Goal: Task Accomplishment & Management: Complete application form

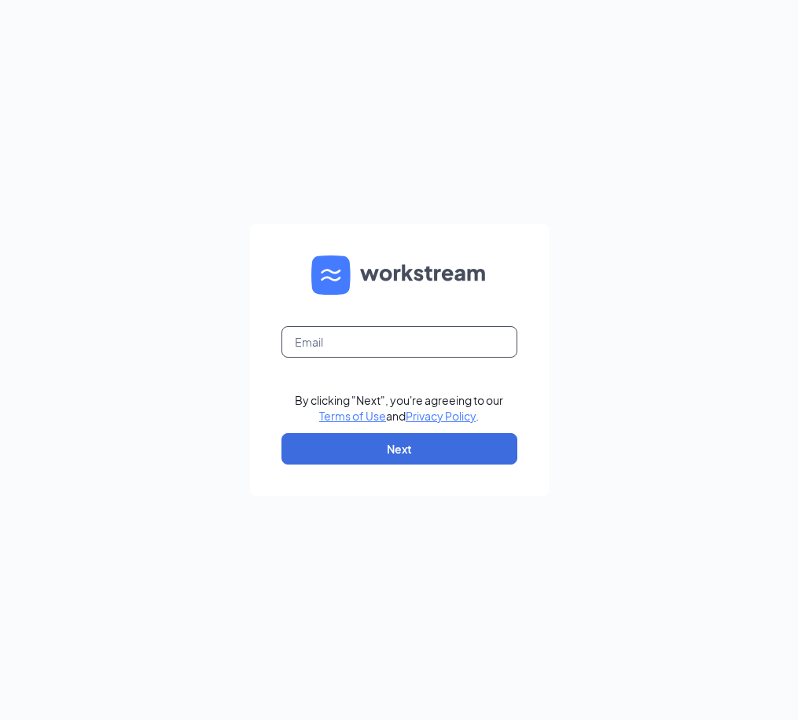
click at [350, 336] on input "text" at bounding box center [399, 341] width 236 height 31
type input "[PERSON_NAME][EMAIL_ADDRESS][DOMAIN_NAME]"
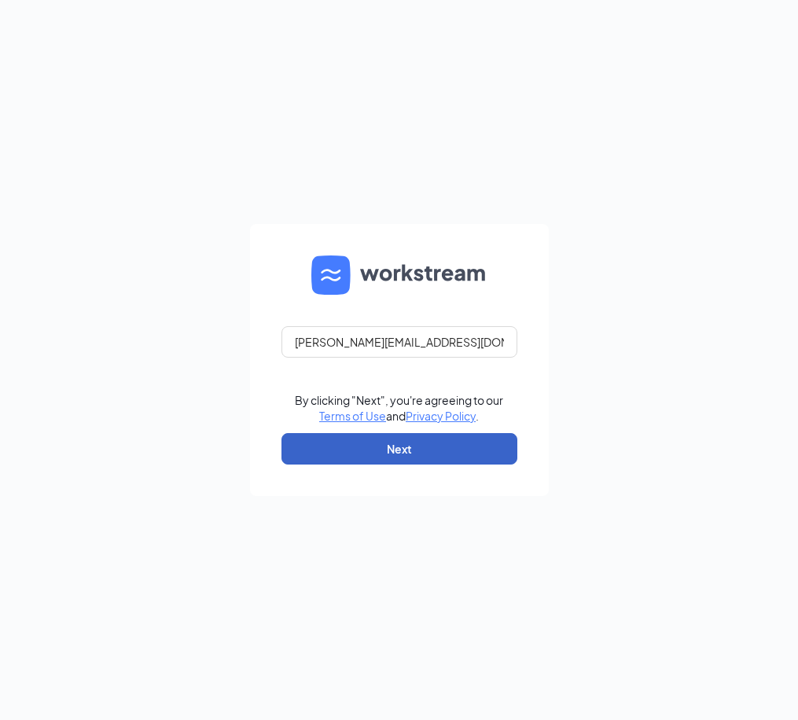
click at [367, 455] on button "Next" at bounding box center [399, 448] width 236 height 31
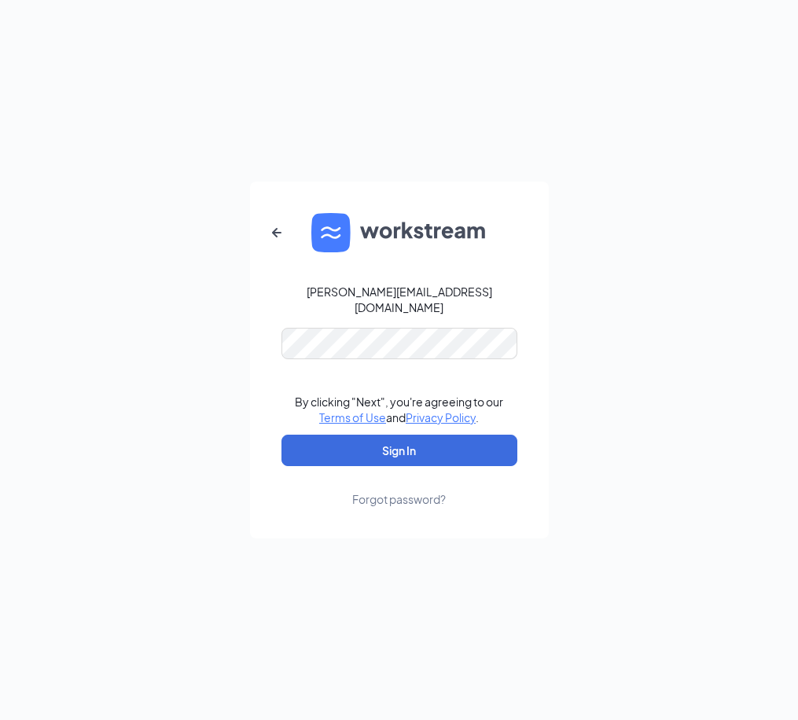
click at [388, 351] on form "[PERSON_NAME][EMAIL_ADDRESS][DOMAIN_NAME] By clicking "Next", you're agreeing t…" at bounding box center [399, 360] width 299 height 357
click at [399, 441] on button "Sign In" at bounding box center [399, 450] width 236 height 31
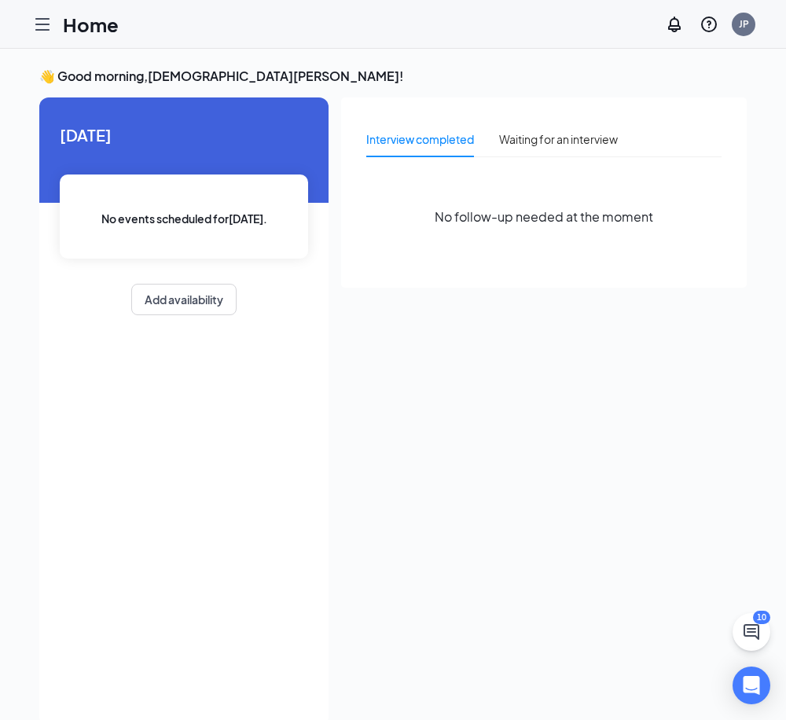
click at [32, 19] on div at bounding box center [42, 24] width 31 height 31
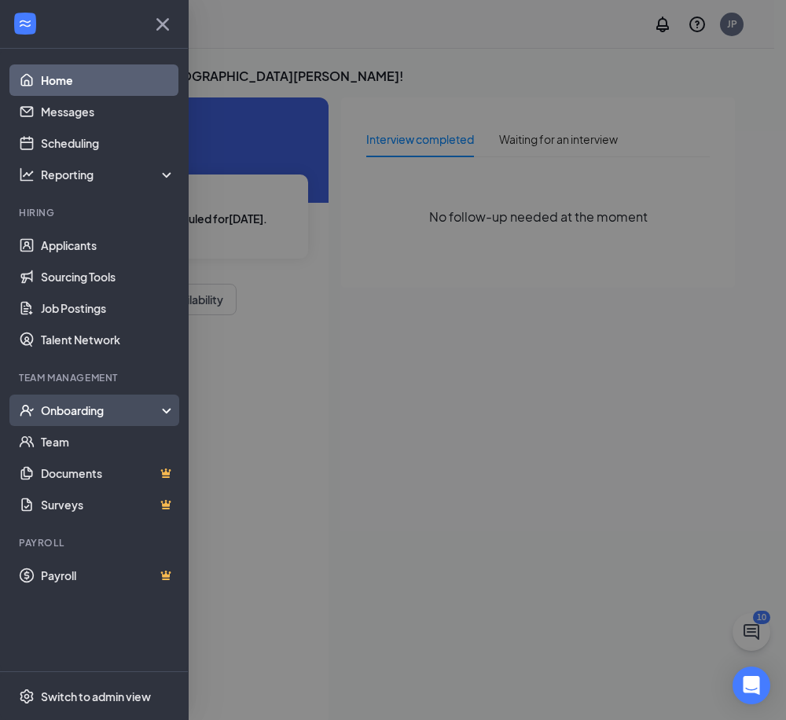
click at [75, 413] on div "Onboarding" at bounding box center [101, 411] width 121 height 16
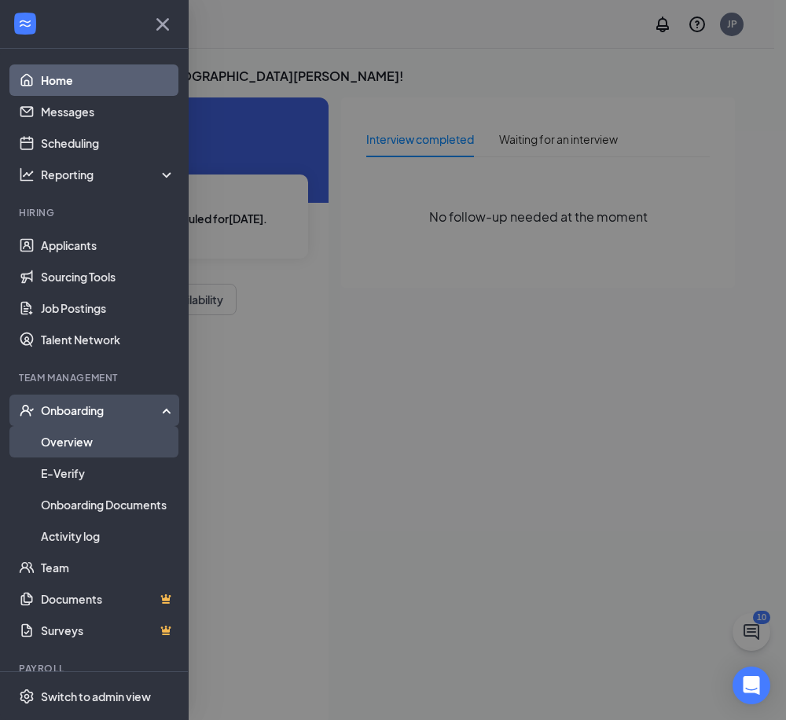
click at [72, 437] on link "Overview" at bounding box center [108, 441] width 134 height 31
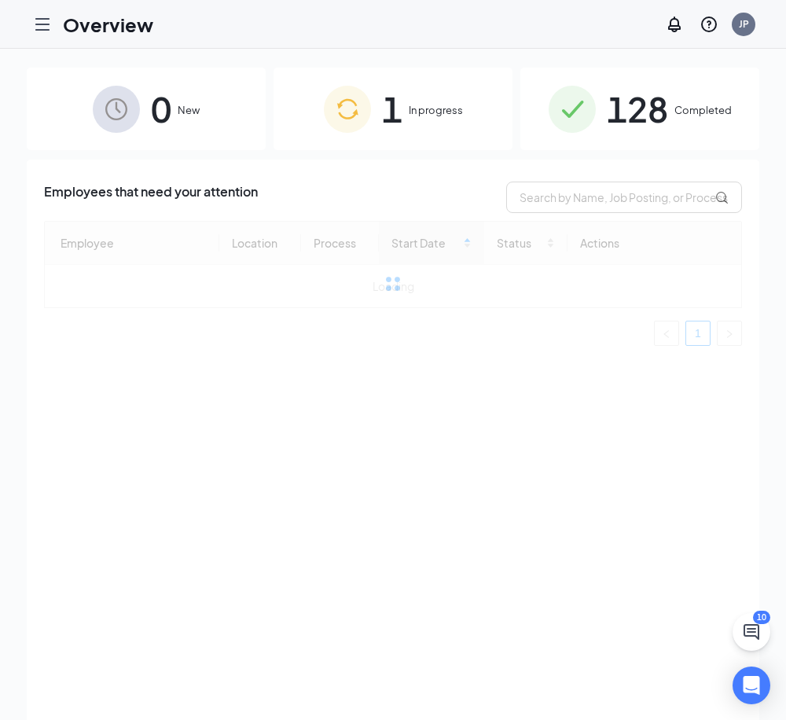
click at [394, 127] on span "1" at bounding box center [392, 109] width 20 height 54
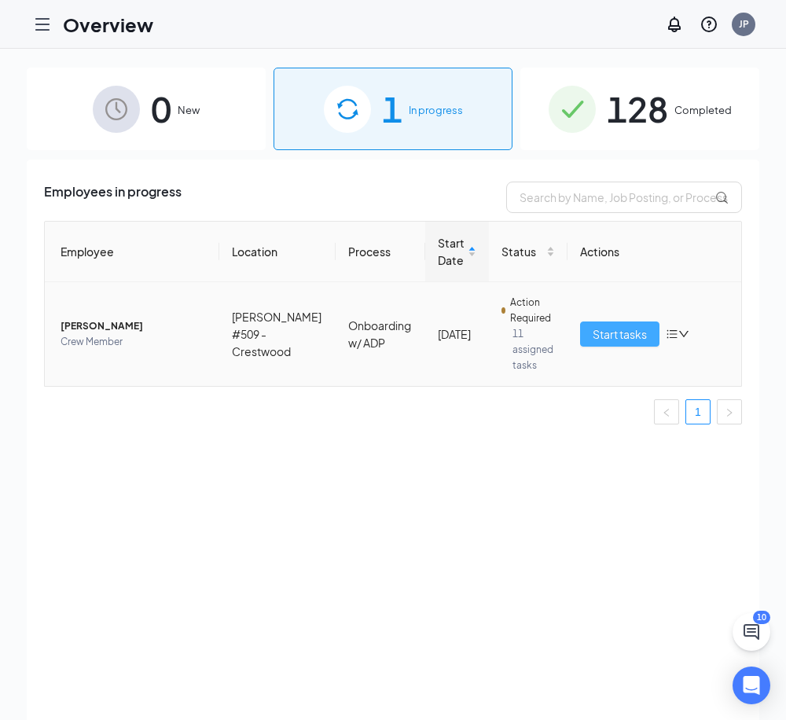
click at [609, 334] on span "Start tasks" at bounding box center [620, 334] width 54 height 17
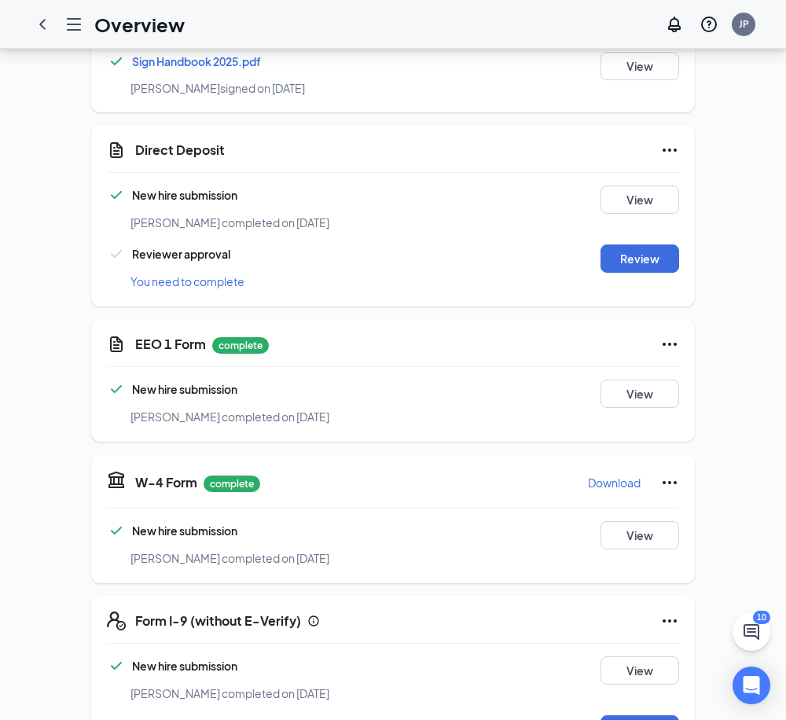
scroll to position [1572, 0]
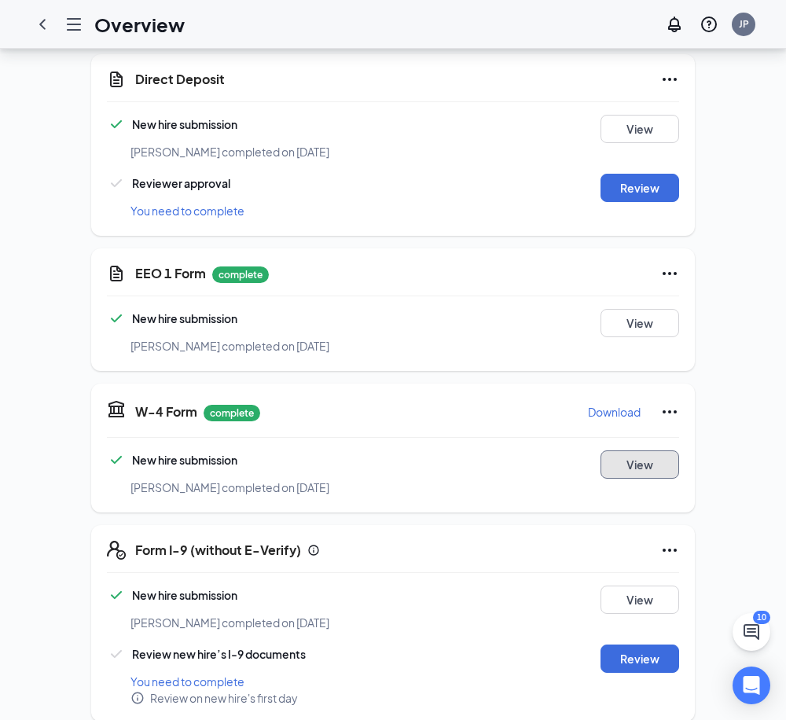
click at [629, 451] on button "View" at bounding box center [640, 465] width 79 height 28
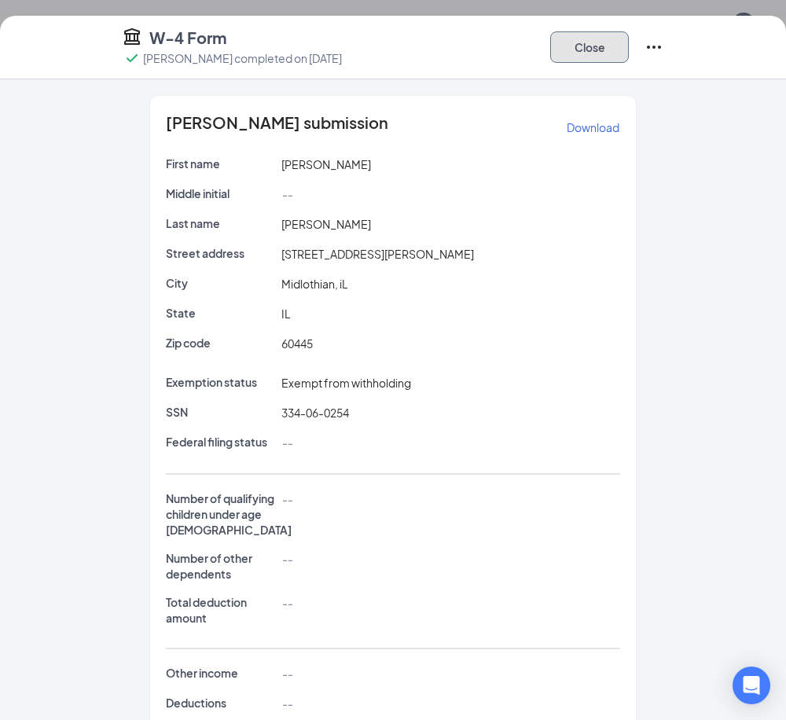
click at [595, 43] on button "Close" at bounding box center [589, 46] width 79 height 31
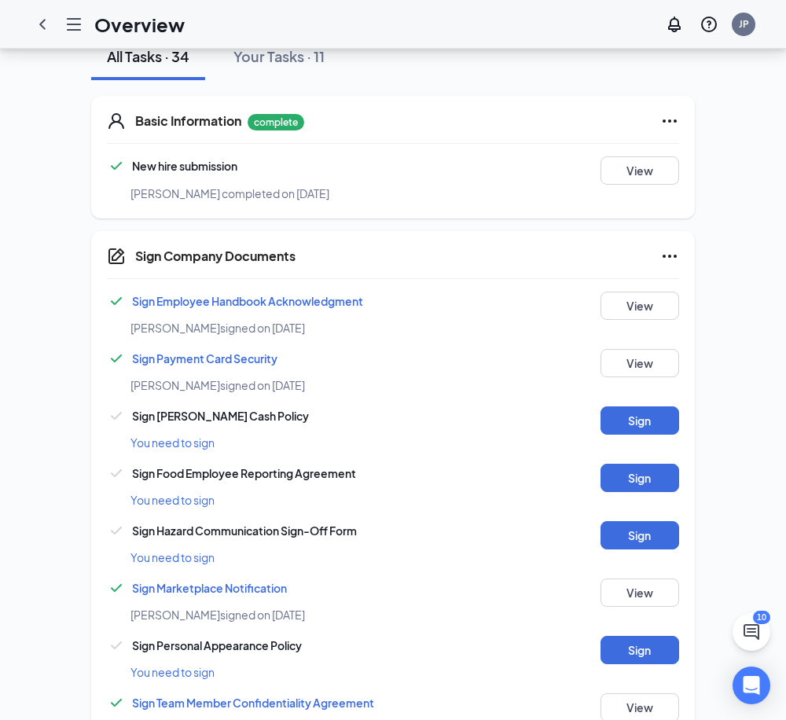
scroll to position [0, 0]
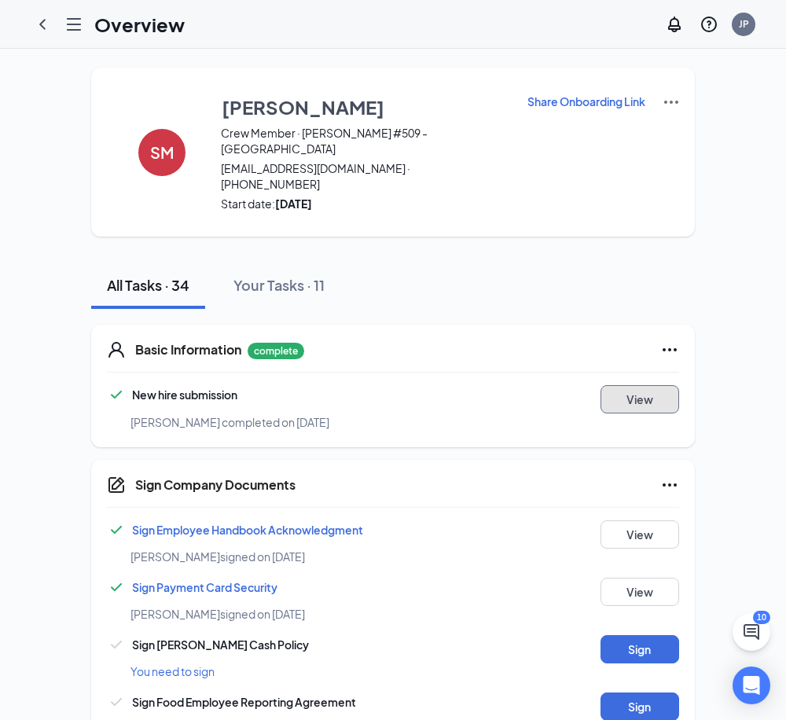
click at [663, 385] on button "View" at bounding box center [640, 399] width 79 height 28
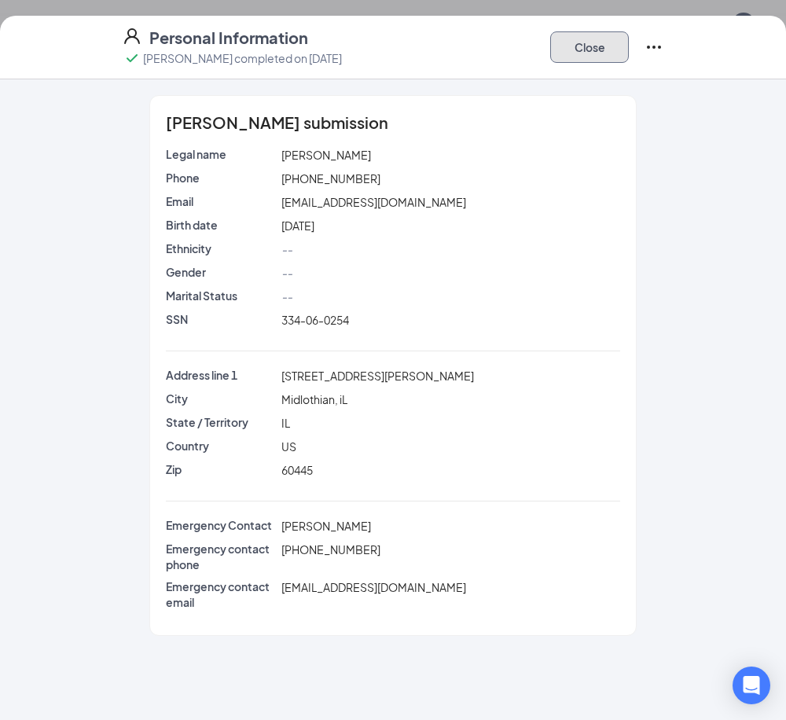
click at [612, 53] on button "Close" at bounding box center [589, 46] width 79 height 31
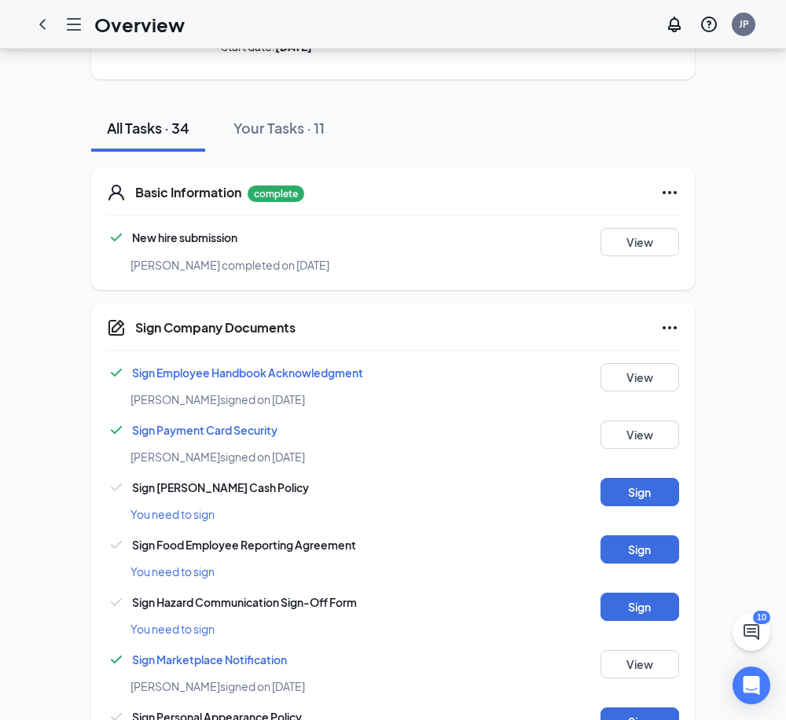
scroll to position [314, 0]
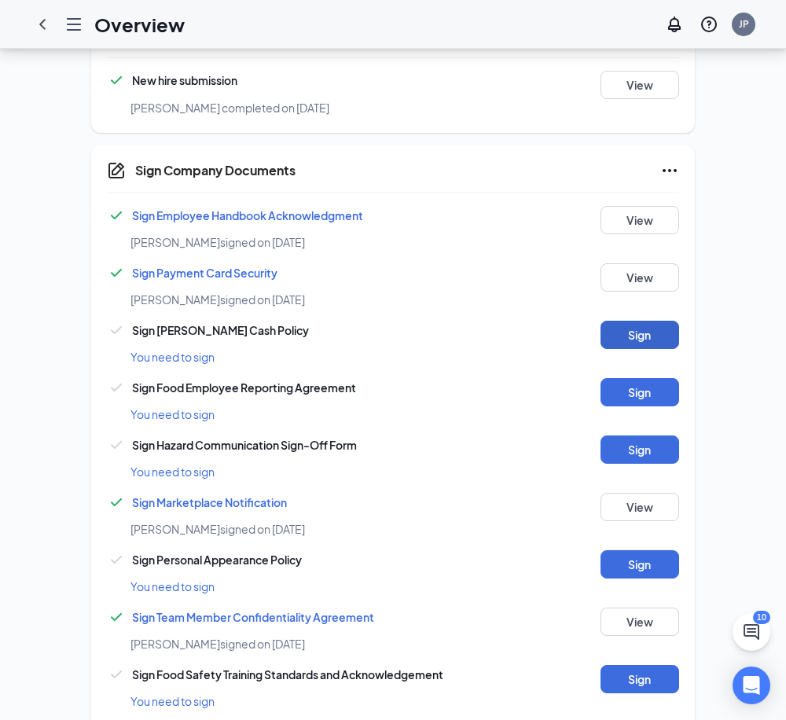
click at [653, 321] on button "Sign" at bounding box center [640, 335] width 79 height 28
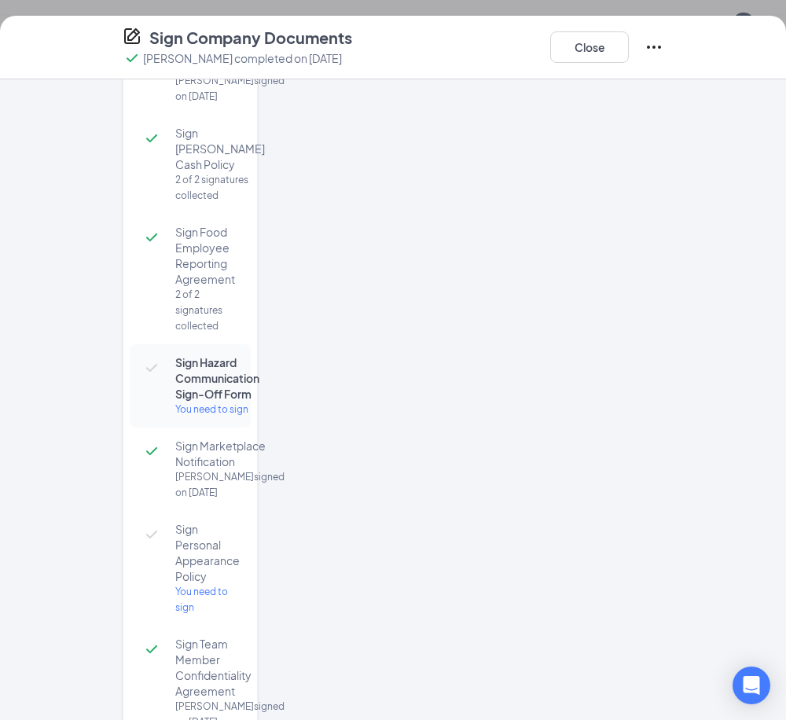
scroll to position [393, 0]
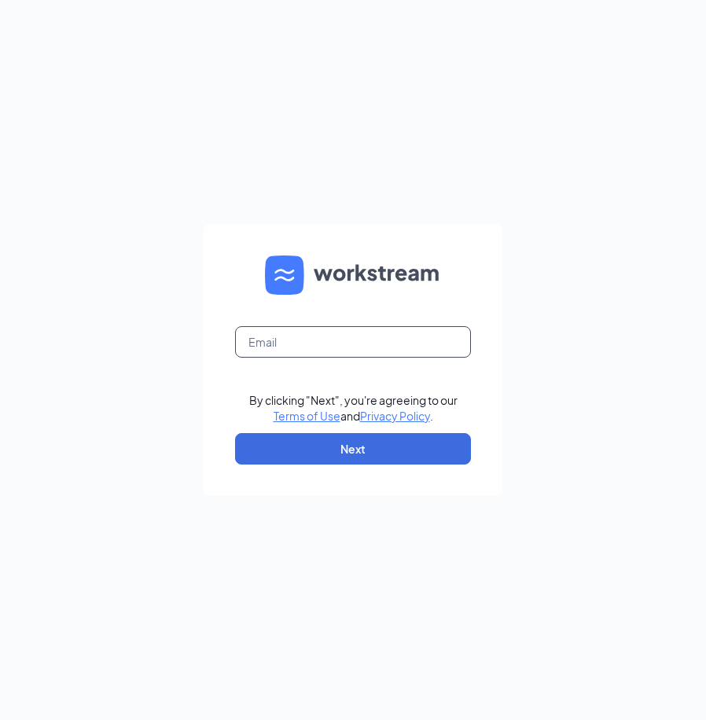
click at [294, 337] on input "text" at bounding box center [353, 341] width 236 height 31
type input "jesus@culvers.biz"
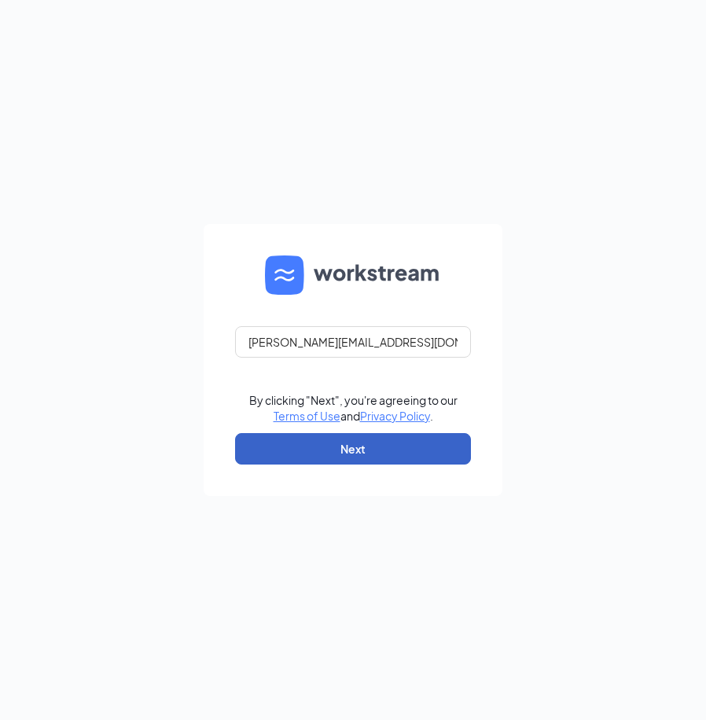
click at [326, 455] on button "Next" at bounding box center [353, 448] width 236 height 31
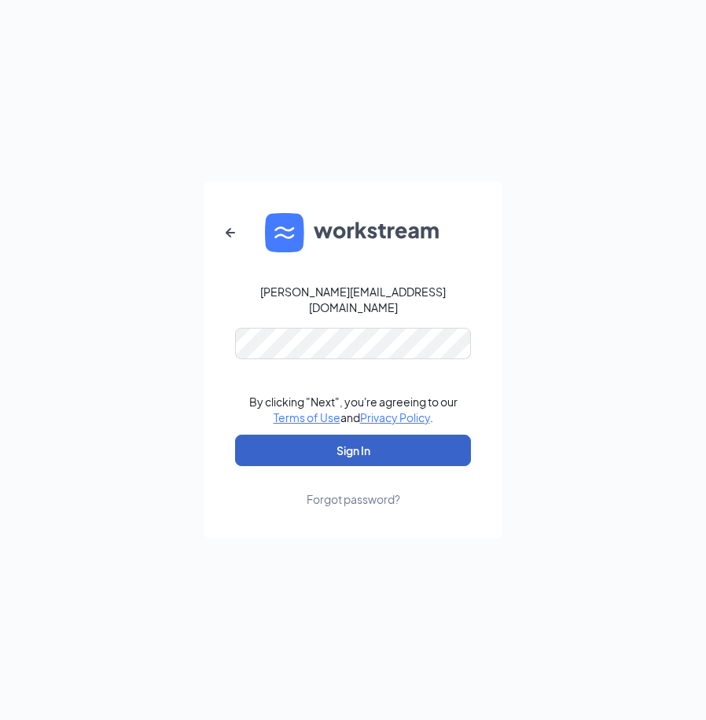
click at [314, 436] on button "Sign In" at bounding box center [353, 450] width 236 height 31
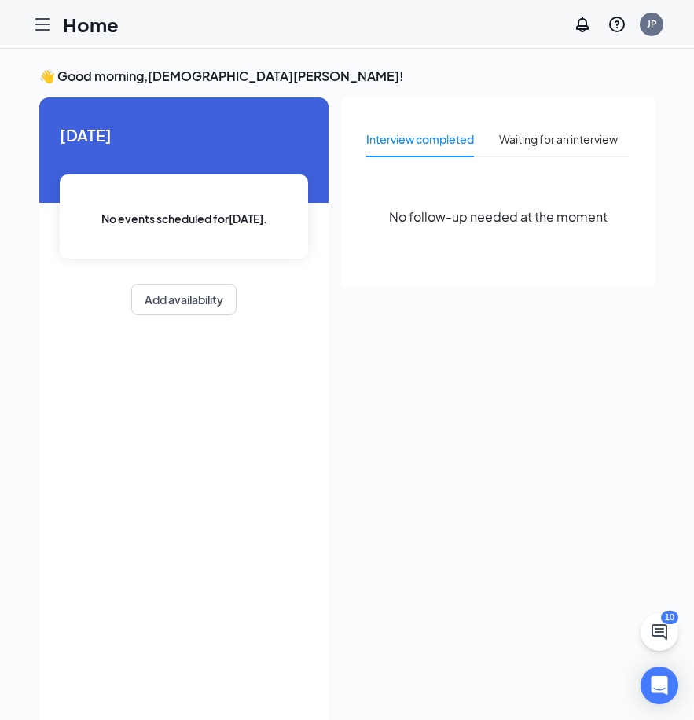
click at [46, 31] on icon "Hamburger" at bounding box center [42, 24] width 19 height 19
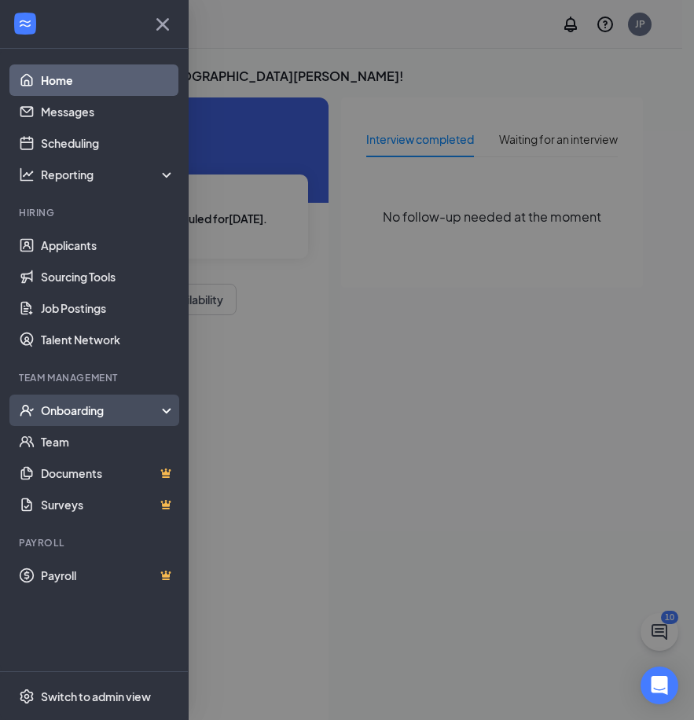
click at [60, 416] on div "Onboarding" at bounding box center [101, 411] width 121 height 16
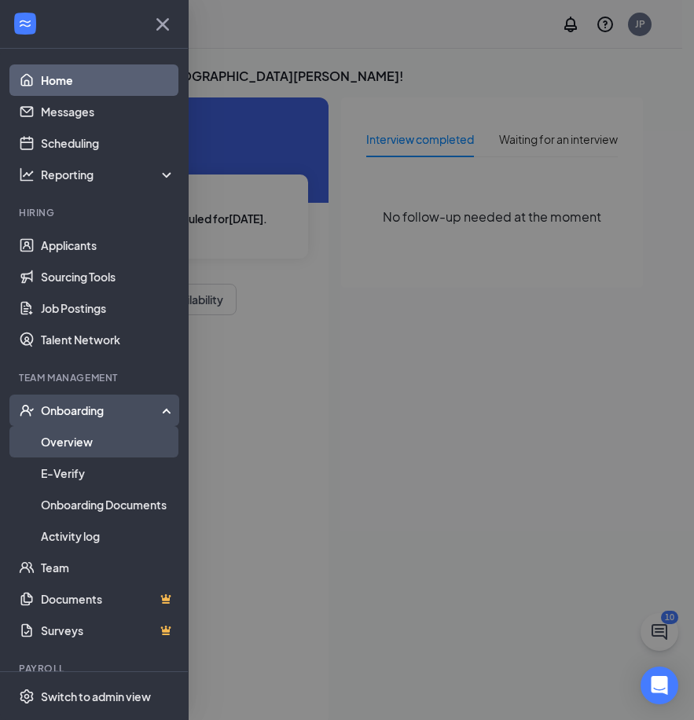
click at [64, 442] on link "Overview" at bounding box center [108, 441] width 134 height 31
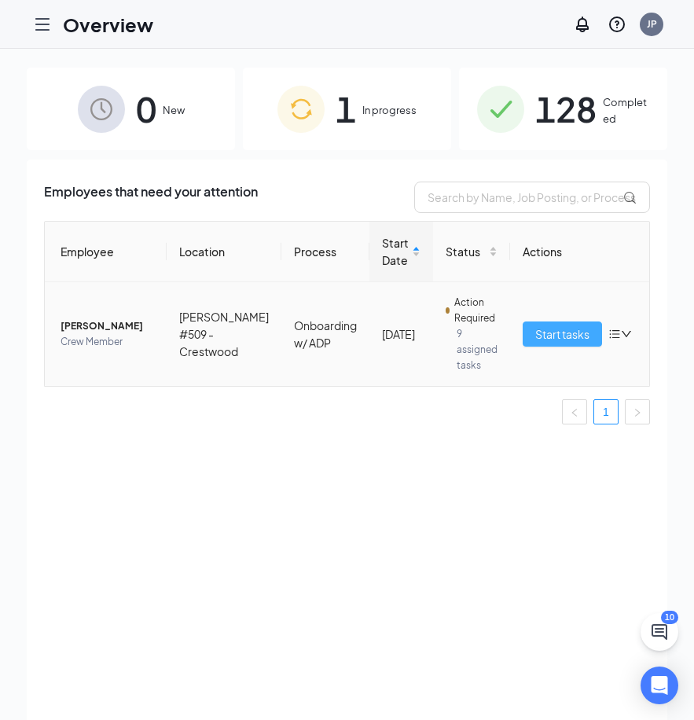
click at [557, 333] on span "Start tasks" at bounding box center [562, 334] width 54 height 17
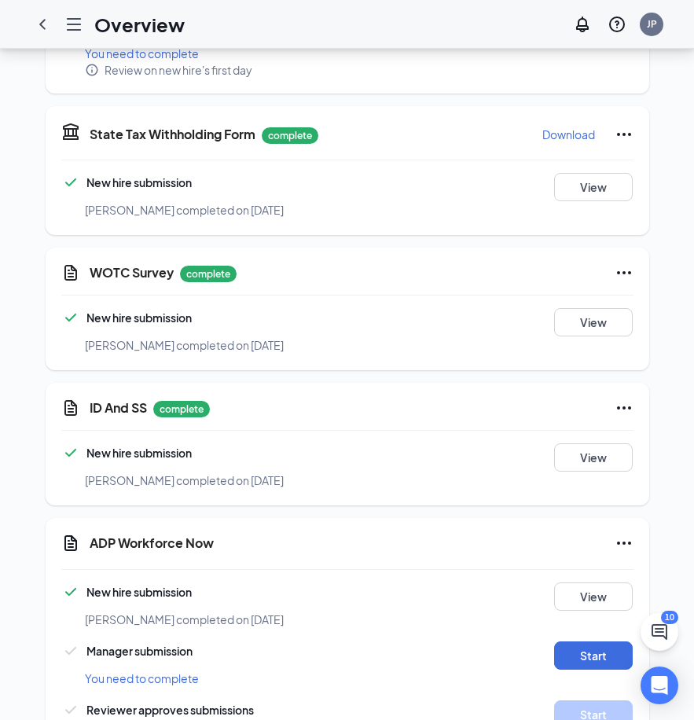
scroll to position [2280, 0]
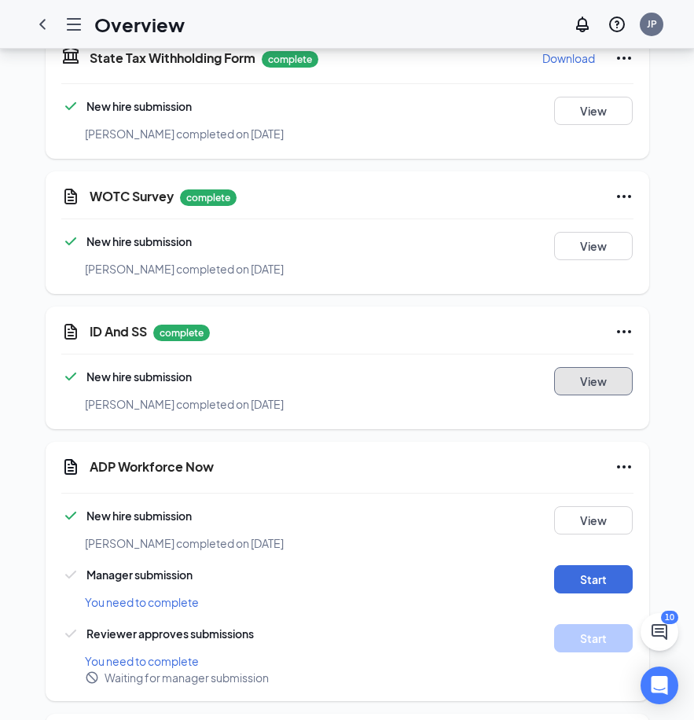
click at [585, 367] on button "View" at bounding box center [593, 381] width 79 height 28
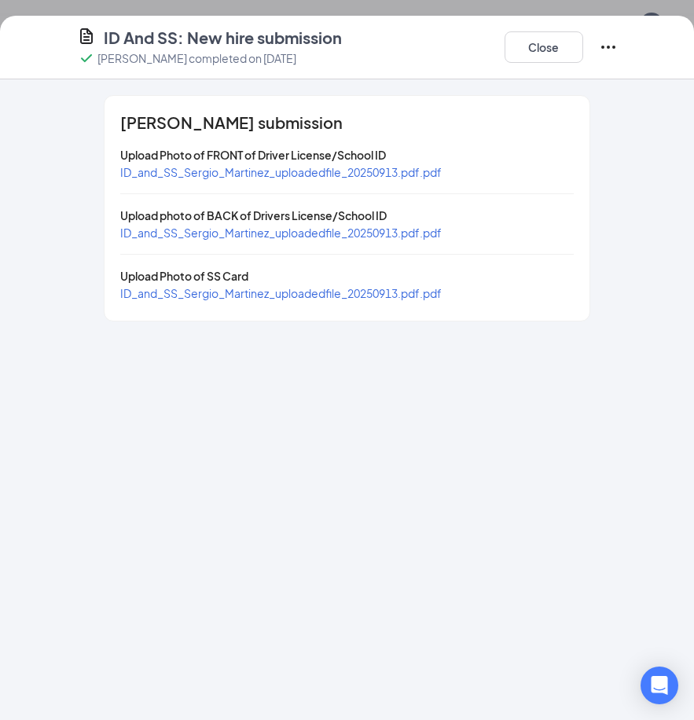
click at [193, 179] on div "ID_and_SS_Sergio_Martinez_uploadedfile_20250913.pdf.pdf" at bounding box center [281, 172] width 322 height 17
click at [193, 171] on span "ID_and_SS_Sergio_Martinez_uploadedfile_20250913.pdf.pdf" at bounding box center [281, 172] width 322 height 14
click at [210, 292] on span "ID_and_SS_Sergio_Martinez_uploadedfile_20250913.pdf.pdf" at bounding box center [281, 293] width 322 height 14
click at [236, 177] on span "ID_and_SS_Sergio_Martinez_uploadedfile_20250913.pdf.pdf" at bounding box center [281, 172] width 322 height 14
click at [241, 172] on span "ID_and_SS_Sergio_Martinez_uploadedfile_20250913.pdf.pdf" at bounding box center [281, 172] width 322 height 14
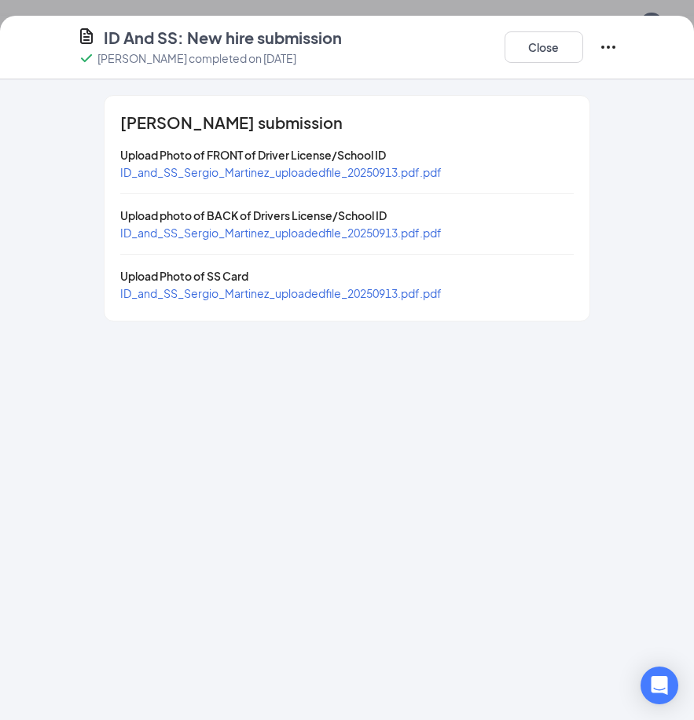
click at [257, 167] on span "ID_and_SS_Sergio_Martinez_uploadedfile_20250913.pdf.pdf" at bounding box center [281, 172] width 322 height 14
click at [542, 43] on button "Close" at bounding box center [544, 46] width 79 height 31
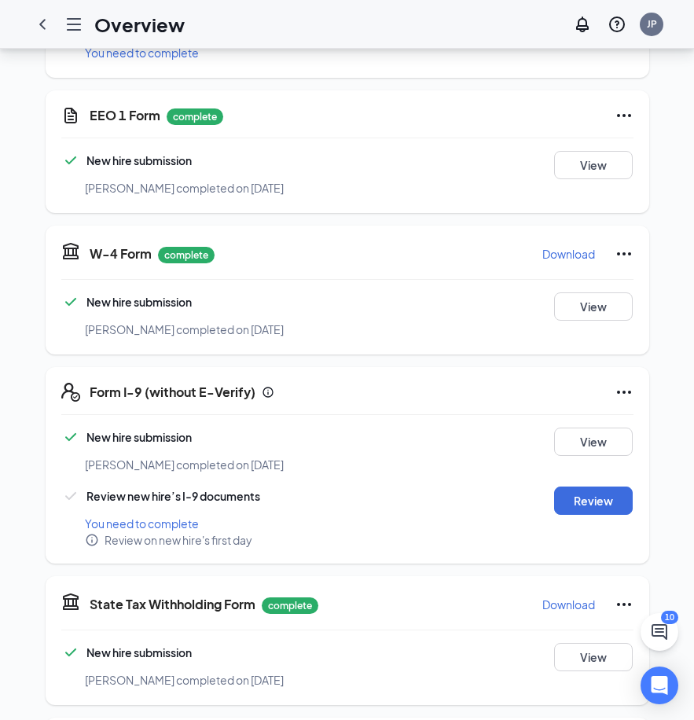
scroll to position [1733, 0]
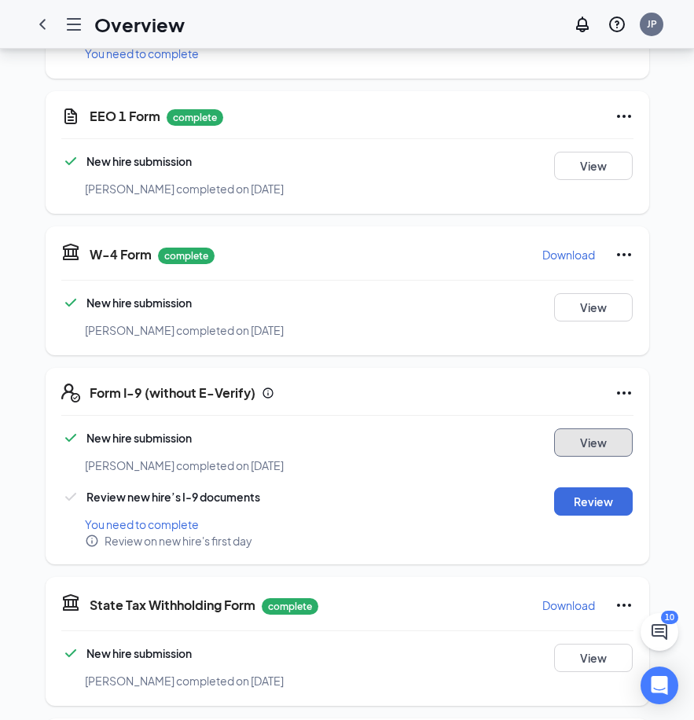
click at [579, 429] on button "View" at bounding box center [593, 443] width 79 height 28
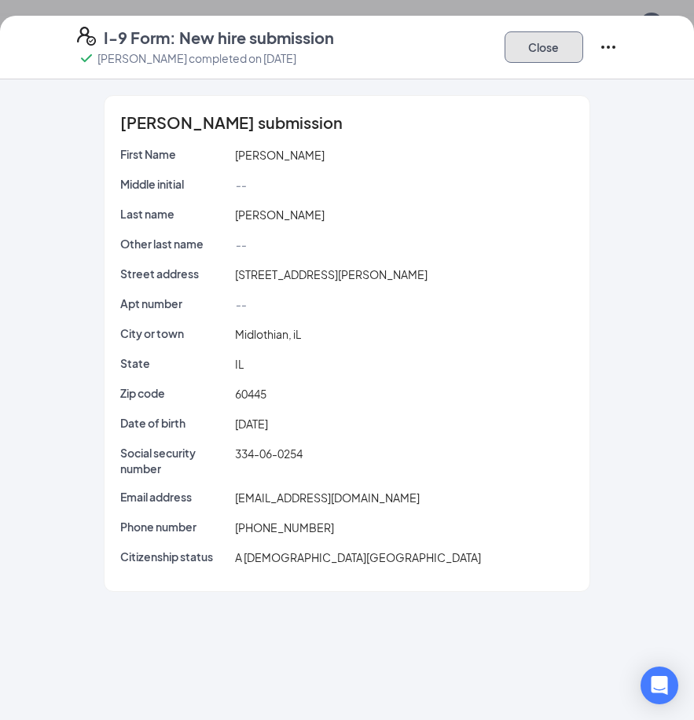
click at [550, 54] on button "Close" at bounding box center [544, 46] width 79 height 31
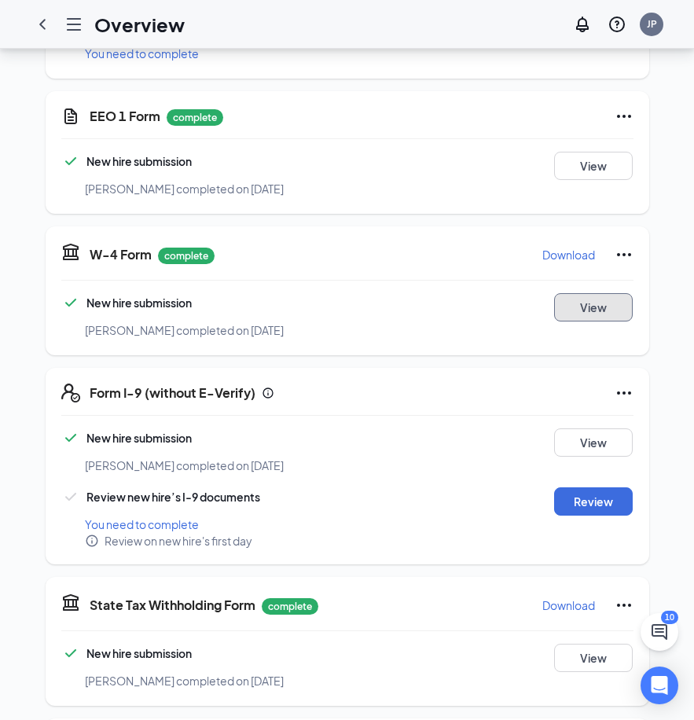
click at [593, 293] on button "View" at bounding box center [593, 307] width 79 height 28
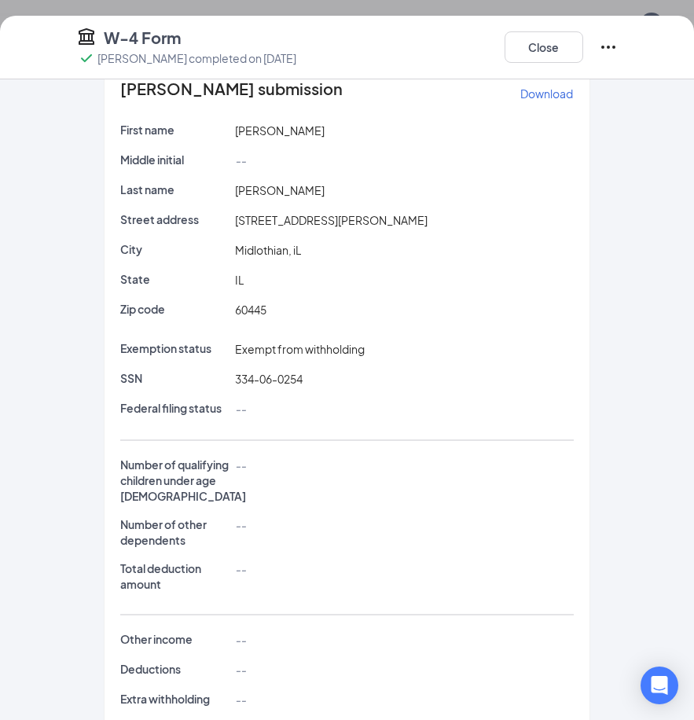
scroll to position [64, 0]
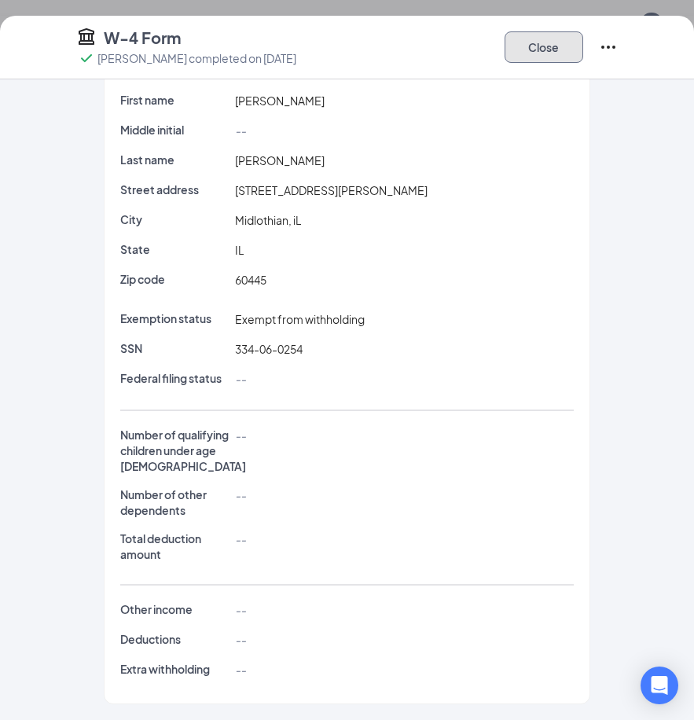
click at [565, 50] on button "Close" at bounding box center [544, 46] width 79 height 31
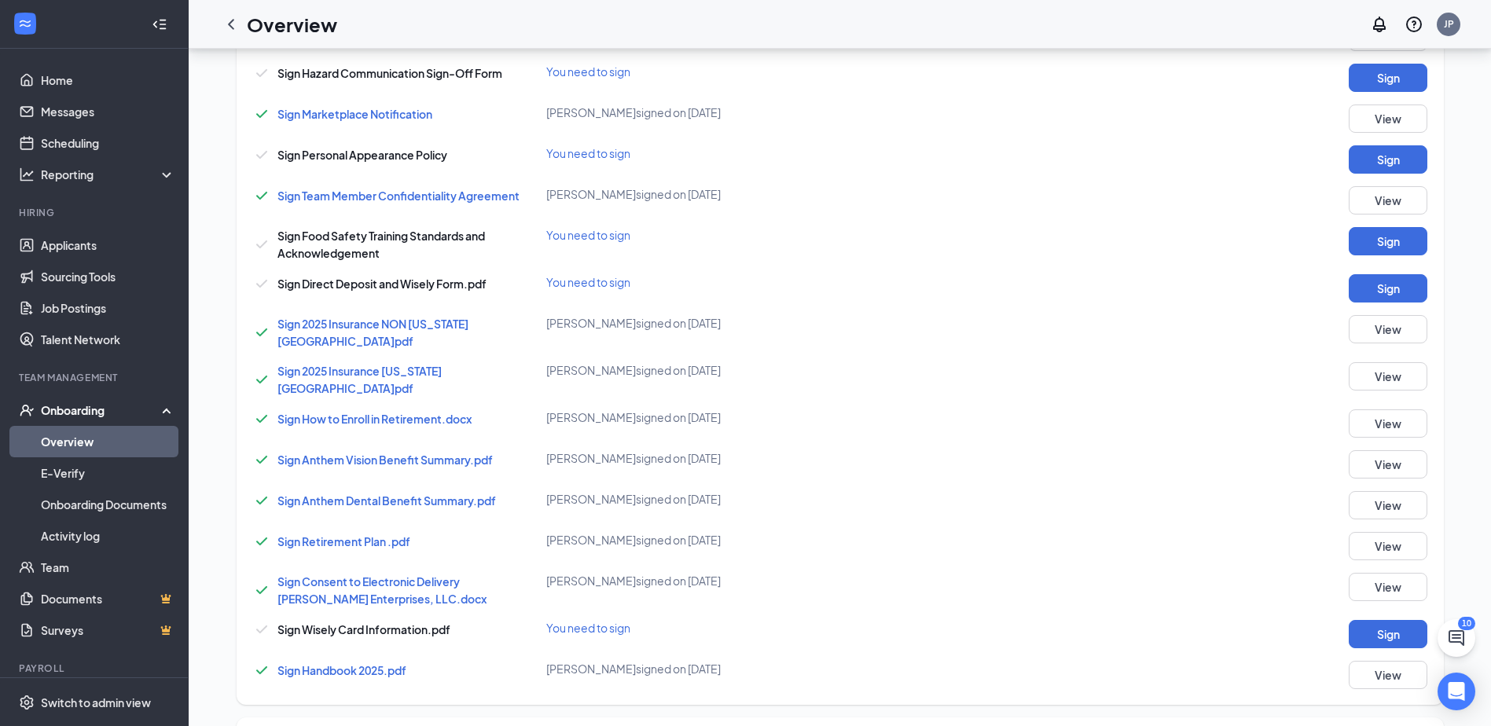
scroll to position [0, 0]
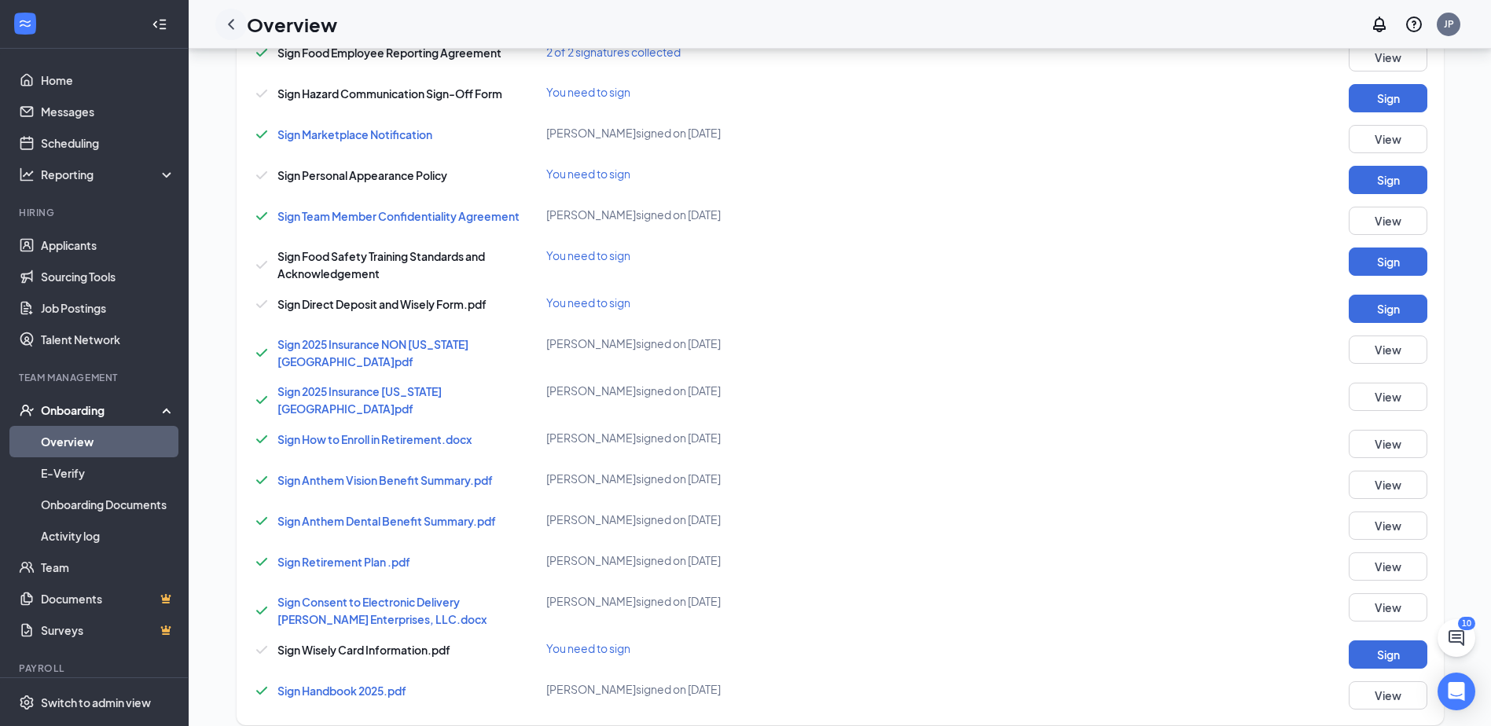
click at [229, 18] on icon "ChevronLeft" at bounding box center [231, 24] width 19 height 19
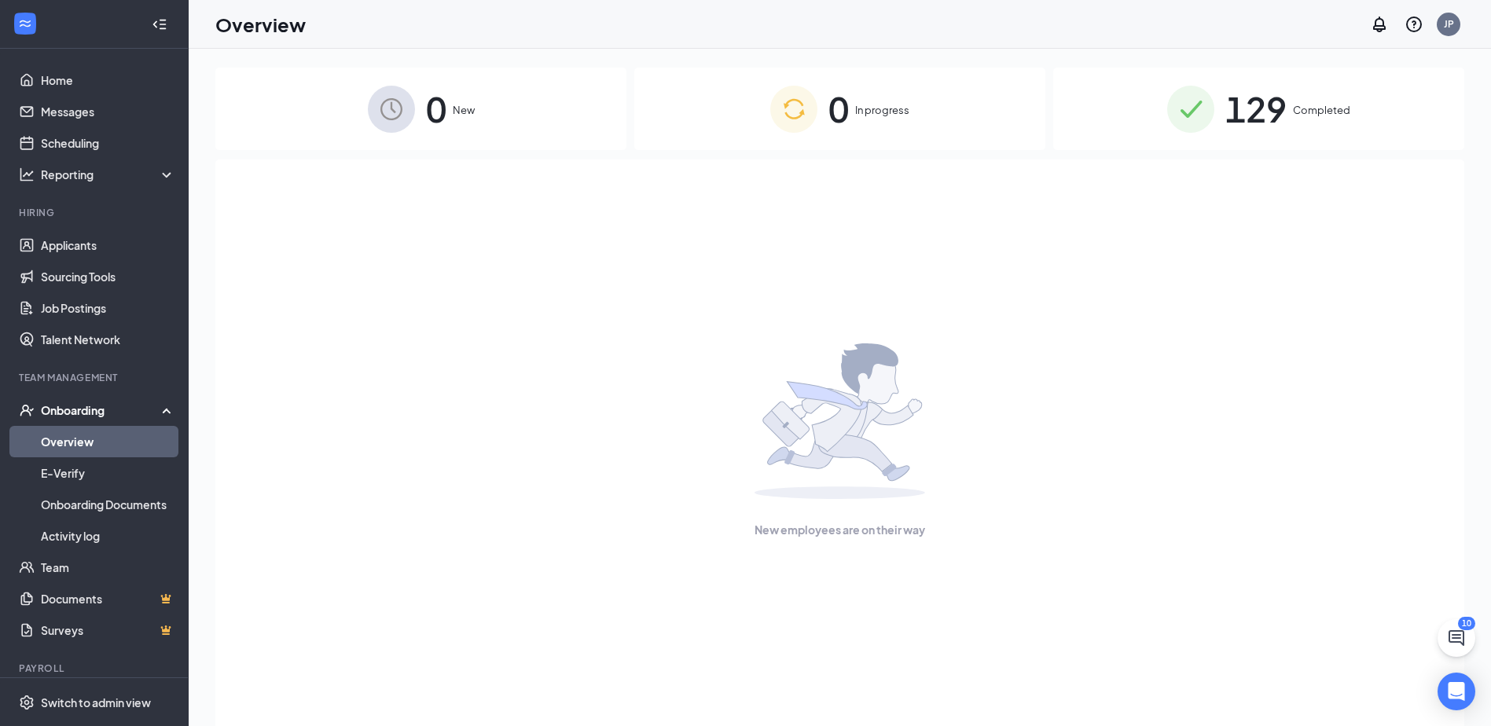
click at [705, 133] on div "0 In progress" at bounding box center [839, 109] width 411 height 83
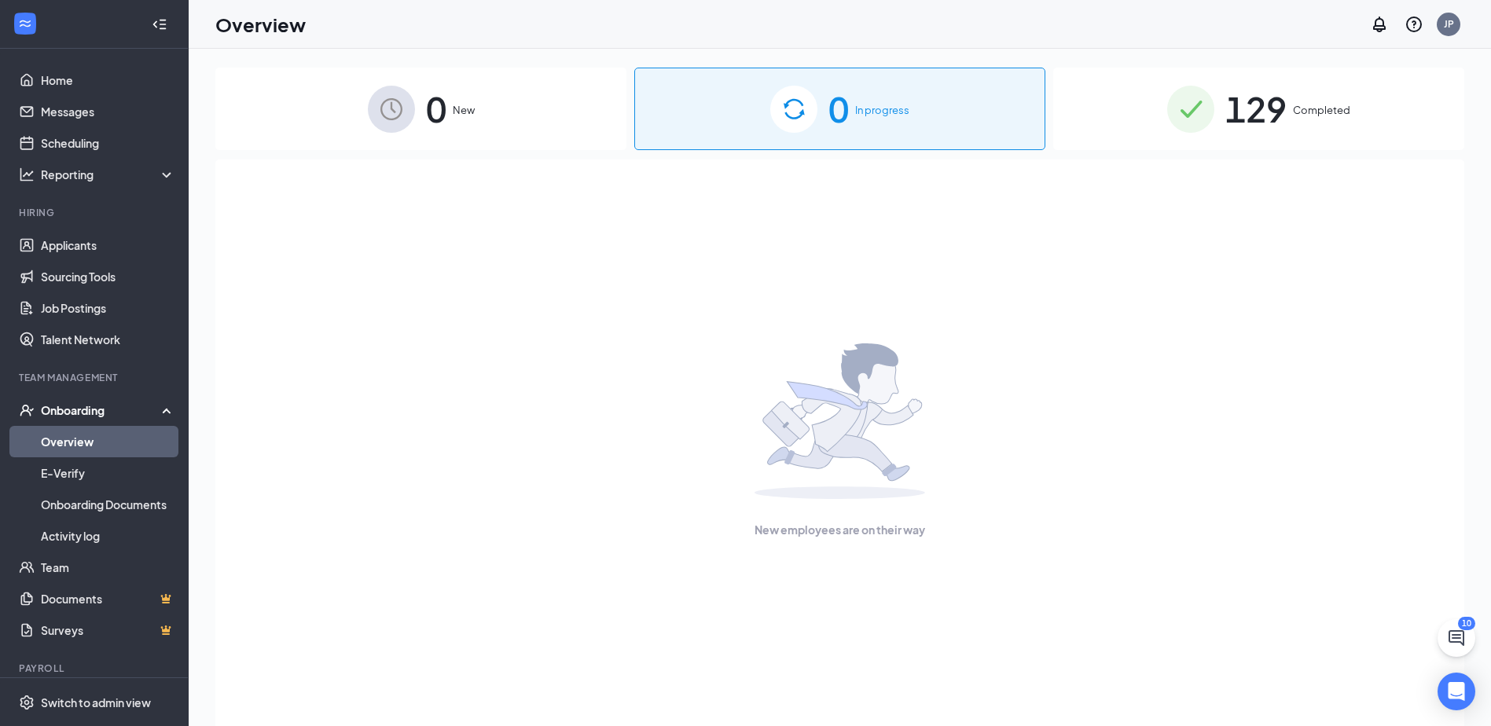
click at [705, 105] on span "129" at bounding box center [1256, 109] width 61 height 54
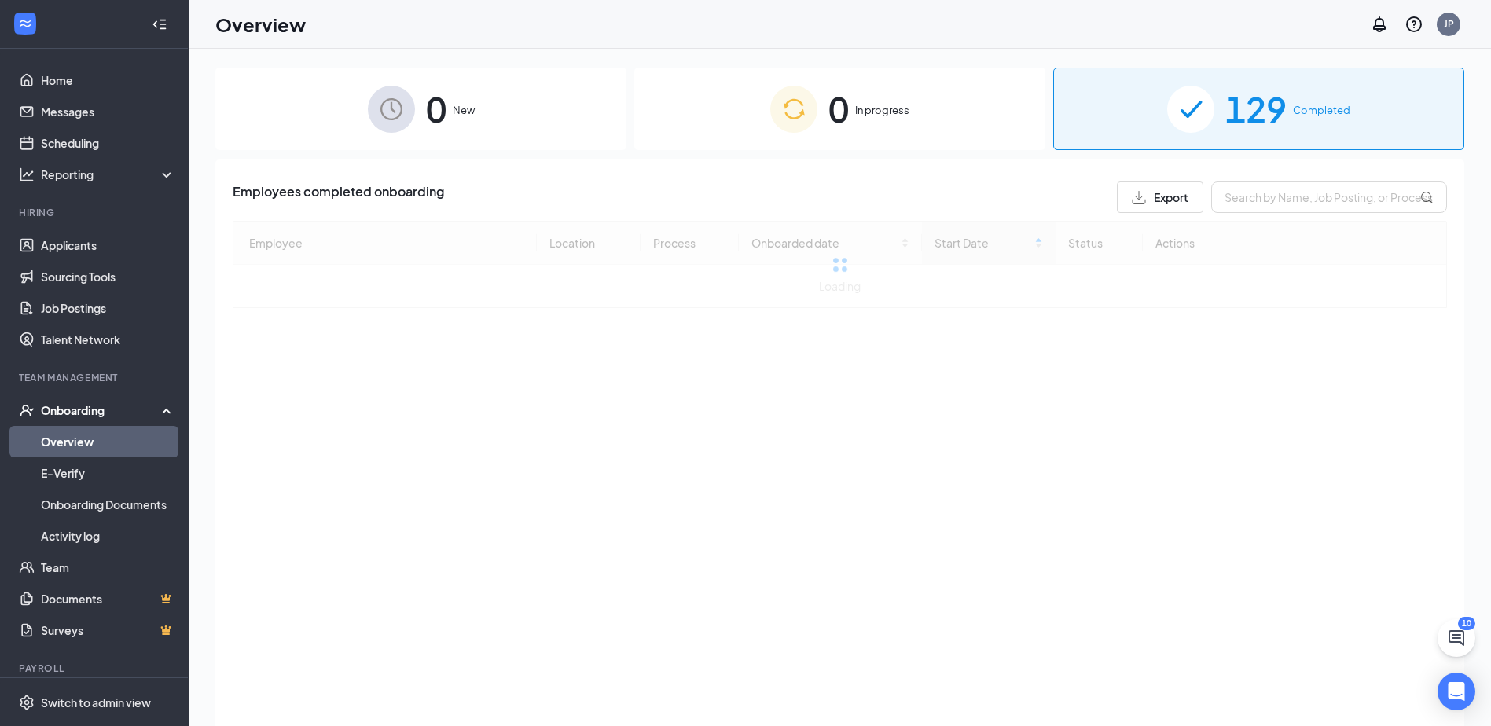
click at [705, 121] on div "0 In progress" at bounding box center [839, 109] width 411 height 83
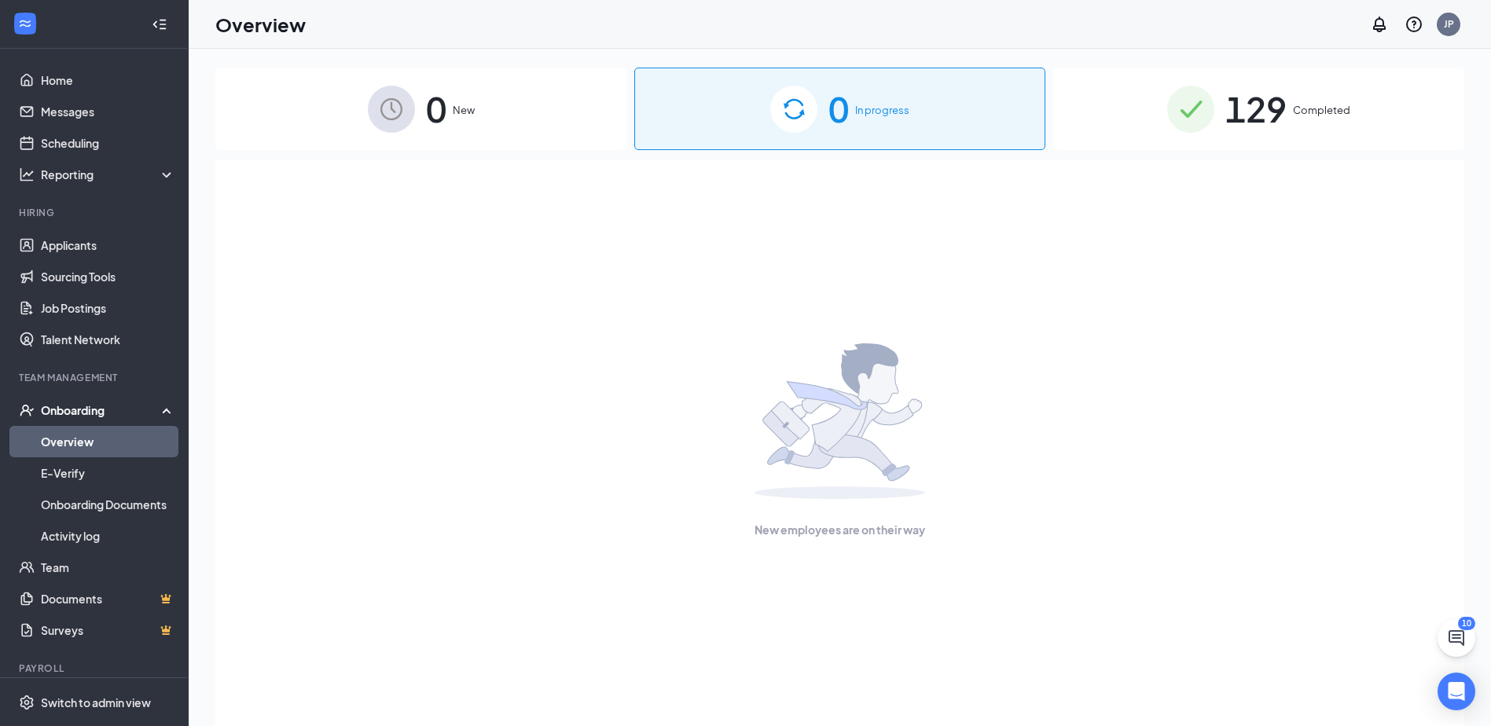
click at [705, 89] on span "129" at bounding box center [1256, 109] width 61 height 54
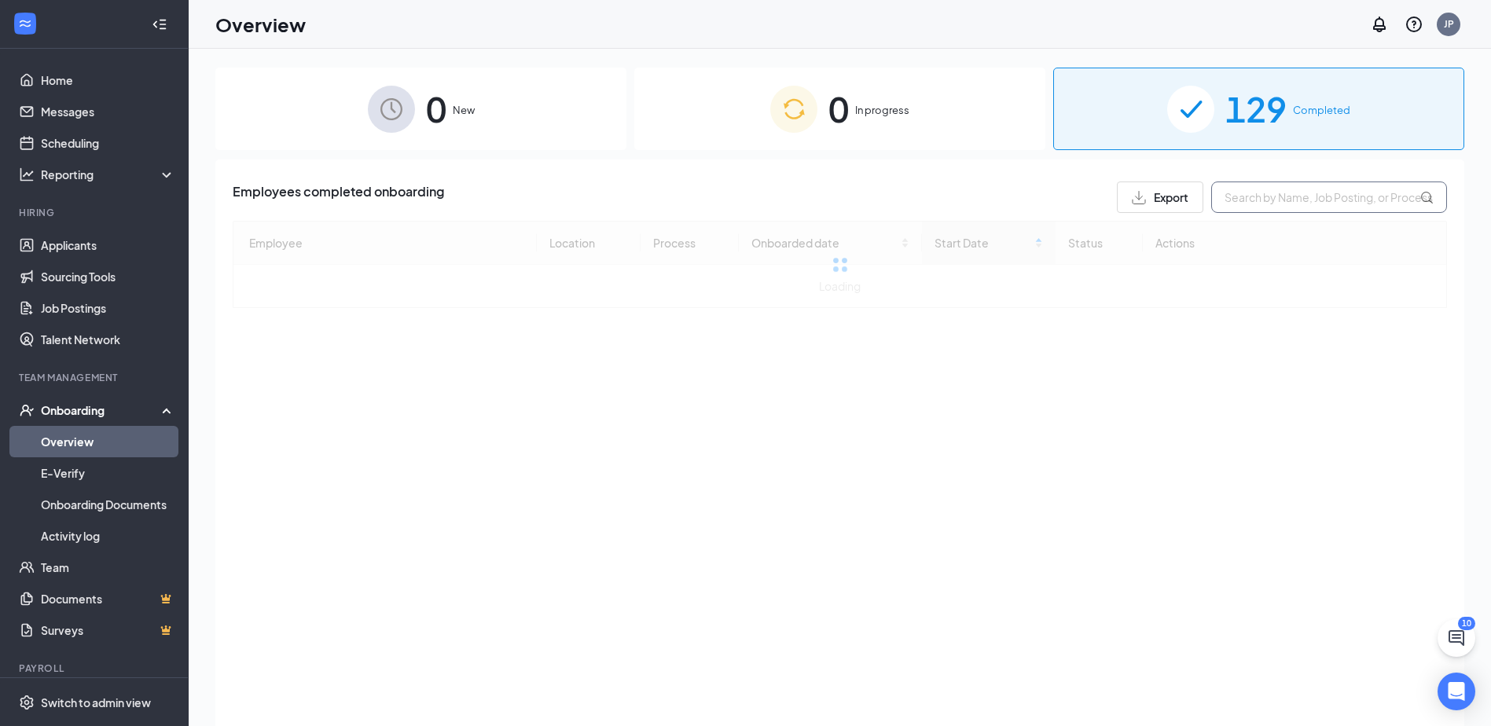
click at [705, 199] on input "text" at bounding box center [1330, 197] width 236 height 31
type input "w"
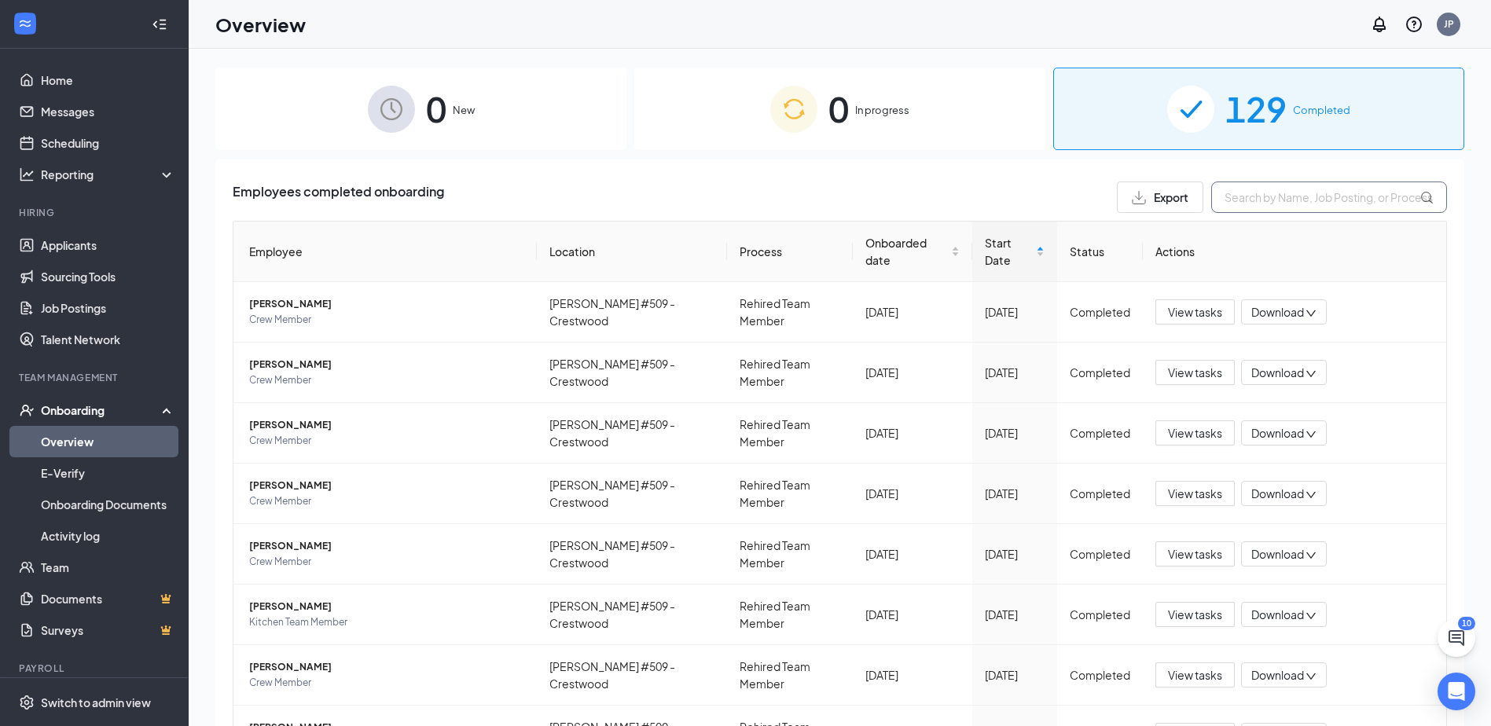
click at [705, 200] on input "text" at bounding box center [1330, 197] width 236 height 31
type input "sergio"
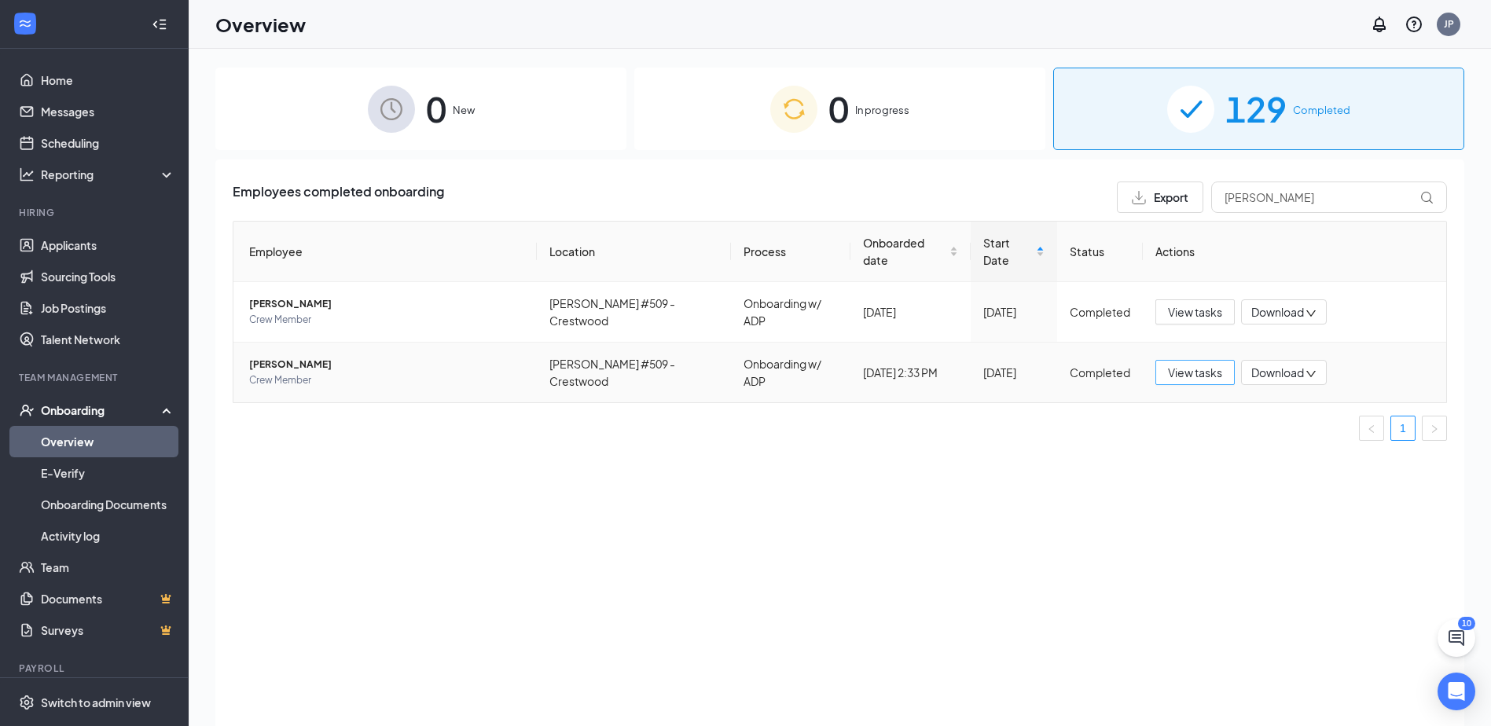
click at [705, 364] on span "View tasks" at bounding box center [1195, 372] width 54 height 17
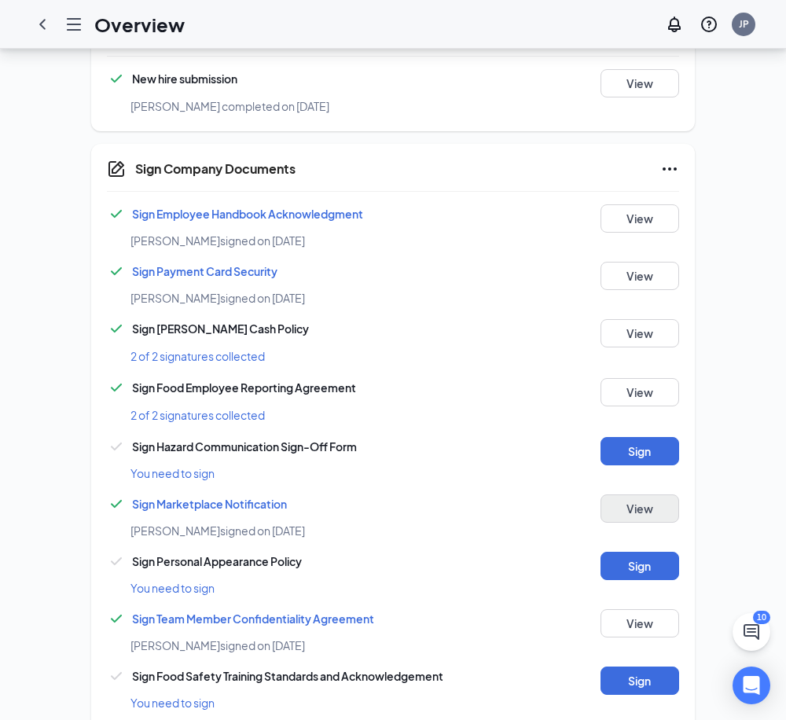
scroll to position [472, 0]
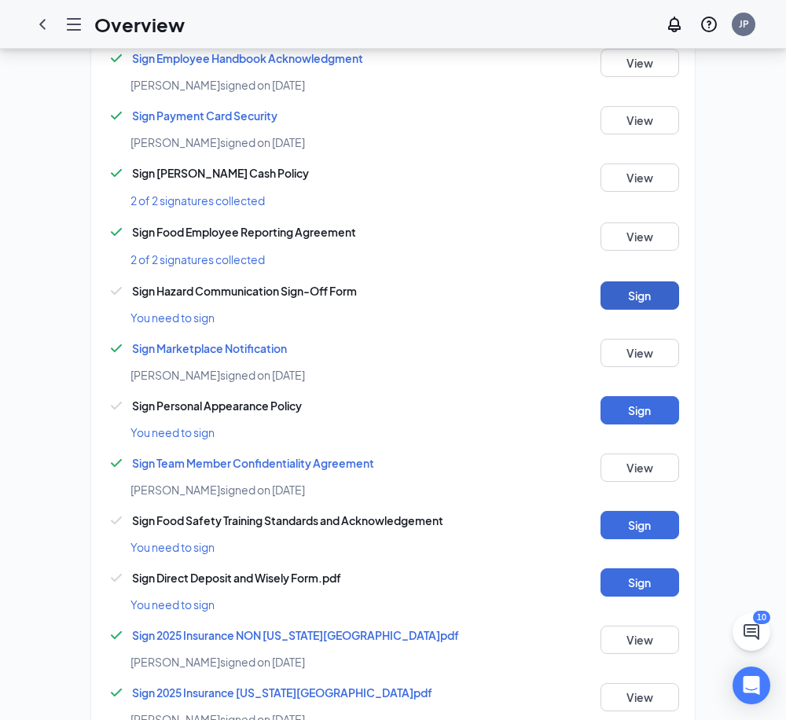
click at [634, 281] on button "Sign" at bounding box center [640, 295] width 79 height 28
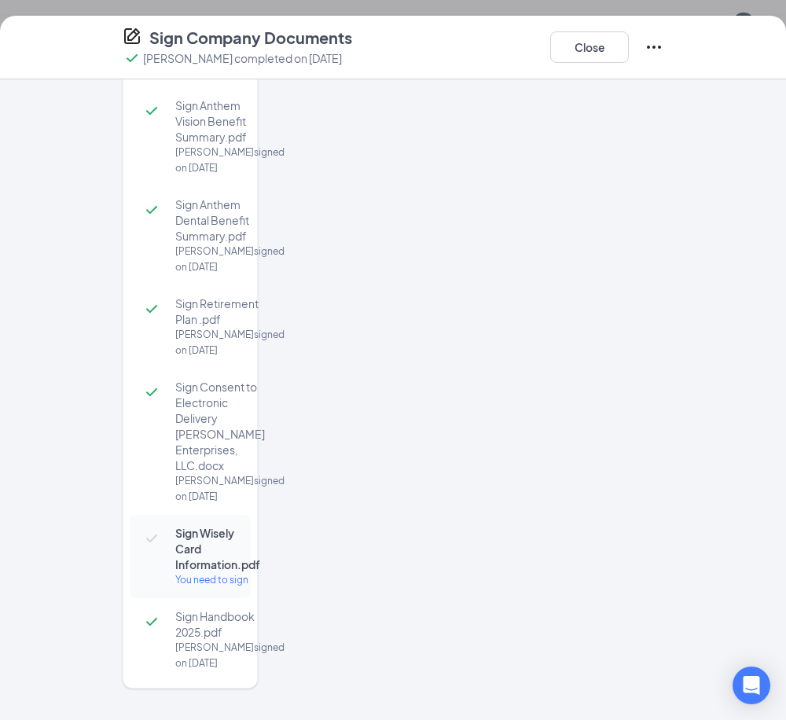
scroll to position [236, 0]
click at [596, 52] on button "Close" at bounding box center [589, 46] width 79 height 31
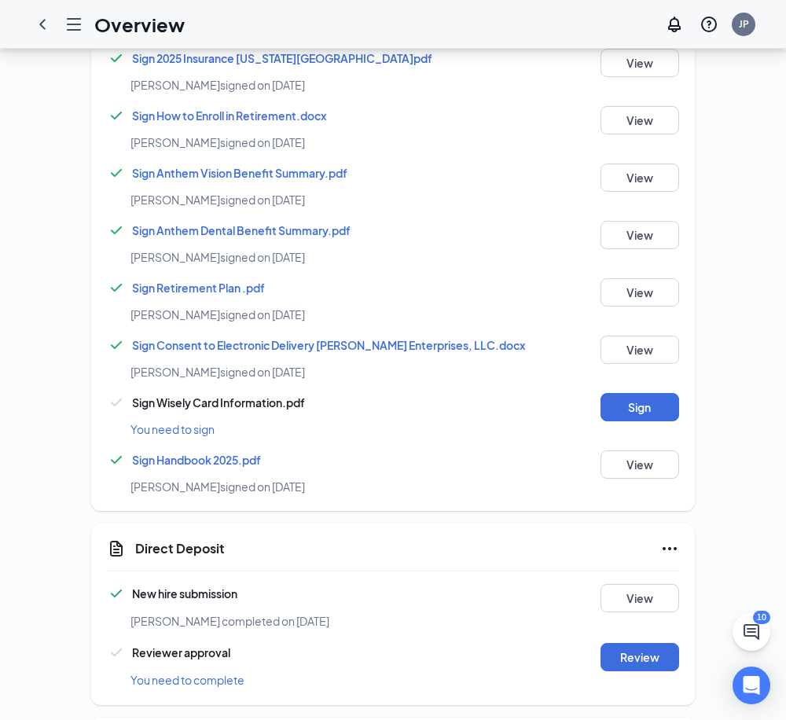
scroll to position [1258, 0]
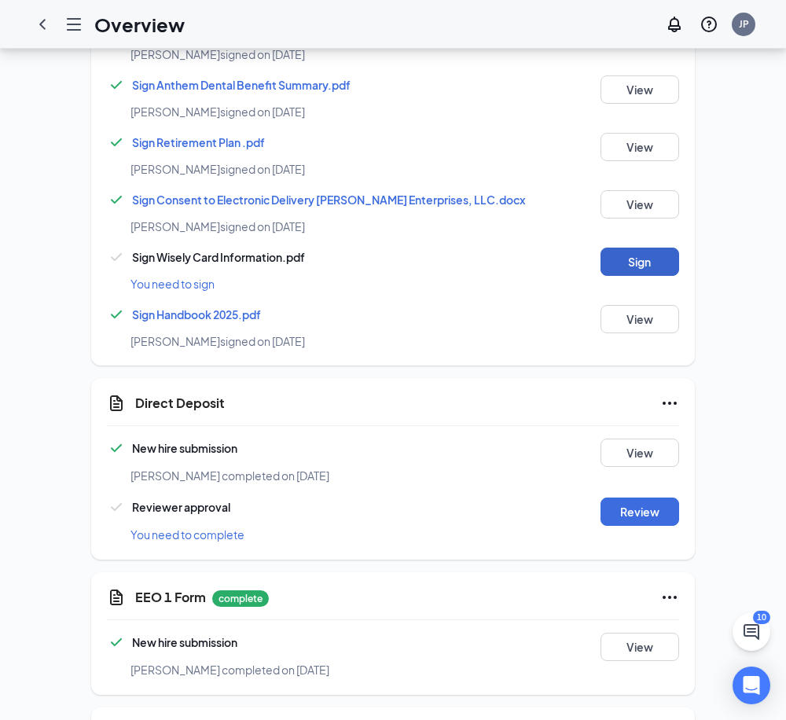
click at [636, 248] on button "Sign" at bounding box center [640, 262] width 79 height 28
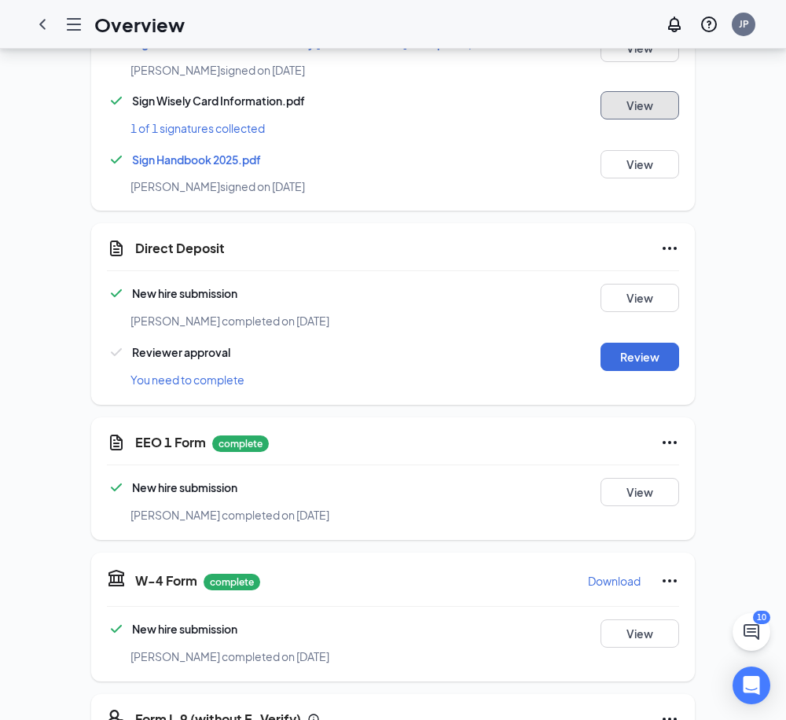
scroll to position [1422, 0]
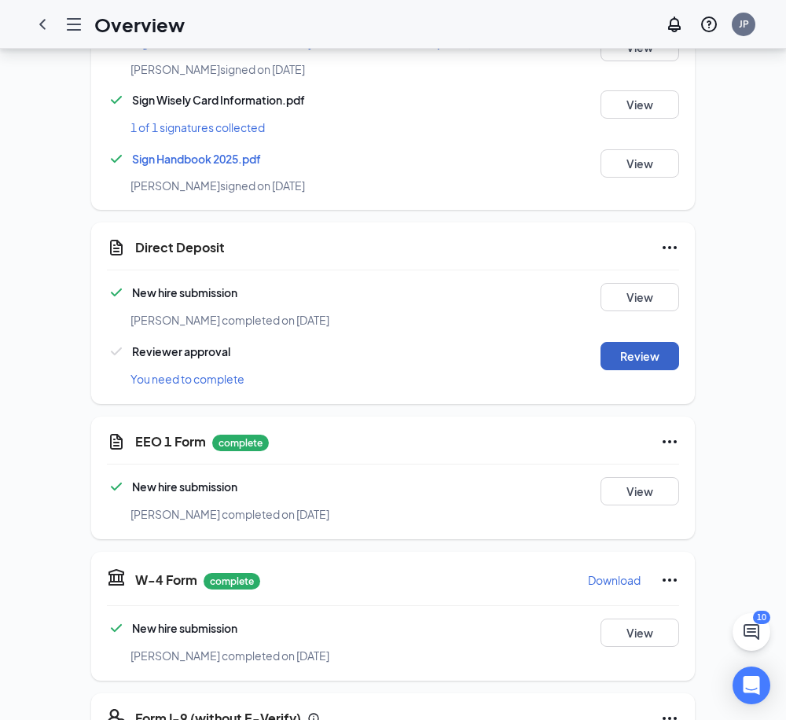
click at [656, 342] on button "Review" at bounding box center [640, 356] width 79 height 28
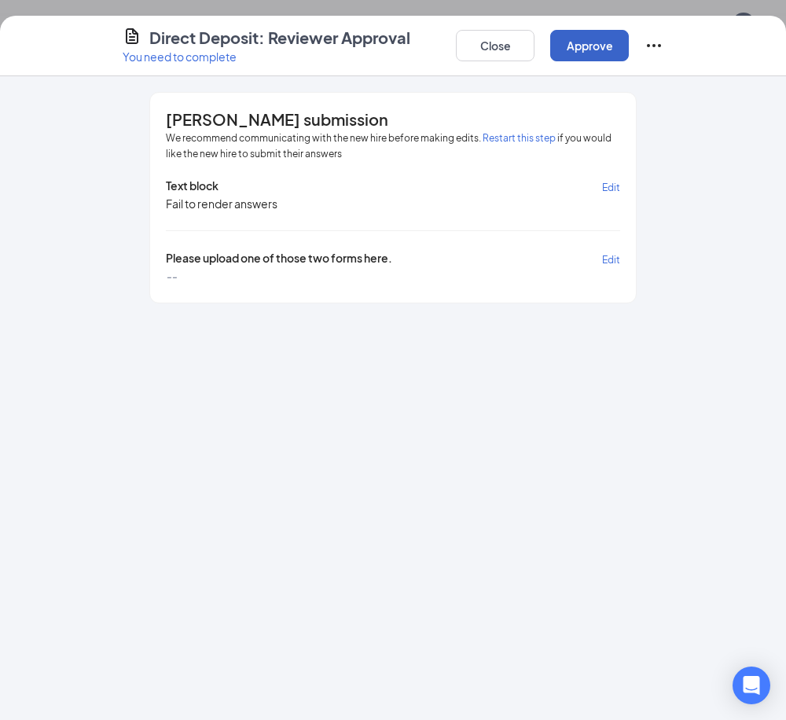
click at [587, 51] on button "Approve" at bounding box center [589, 45] width 79 height 31
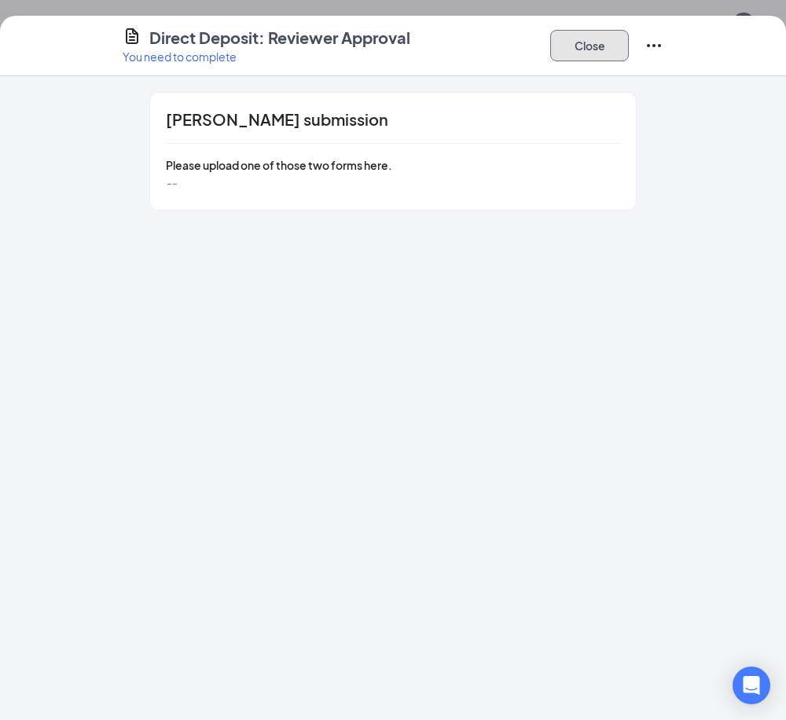
click at [597, 37] on button "Close" at bounding box center [589, 45] width 79 height 31
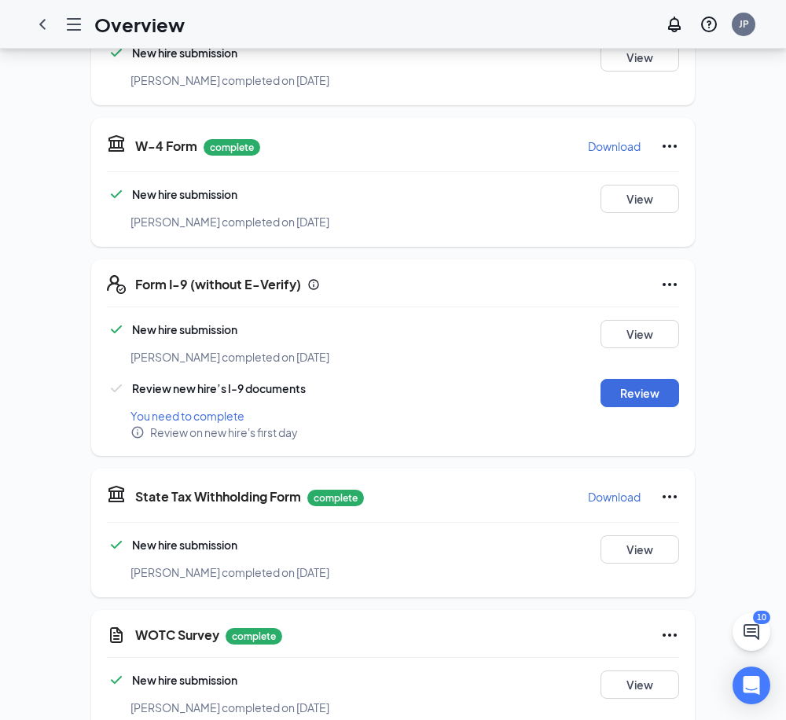
scroll to position [1893, 0]
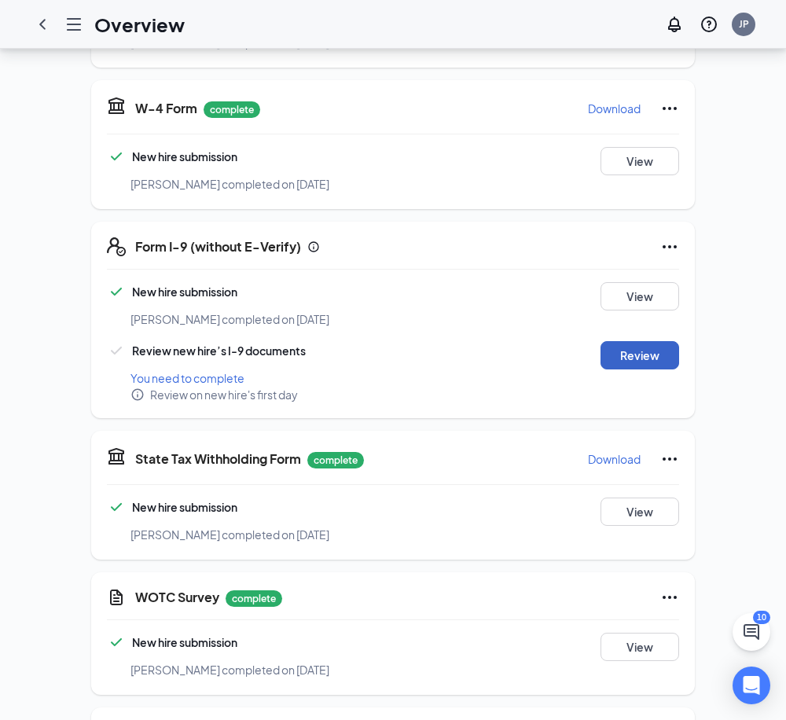
click at [630, 341] on button "Review" at bounding box center [640, 355] width 79 height 28
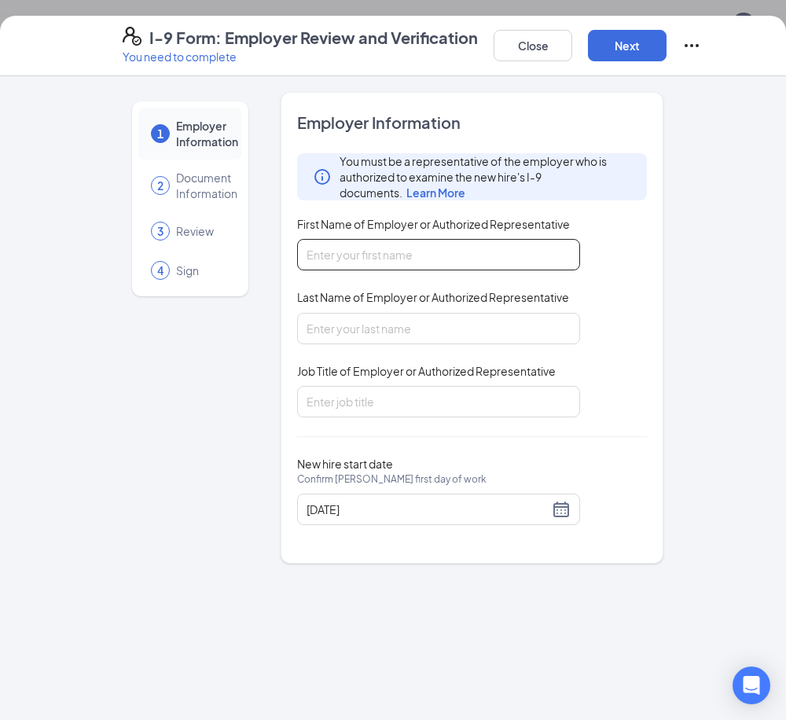
click at [397, 252] on input "First Name of Employer or Authorized Representative" at bounding box center [438, 254] width 283 height 31
click at [407, 257] on input "Jes" at bounding box center [438, 254] width 283 height 31
type input "Jesus"
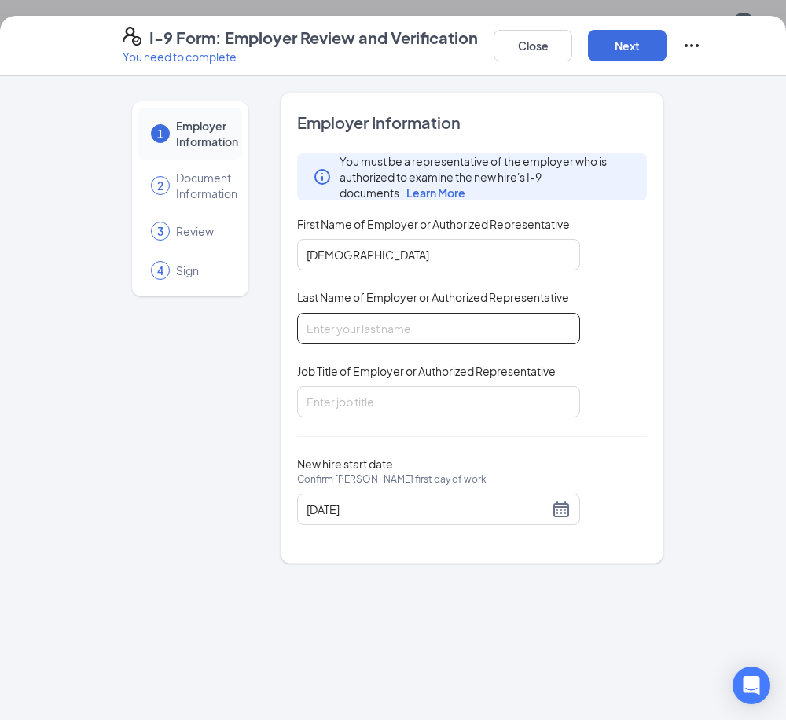
click at [381, 320] on input "Last Name of Employer or Authorized Representative" at bounding box center [438, 328] width 283 height 31
type input "Patino"
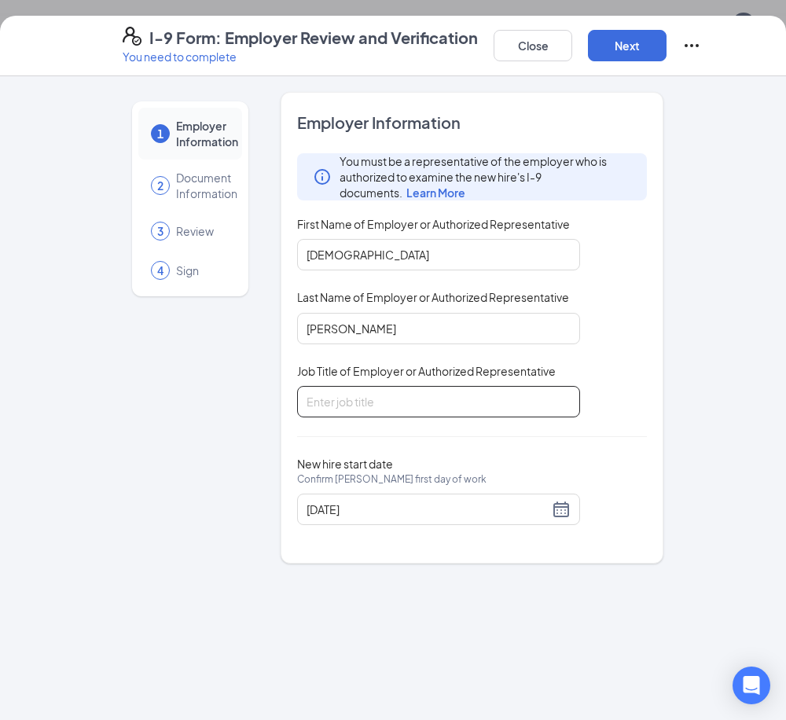
click at [425, 399] on input "Job Title of Employer or Authorized Representative" at bounding box center [438, 401] width 283 height 31
click at [309, 402] on input "general Manager" at bounding box center [438, 401] width 283 height 31
type input "General Manager"
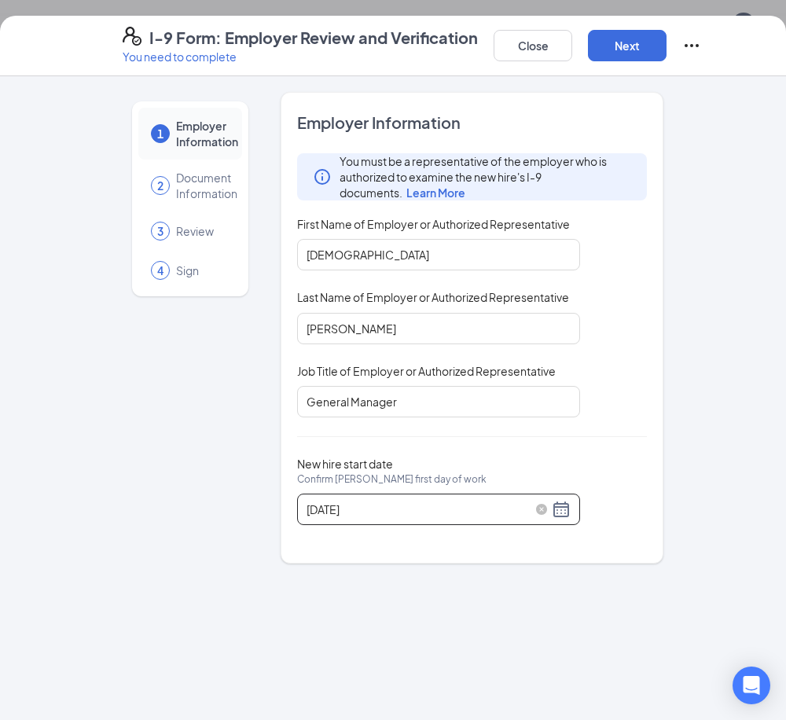
click at [558, 511] on div "09/21/2025" at bounding box center [439, 509] width 264 height 19
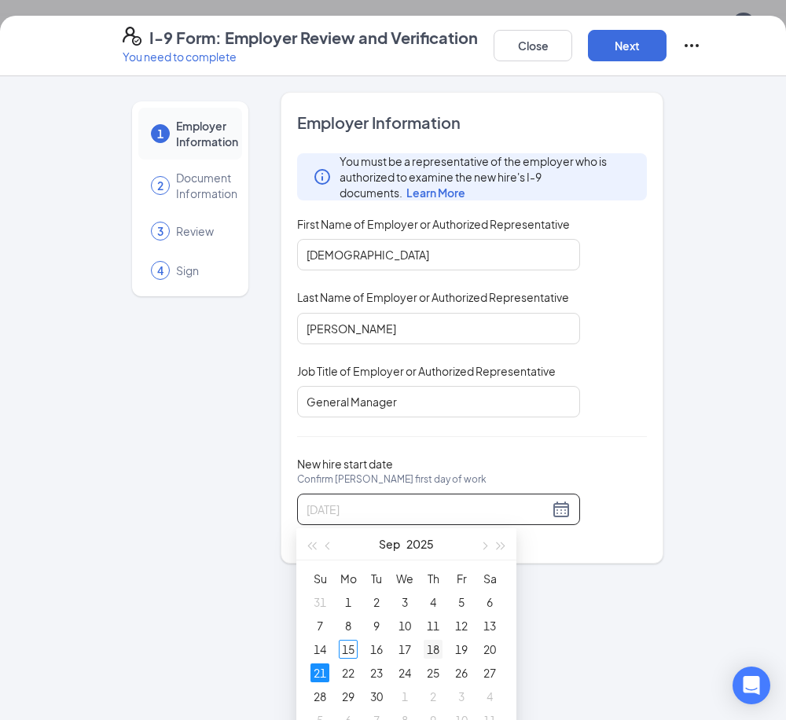
type input "09/18/2025"
click at [432, 656] on div "18" at bounding box center [433, 649] width 19 height 19
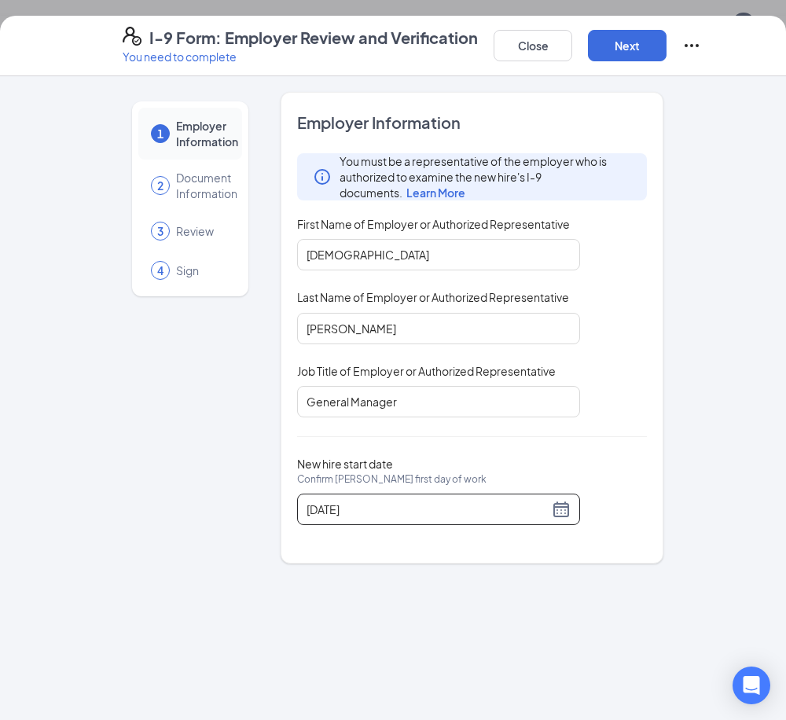
scroll to position [2208, 0]
click at [628, 49] on button "Next" at bounding box center [627, 45] width 79 height 31
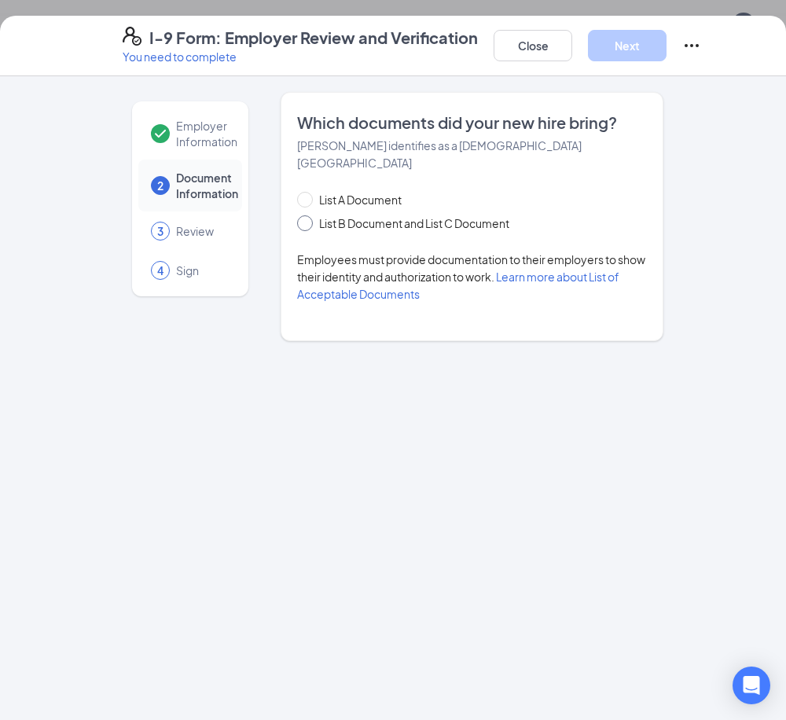
click at [303, 215] on input "List B Document and List C Document" at bounding box center [302, 220] width 11 height 11
radio input "true"
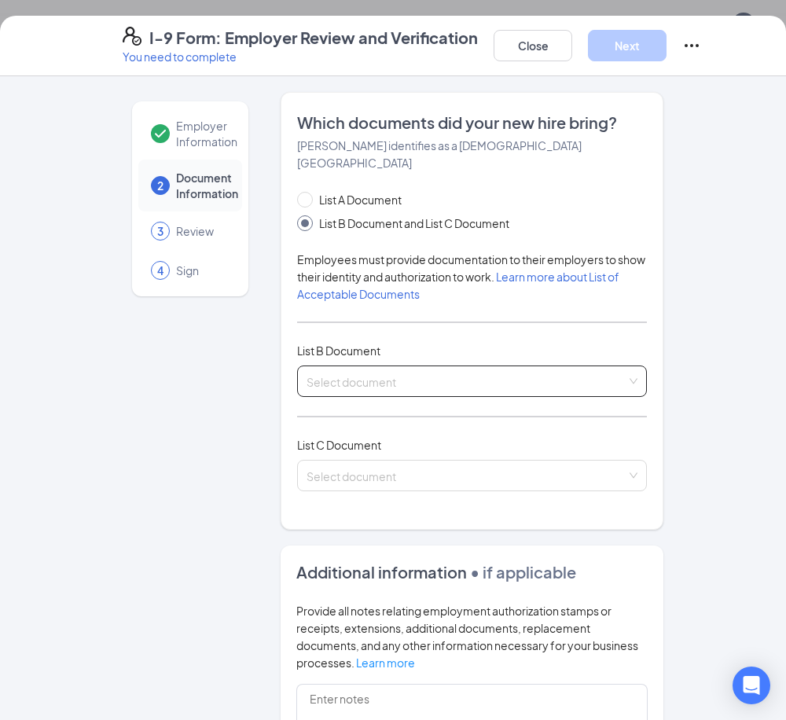
click at [624, 366] on div "Select document" at bounding box center [472, 381] width 350 height 31
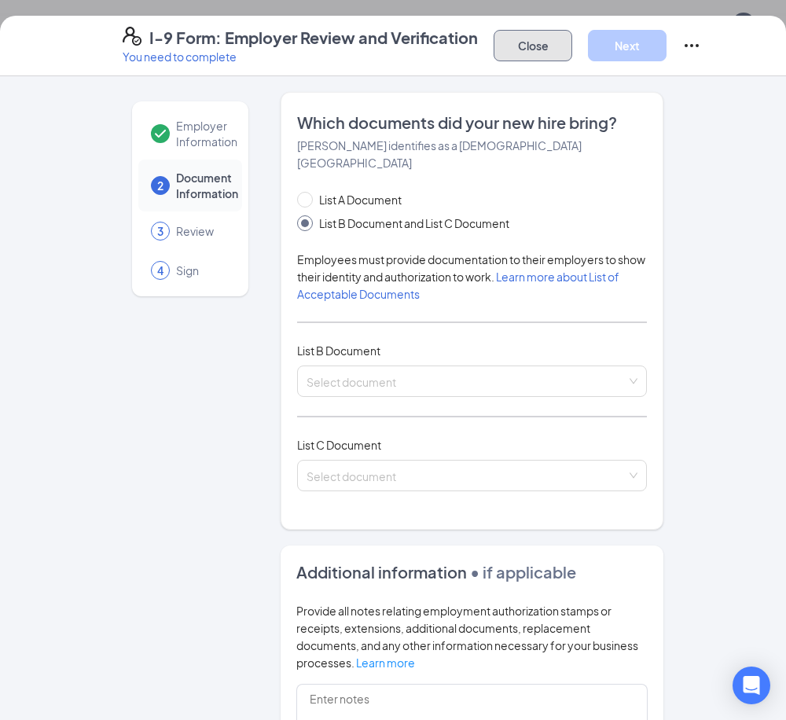
click at [540, 48] on button "Close" at bounding box center [533, 45] width 79 height 31
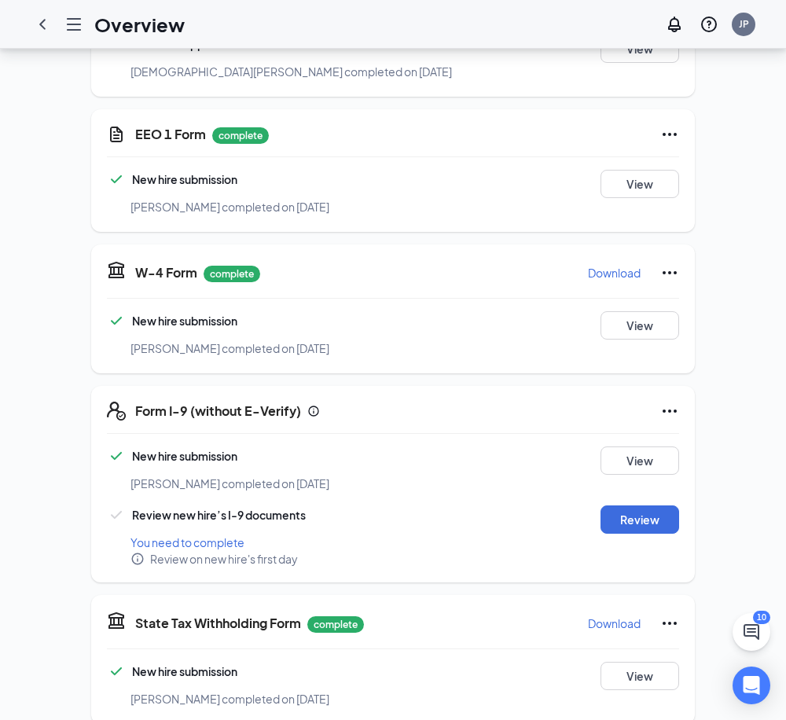
scroll to position [1887, 0]
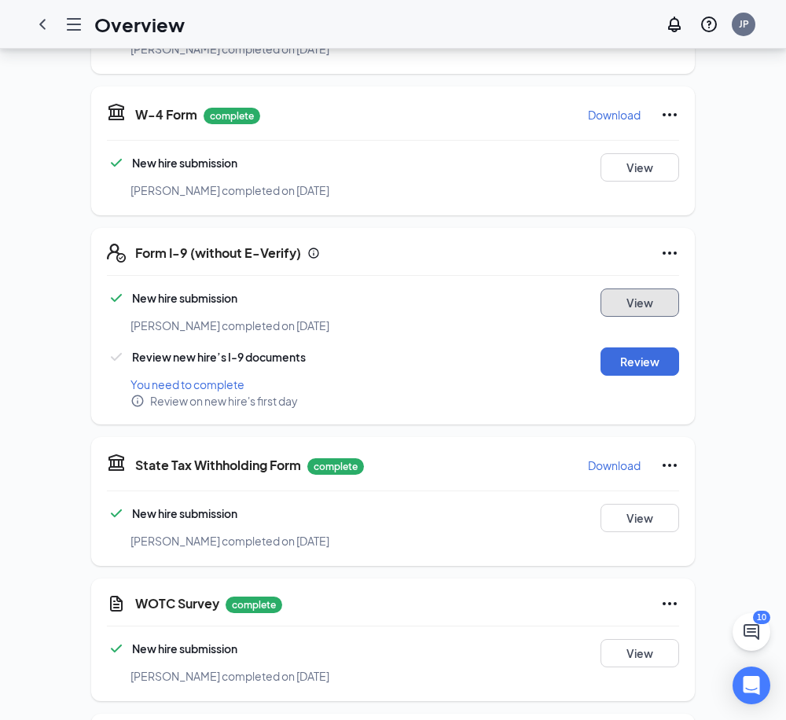
click at [649, 289] on button "View" at bounding box center [640, 303] width 79 height 28
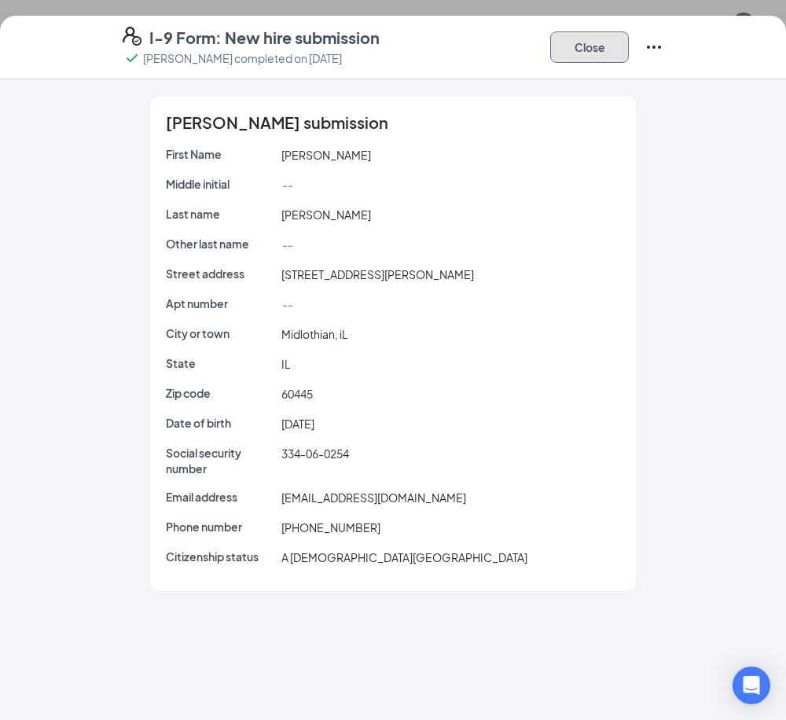
click at [611, 43] on button "Close" at bounding box center [589, 46] width 79 height 31
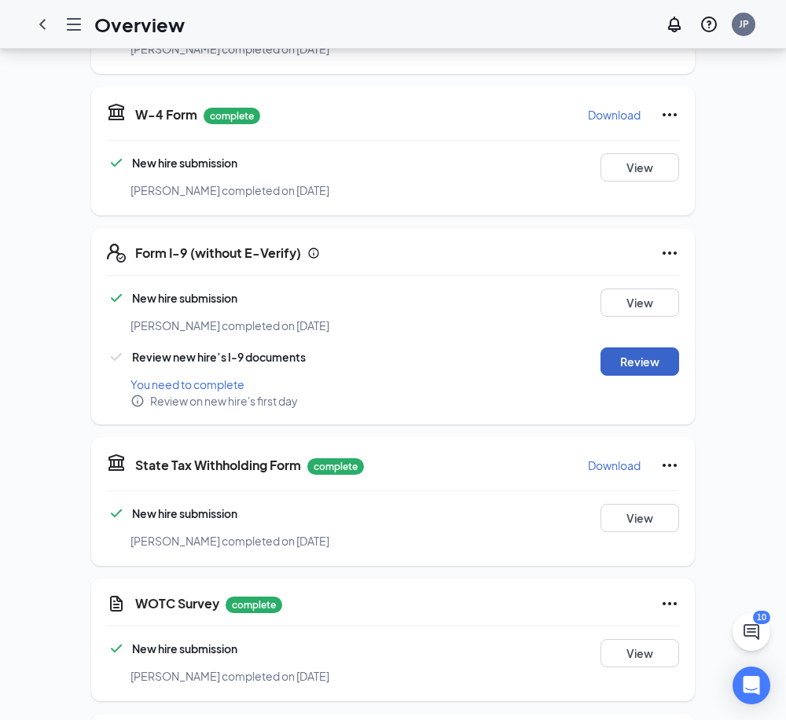
click at [642, 348] on button "Review" at bounding box center [640, 362] width 79 height 28
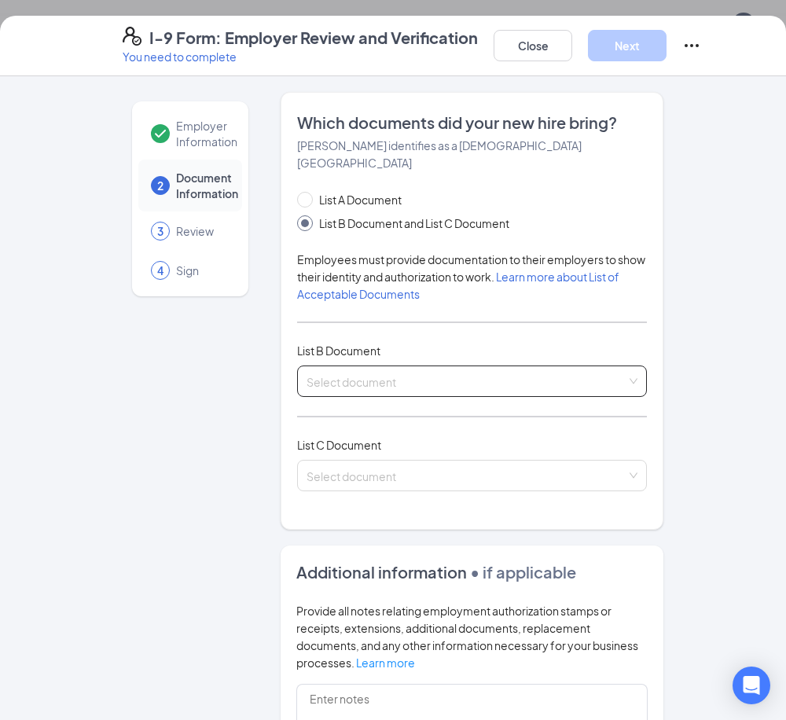
click at [364, 366] on input "search" at bounding box center [467, 378] width 320 height 24
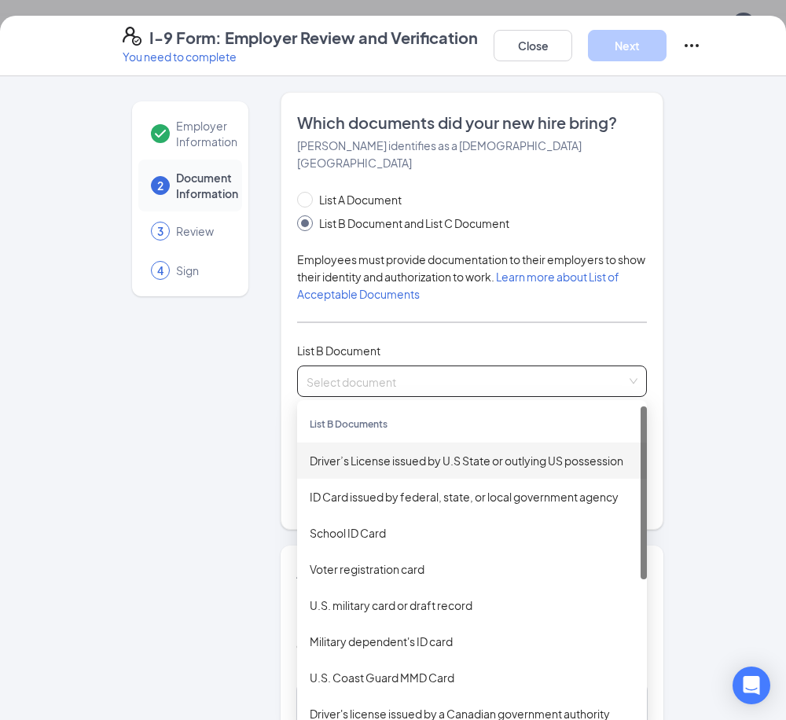
click at [392, 452] on div "Driver’s License issued by U.S State or outlying US possession" at bounding box center [472, 460] width 325 height 17
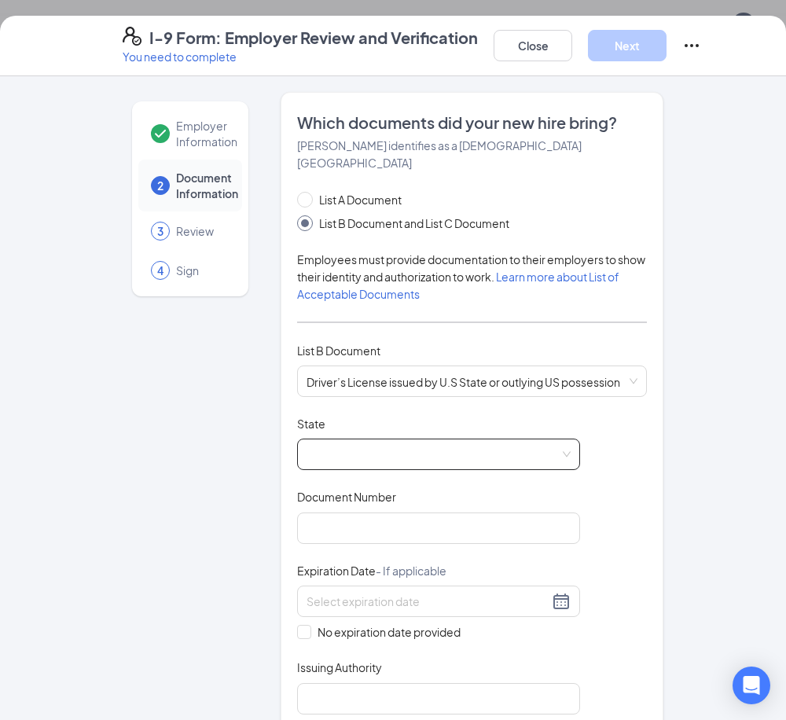
click at [390, 443] on span at bounding box center [439, 455] width 264 height 30
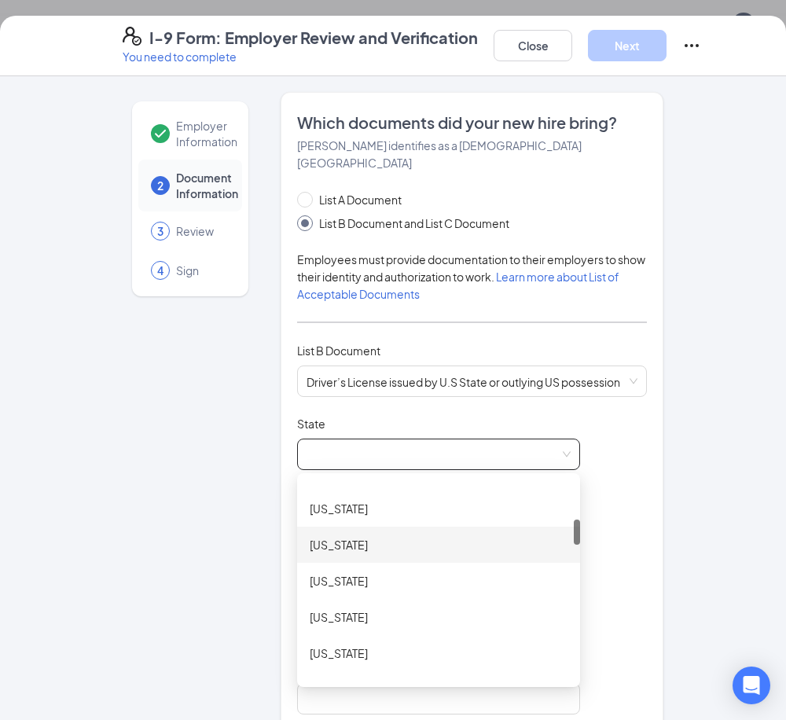
scroll to position [550, 0]
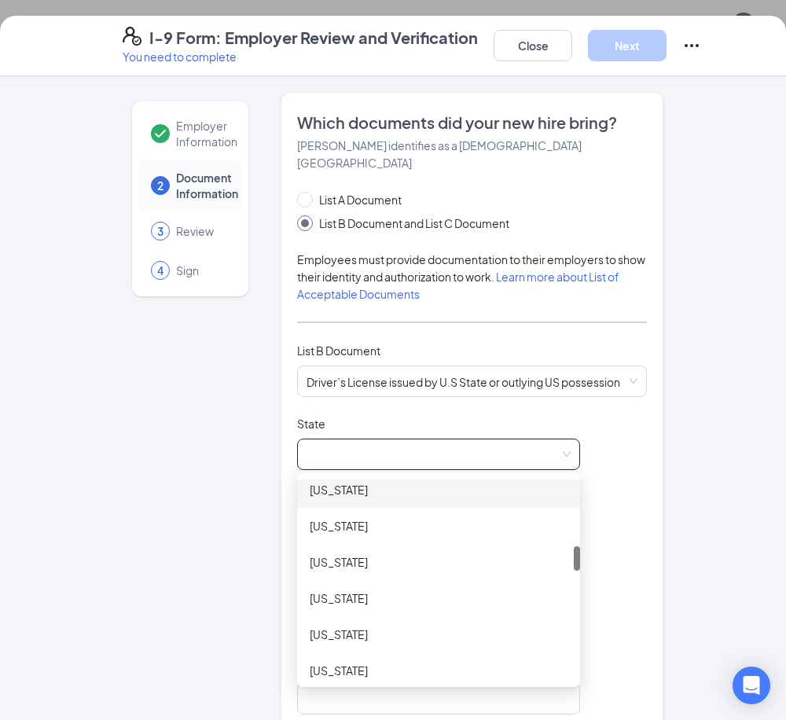
click at [340, 472] on div "Illinois" at bounding box center [438, 490] width 283 height 36
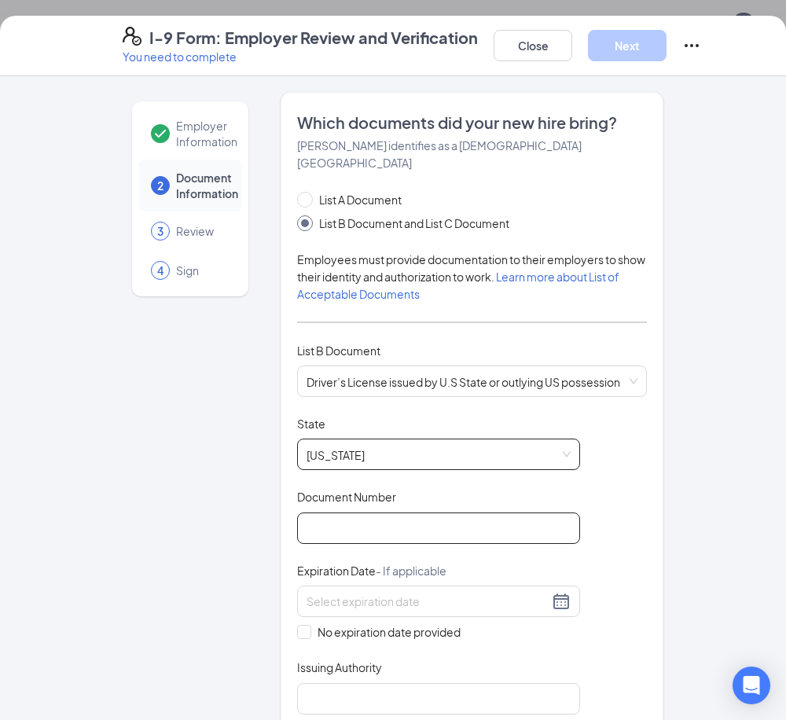
click at [356, 513] on input "Document Number" at bounding box center [438, 528] width 283 height 31
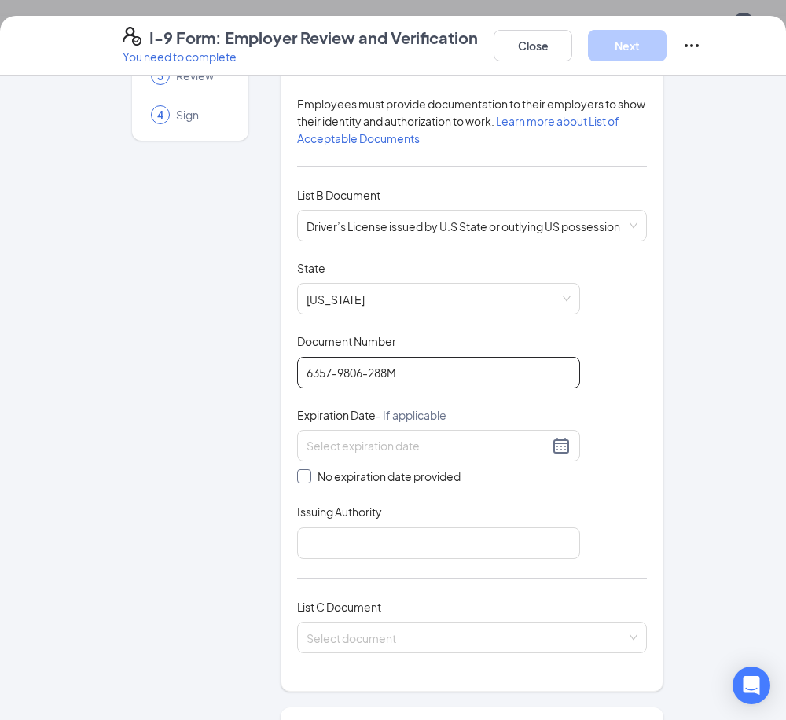
scroll to position [157, 0]
type input "6357-9806-288M"
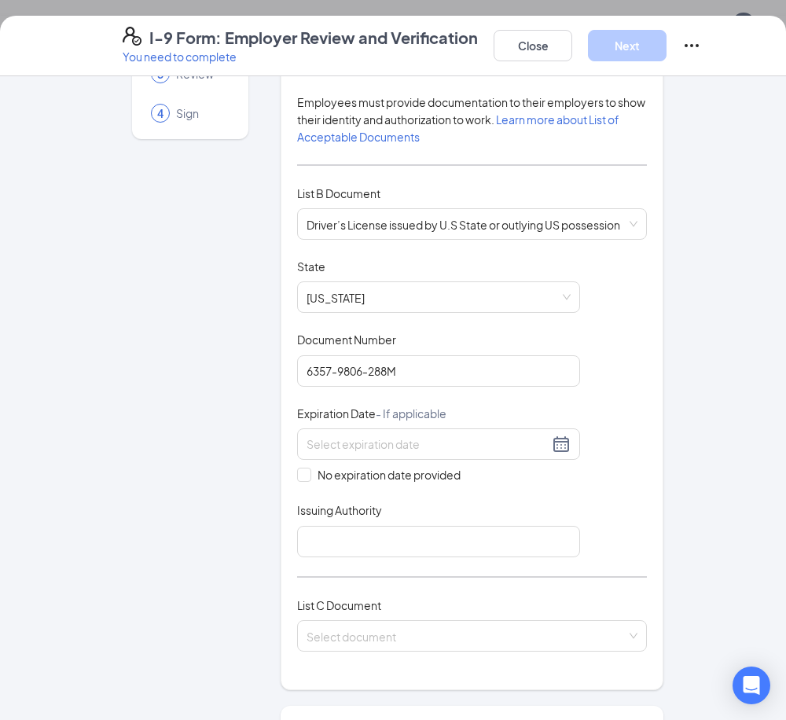
click at [417, 410] on div "Expiration Date - If applicable" at bounding box center [438, 417] width 283 height 23
click at [440, 436] on input at bounding box center [428, 444] width 242 height 17
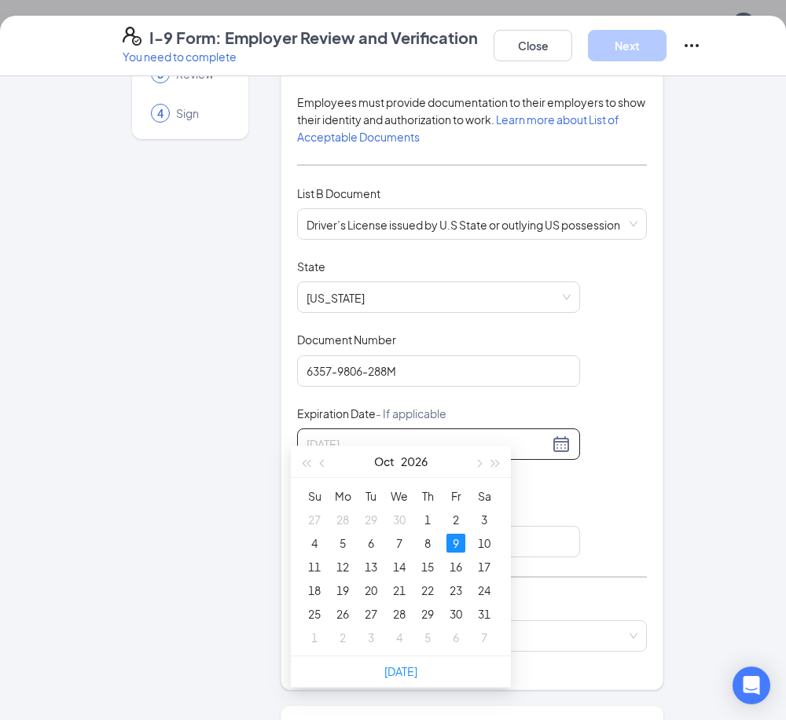
click at [455, 540] on div "9" at bounding box center [456, 543] width 19 height 19
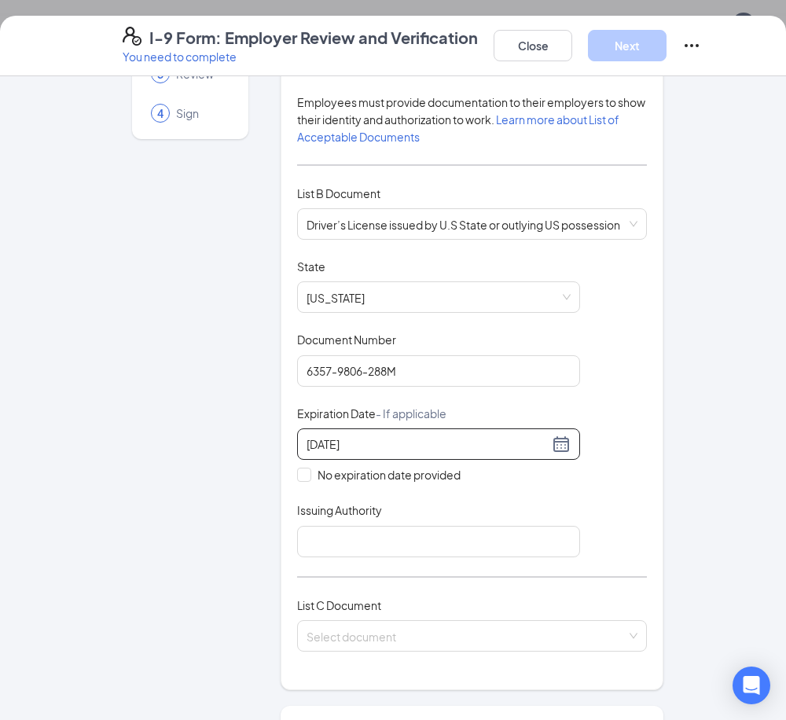
scroll to position [236, 0]
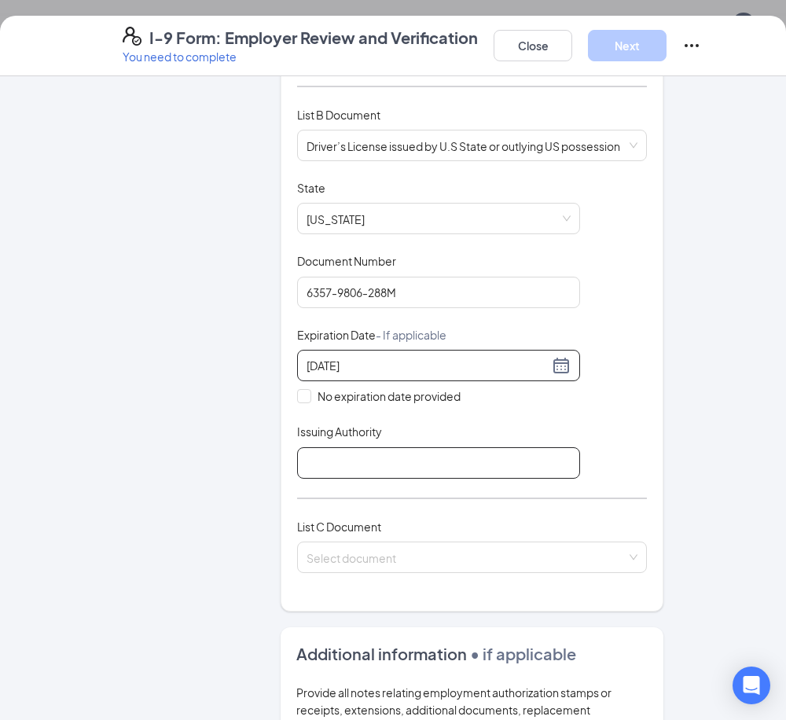
type input "10/09/2026"
click at [439, 455] on input "Issuing Authority" at bounding box center [438, 462] width 283 height 31
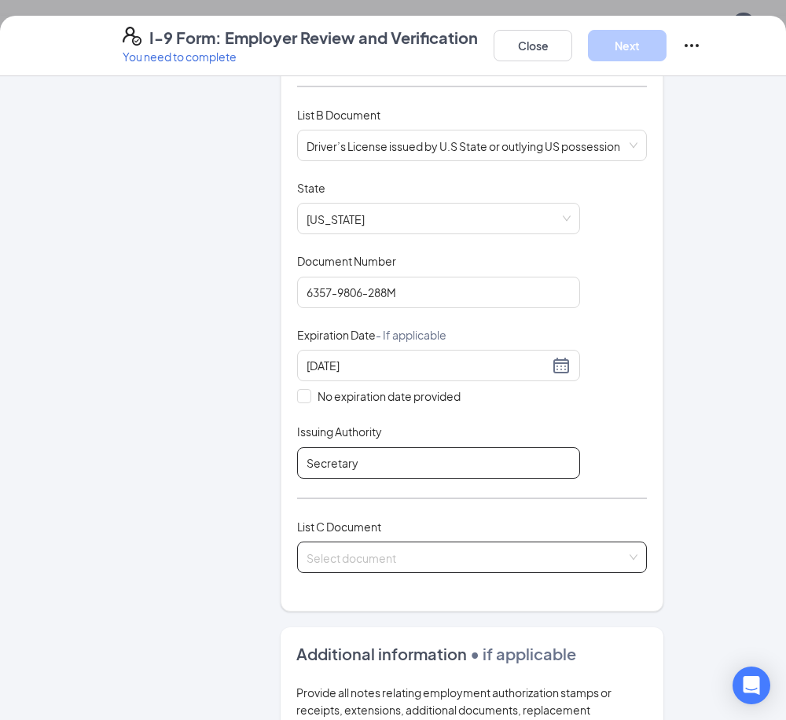
type input "Secretary of State"
click at [386, 543] on input "search" at bounding box center [467, 555] width 320 height 24
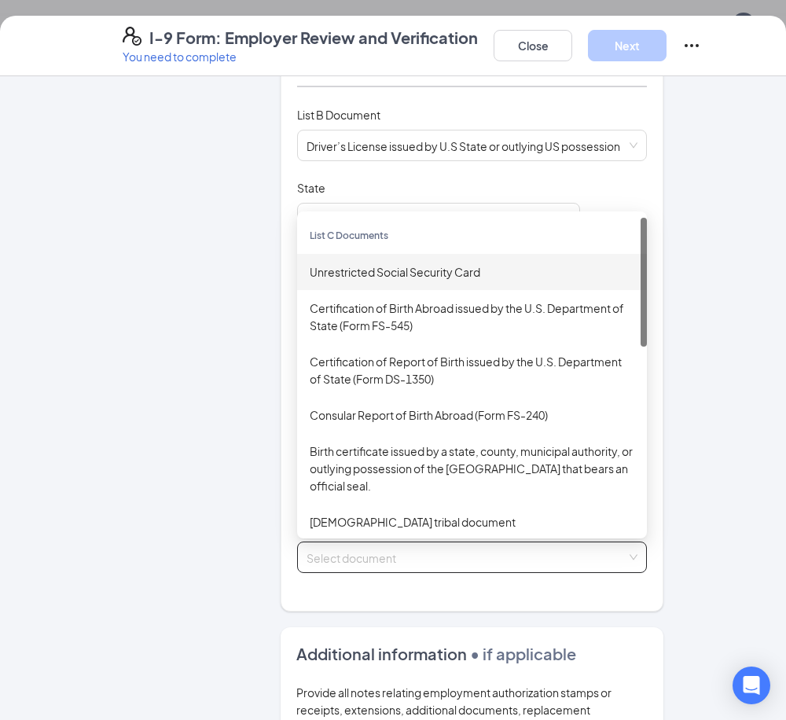
click at [356, 263] on div "Unrestricted Social Security Card" at bounding box center [472, 271] width 325 height 17
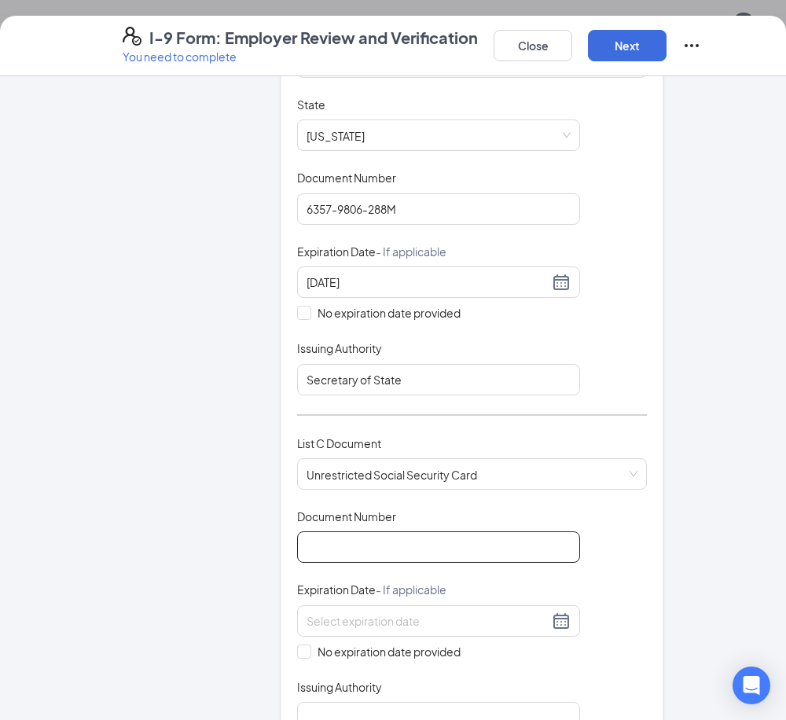
scroll to position [393, 0]
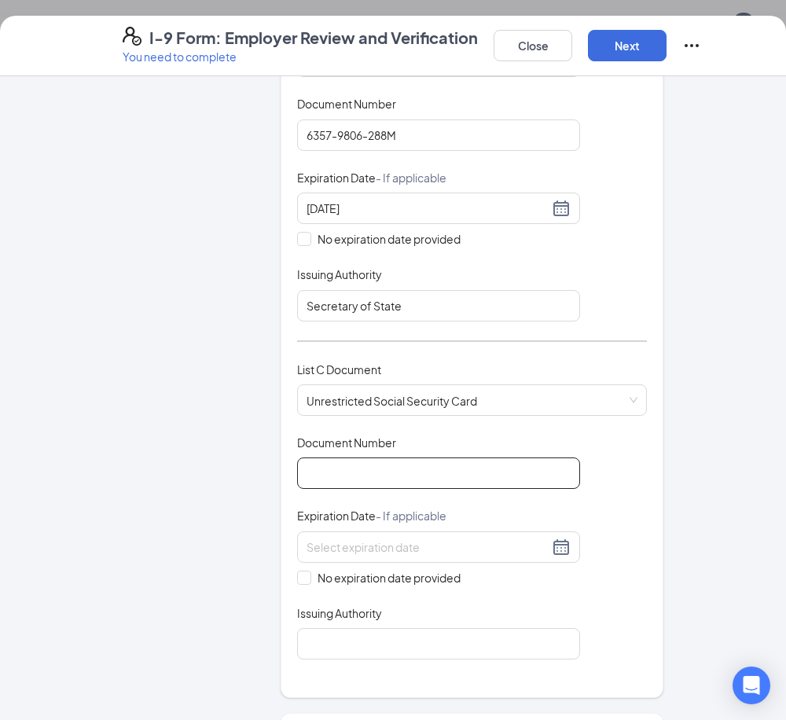
click at [391, 458] on input "Document Number" at bounding box center [438, 473] width 283 height 31
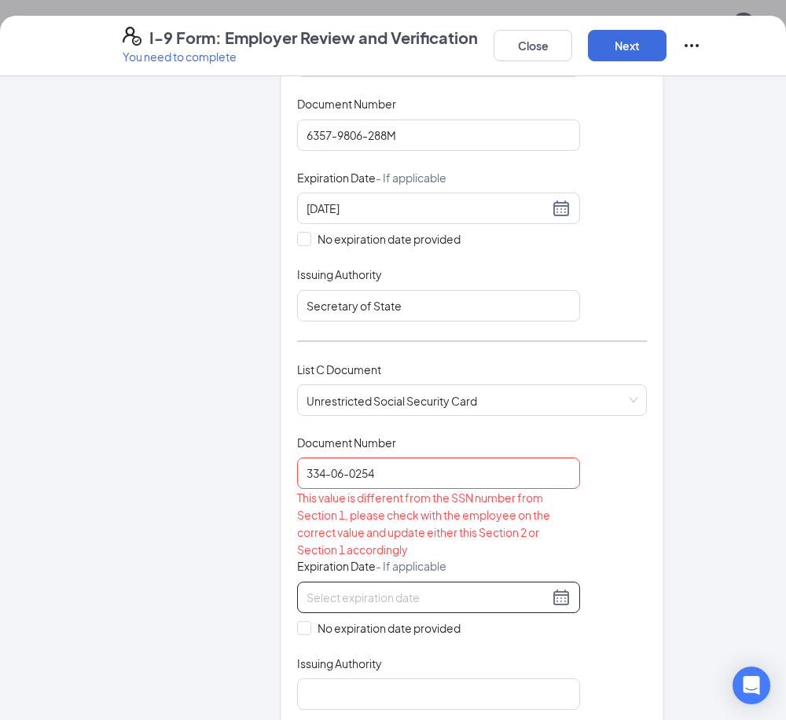
click at [396, 589] on input at bounding box center [428, 597] width 242 height 17
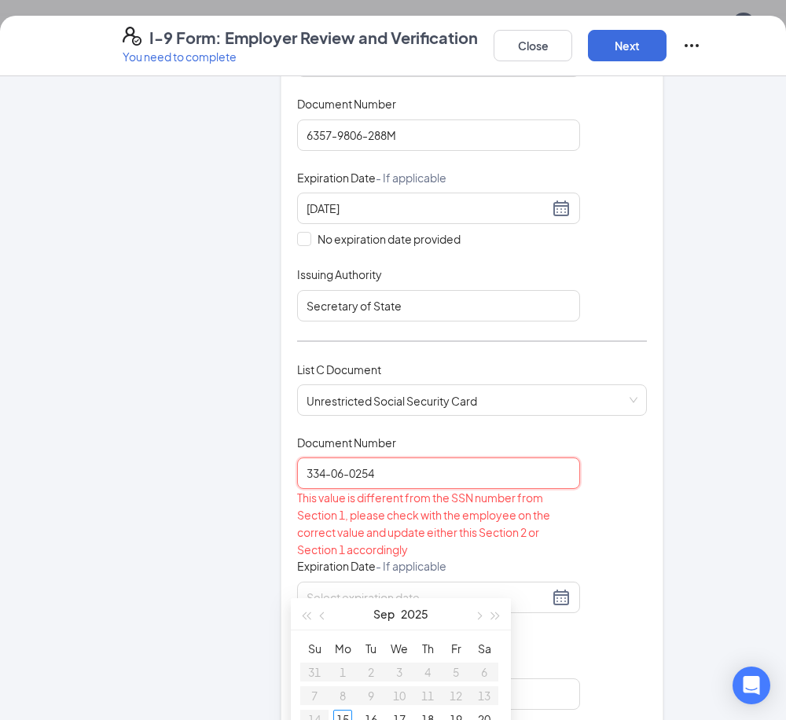
click at [412, 458] on input "334-06-0254" at bounding box center [438, 473] width 283 height 31
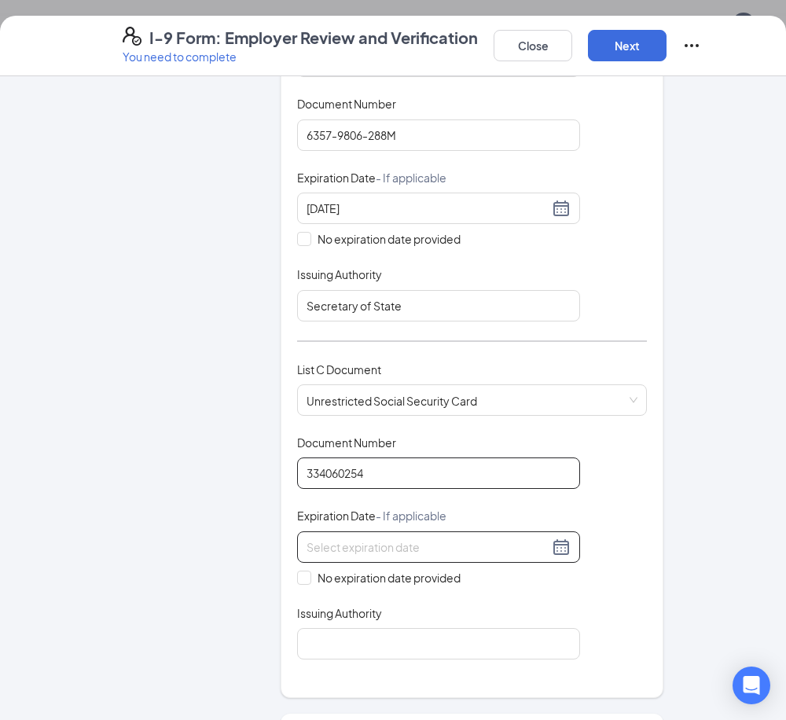
type input "334060254"
click at [378, 539] on input at bounding box center [428, 547] width 242 height 17
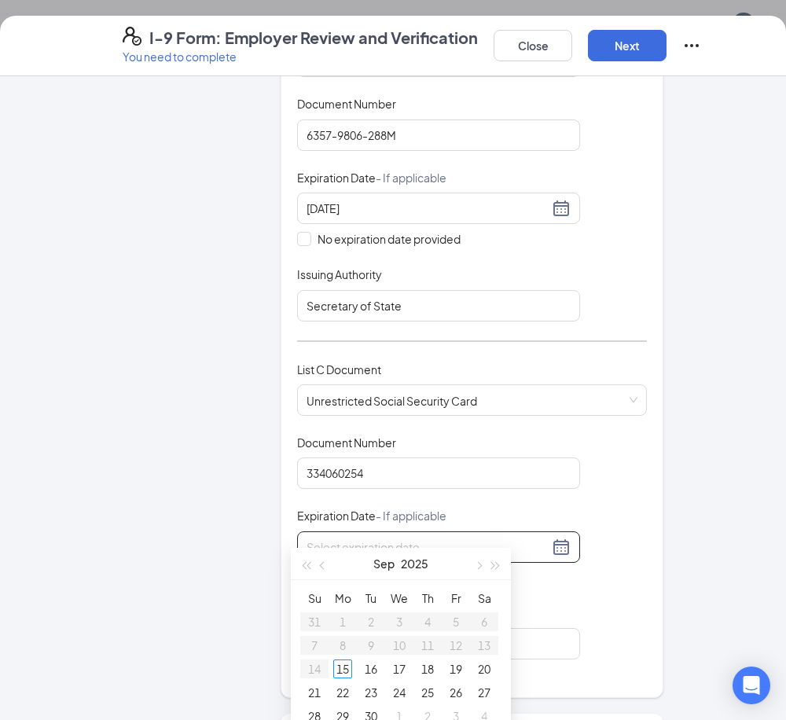
click at [576, 491] on div "Document Title Unrestricted Social Security Card Document Number 334060254 Expi…" at bounding box center [472, 547] width 350 height 225
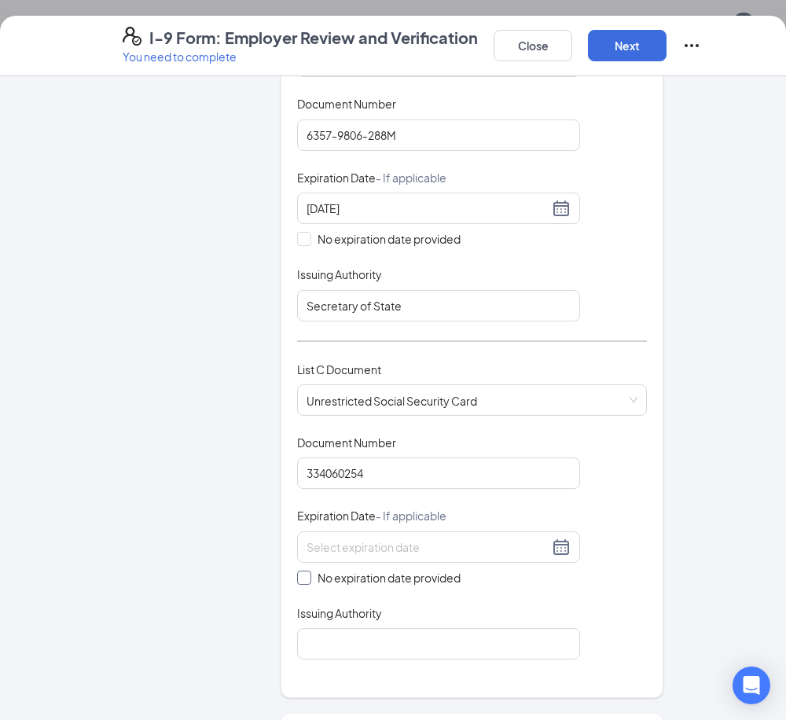
click at [301, 571] on input "No expiration date provided" at bounding box center [302, 576] width 11 height 11
checkbox input "true"
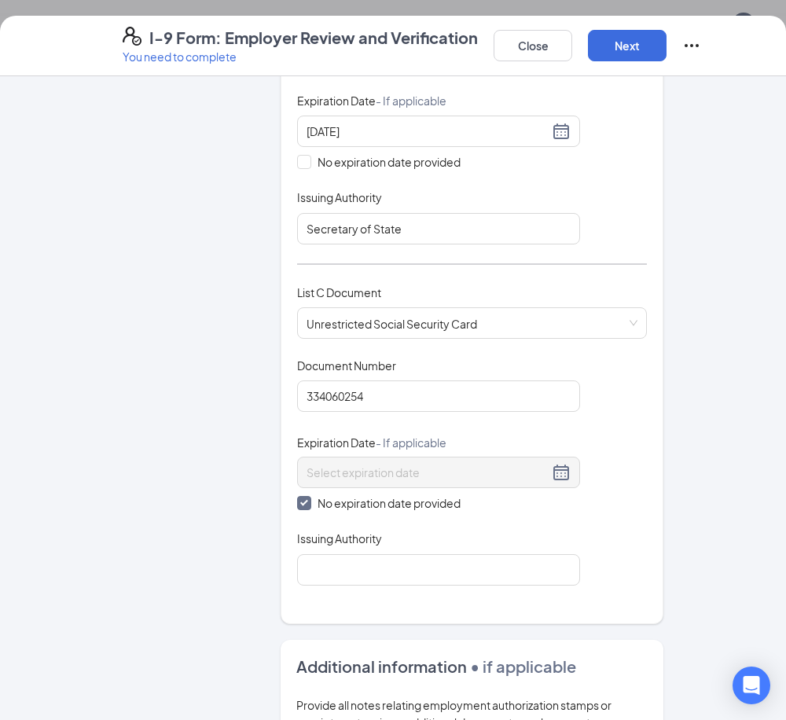
scroll to position [629, 0]
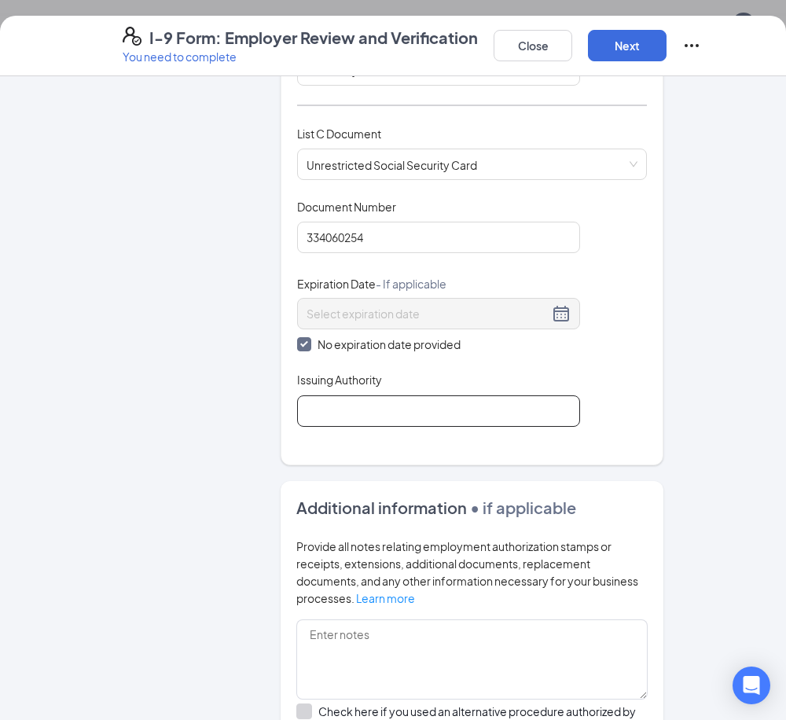
click at [401, 401] on input "Issuing Authority" at bounding box center [438, 410] width 283 height 31
type input "Social Security Administration"
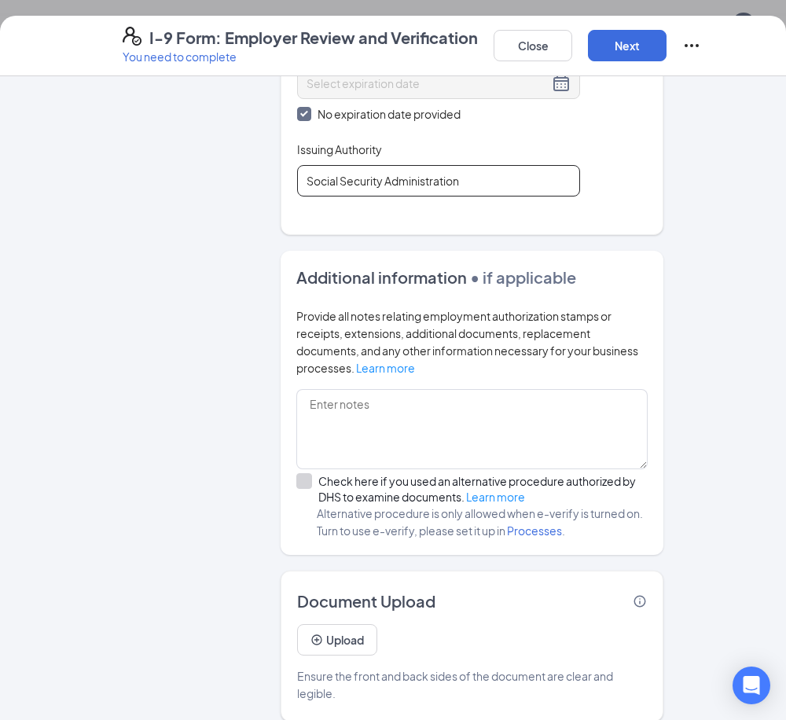
scroll to position [2201, 0]
click at [358, 624] on button "Upload" at bounding box center [337, 639] width 80 height 31
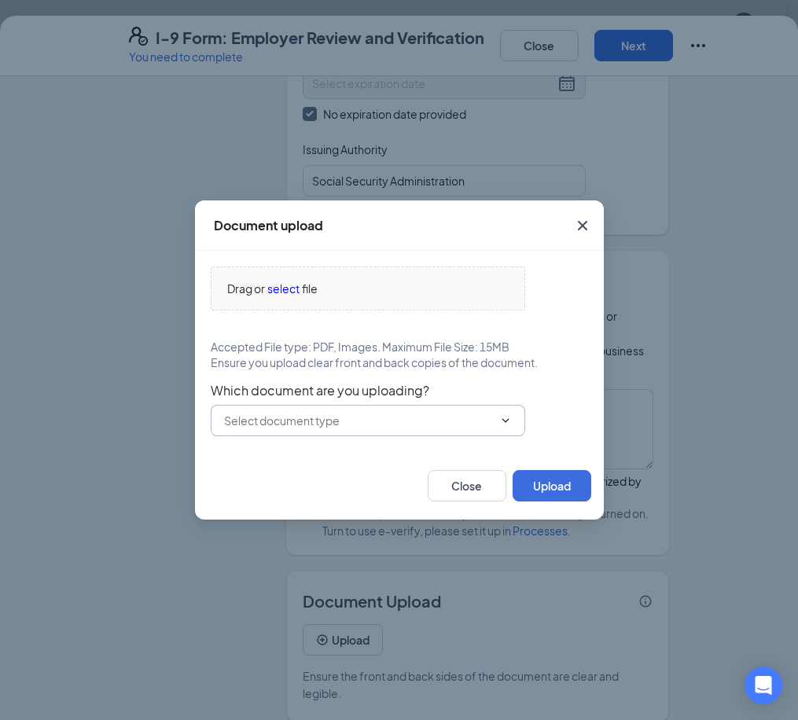
click at [344, 431] on span at bounding box center [368, 420] width 314 height 31
click at [362, 414] on input "text" at bounding box center [358, 420] width 269 height 17
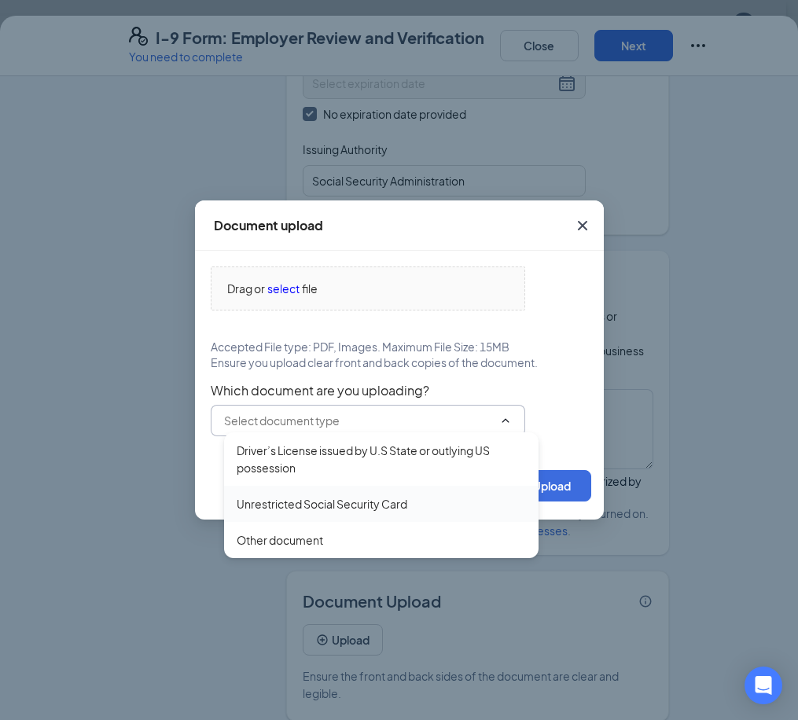
click at [289, 502] on div "Unrestricted Social Security Card" at bounding box center [322, 503] width 171 height 17
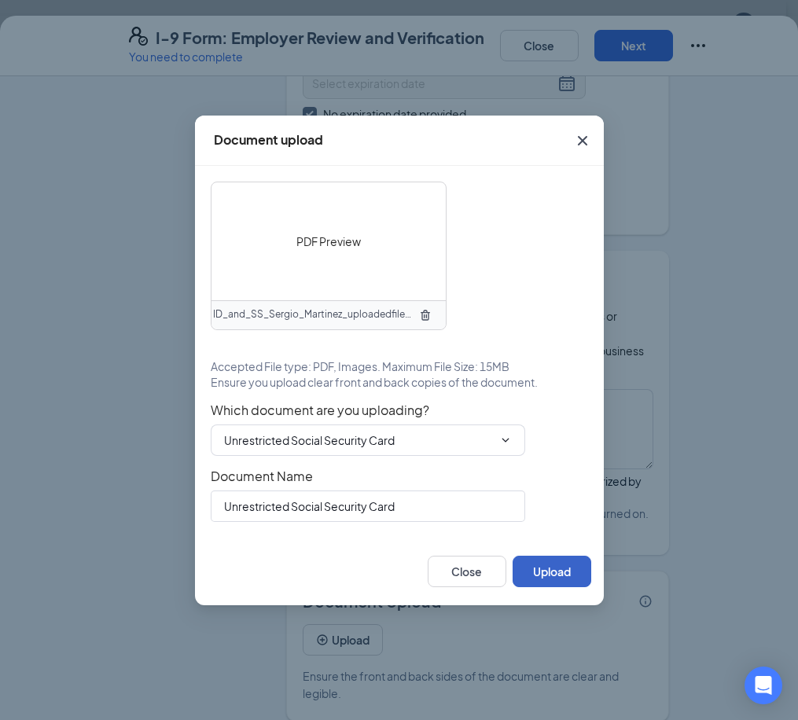
click at [565, 568] on button "Upload" at bounding box center [552, 571] width 79 height 31
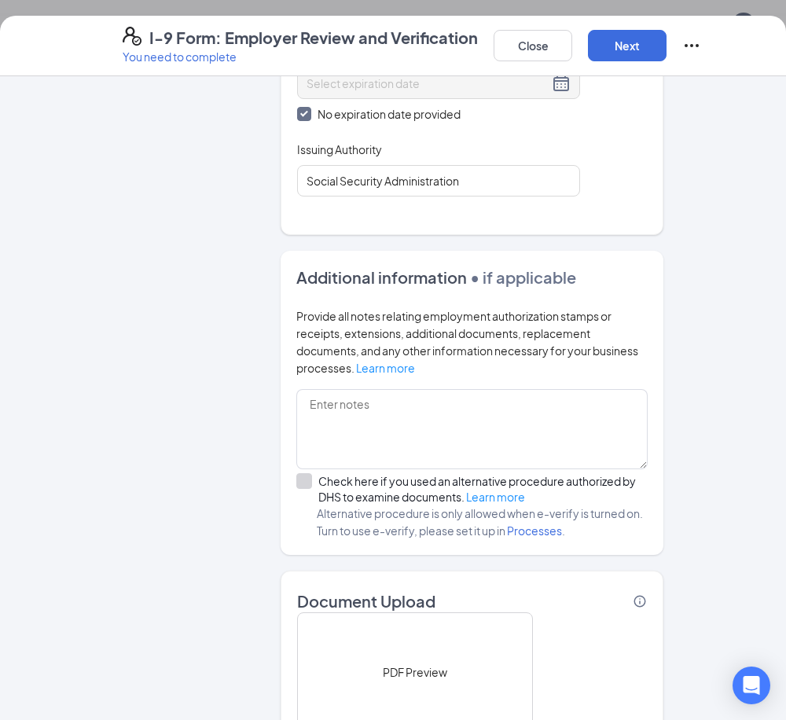
scroll to position [1008, 0]
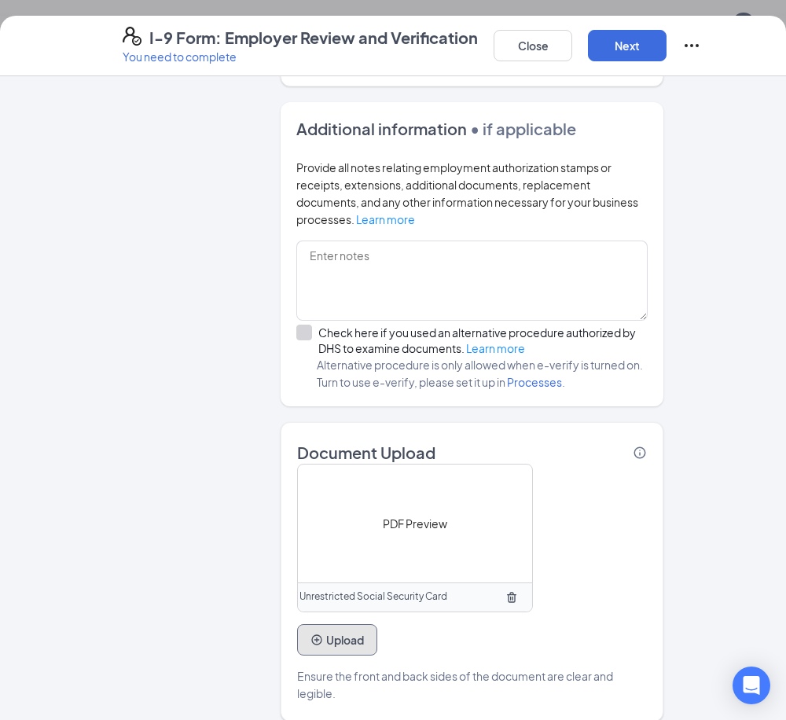
click at [340, 635] on button "Upload" at bounding box center [337, 639] width 80 height 31
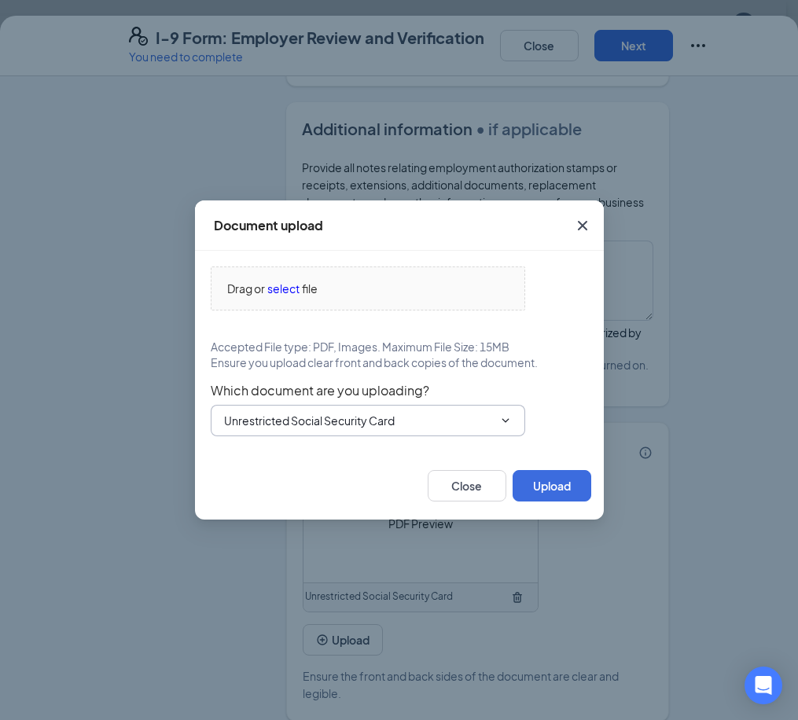
click at [337, 419] on input "Unrestricted Social Security Card" at bounding box center [358, 420] width 269 height 17
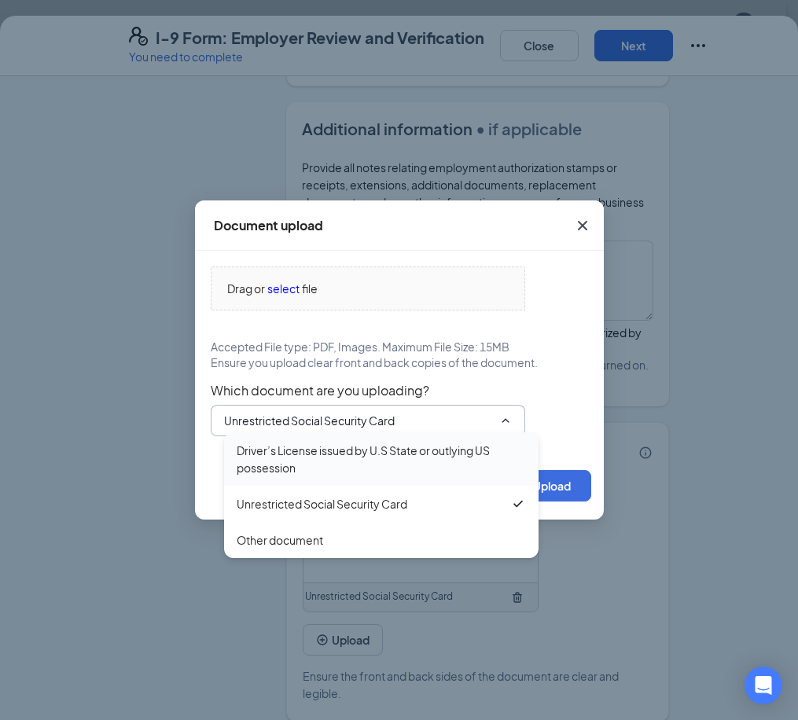
click at [342, 458] on div "Driver’s License issued by U.S State or outlying US possession" at bounding box center [381, 459] width 289 height 35
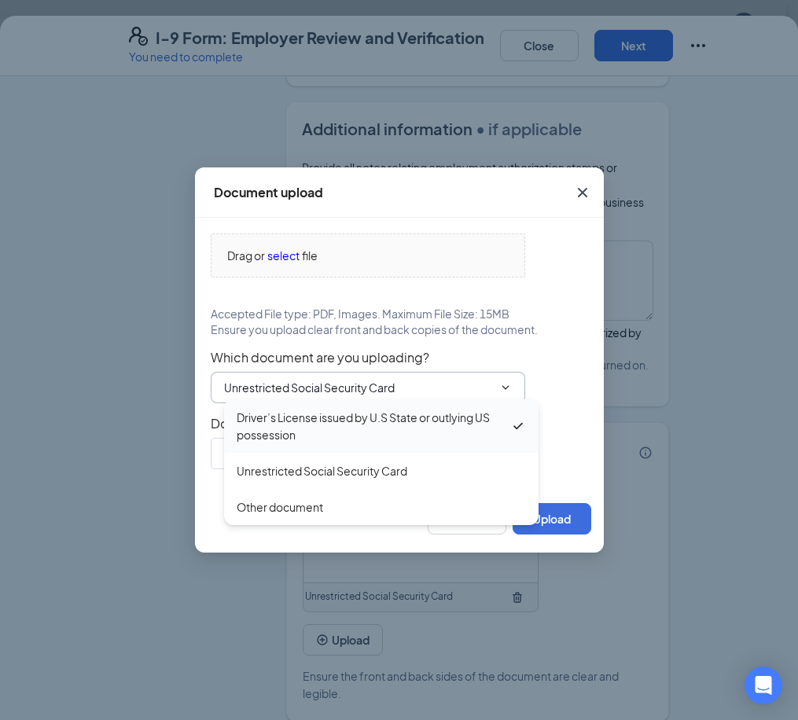
type input "Driver’s License issued by U.S State or outlying US possession"
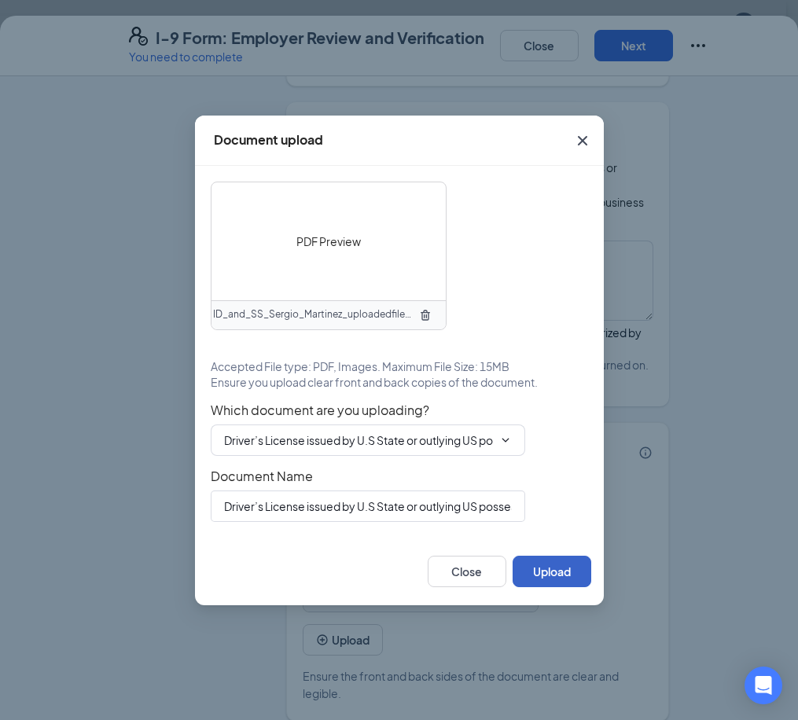
click at [561, 569] on button "Upload" at bounding box center [552, 571] width 79 height 31
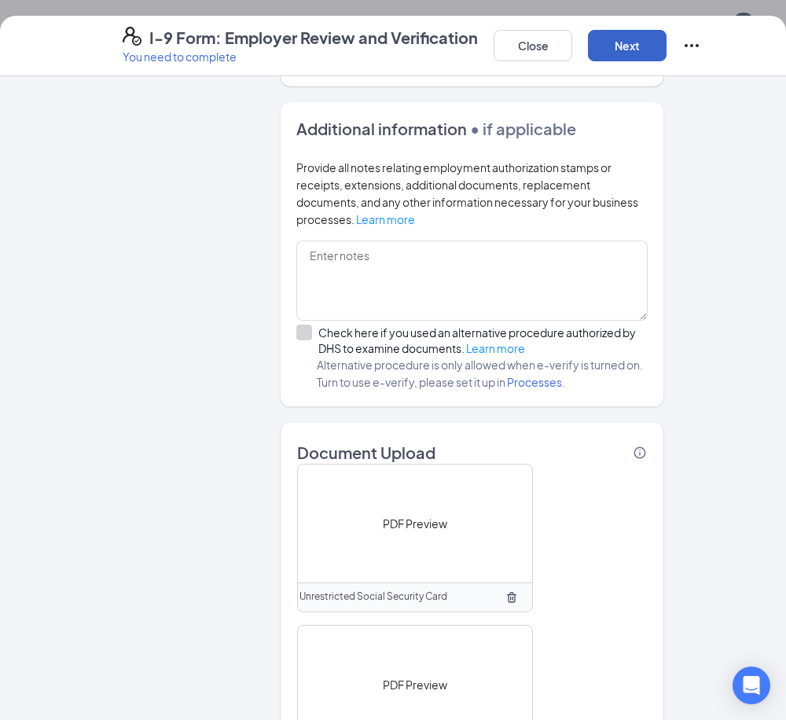
click at [623, 56] on button "Next" at bounding box center [627, 45] width 79 height 31
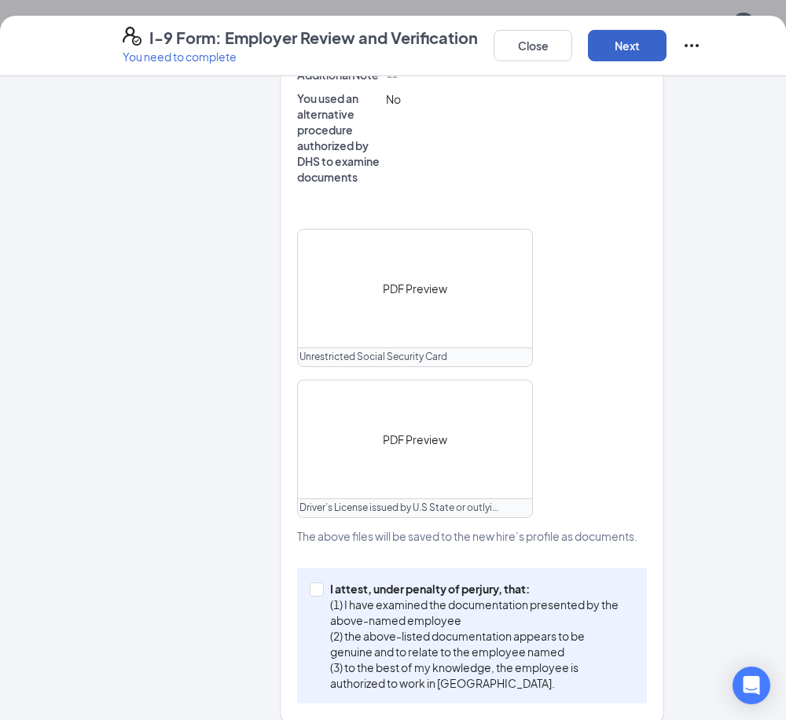
scroll to position [2533, 0]
click at [310, 583] on input "I attest, under penalty of perjury, that: (1) I have examined the documentation…" at bounding box center [315, 588] width 11 height 11
checkbox input "true"
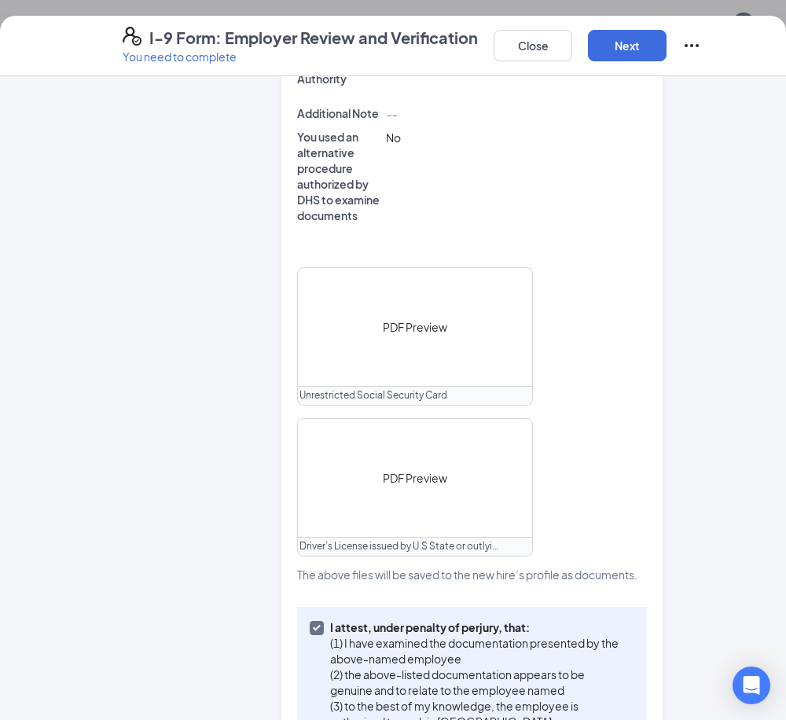
scroll to position [656, 0]
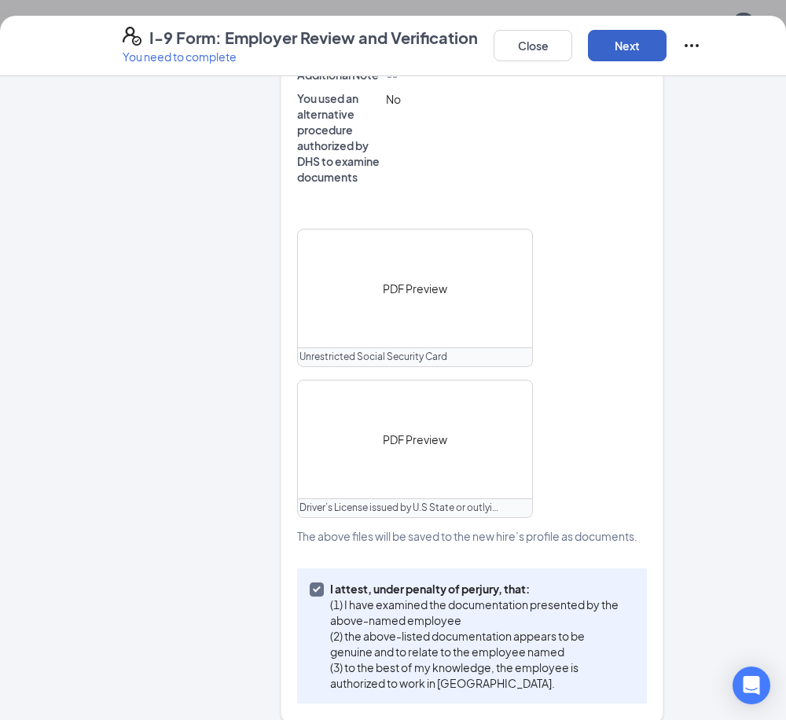
click at [630, 52] on button "Next" at bounding box center [627, 45] width 79 height 31
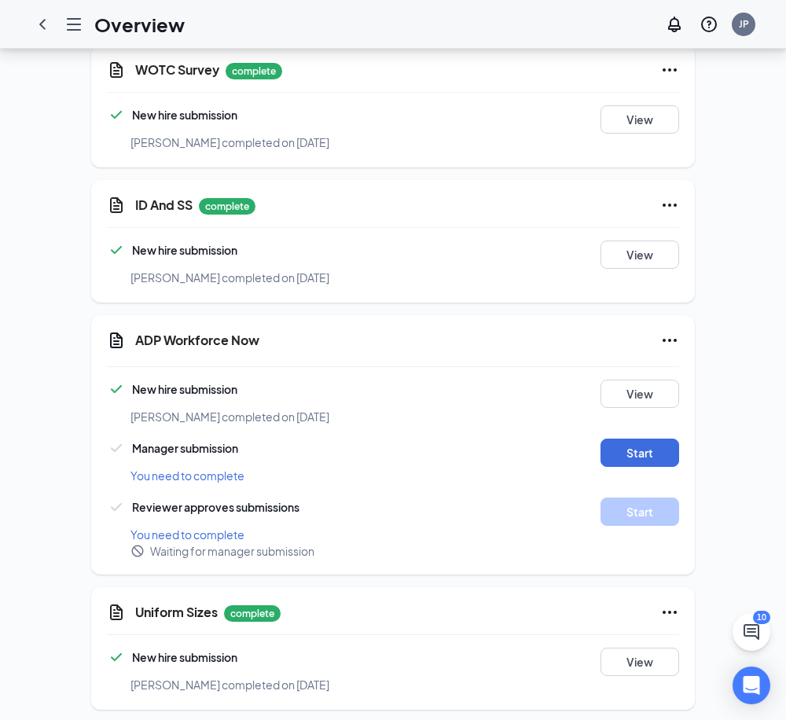
scroll to position [2407, 0]
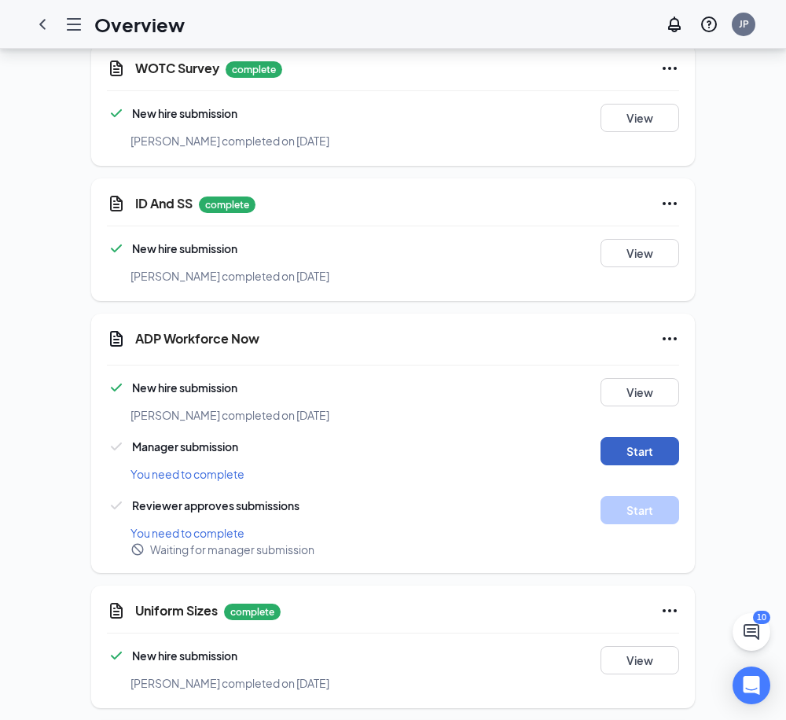
click at [622, 437] on button "Start" at bounding box center [640, 451] width 79 height 28
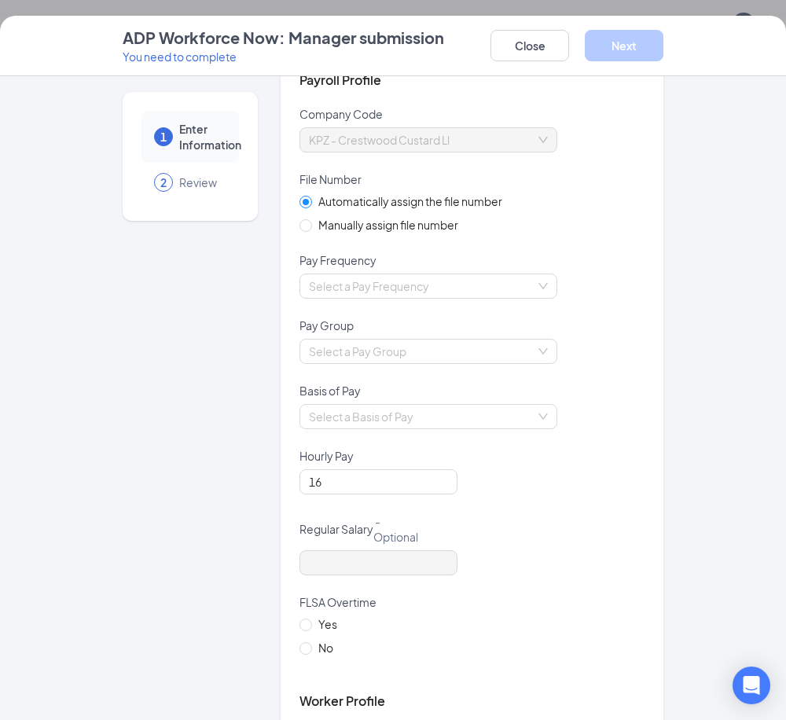
scroll to position [157, 0]
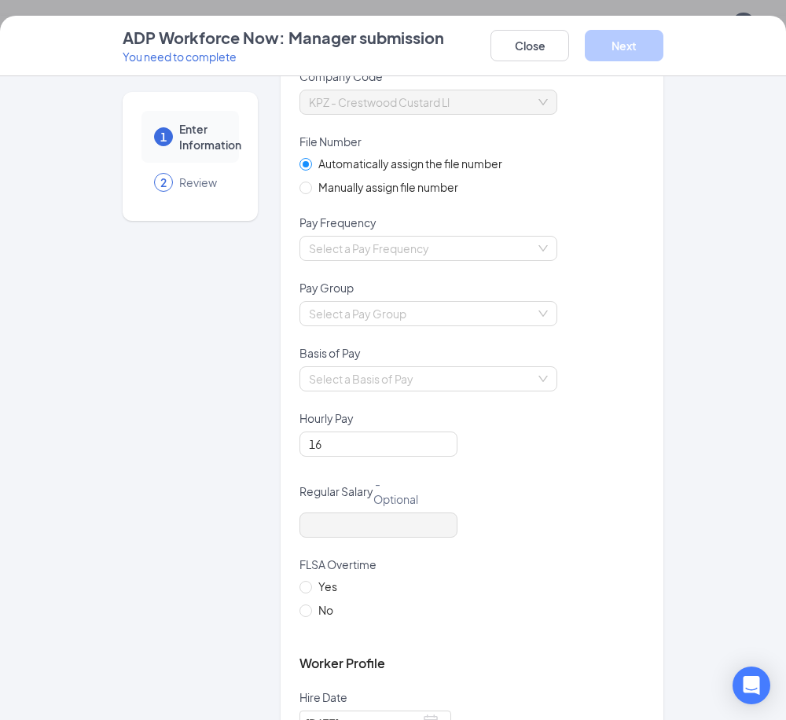
click at [300, 186] on input "Manually assign file number" at bounding box center [305, 187] width 11 height 11
radio input "true"
radio input "false"
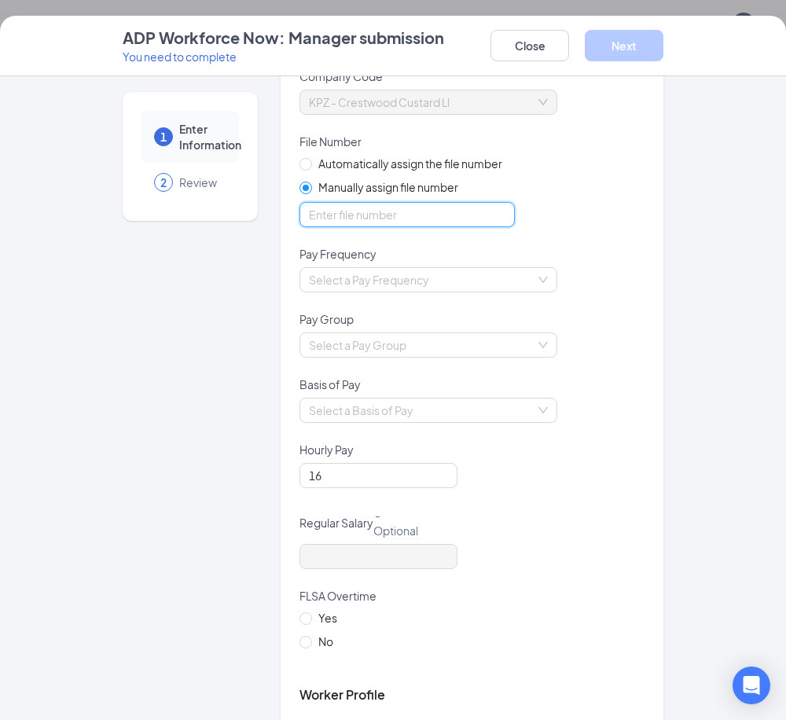
click at [400, 209] on input "optional_short_text" at bounding box center [407, 214] width 215 height 25
click at [698, 180] on div "1 Enter Information 2 Review Enter information This information will be reviewe…" at bounding box center [393, 398] width 786 height 644
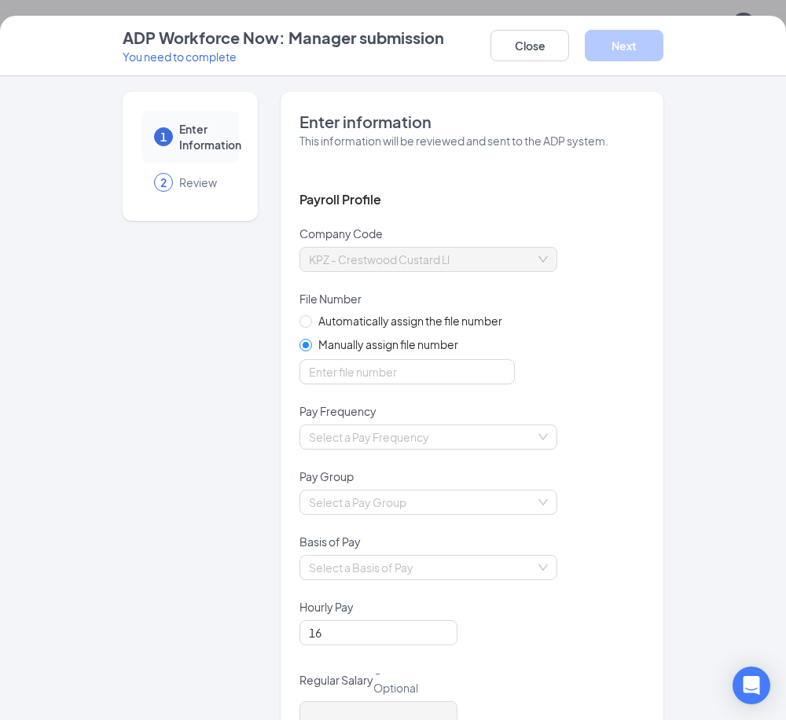
scroll to position [2250, 0]
click at [397, 367] on input "optional_short_text" at bounding box center [407, 371] width 215 height 25
type input "8729"
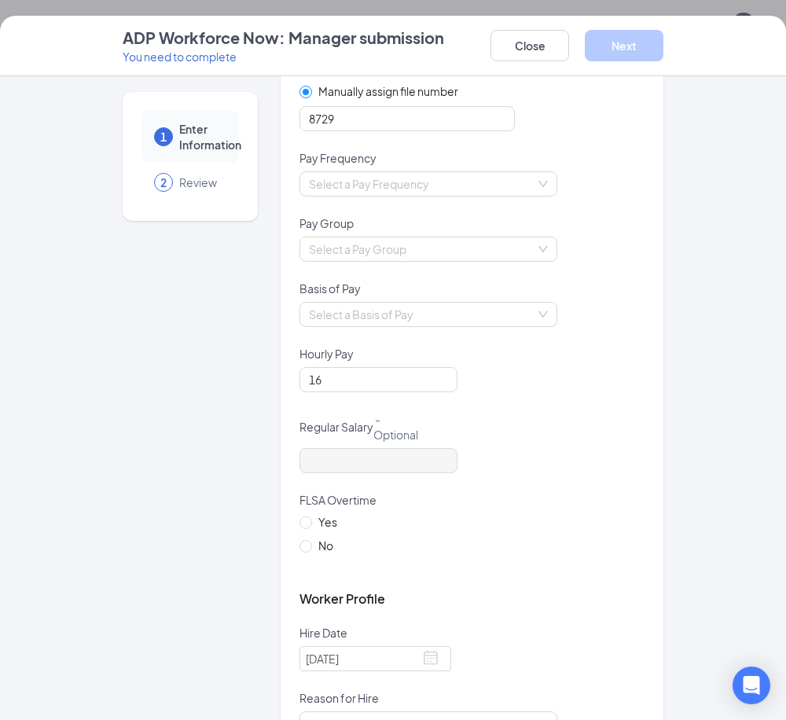
scroll to position [157, 0]
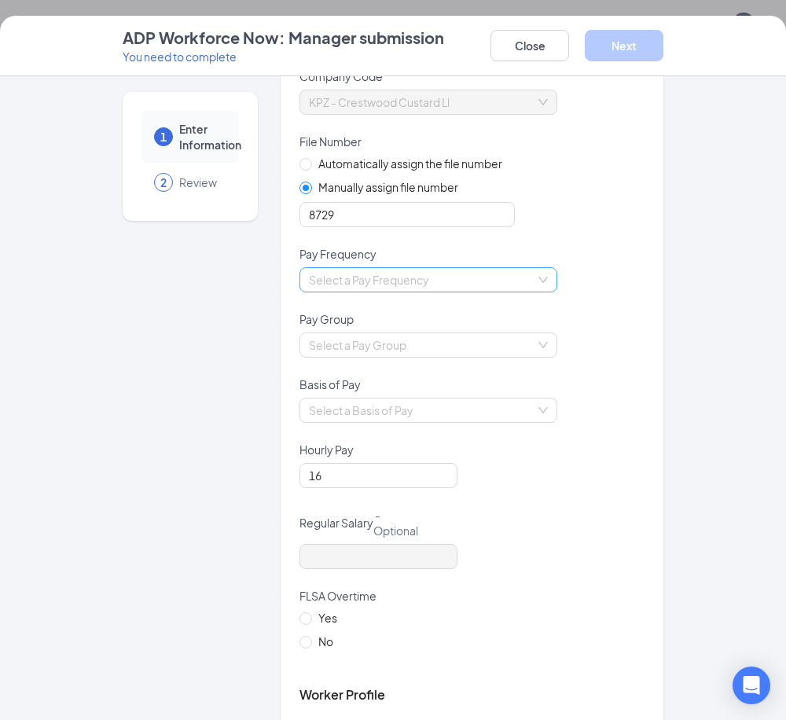
click at [436, 286] on input "search" at bounding box center [423, 280] width 228 height 24
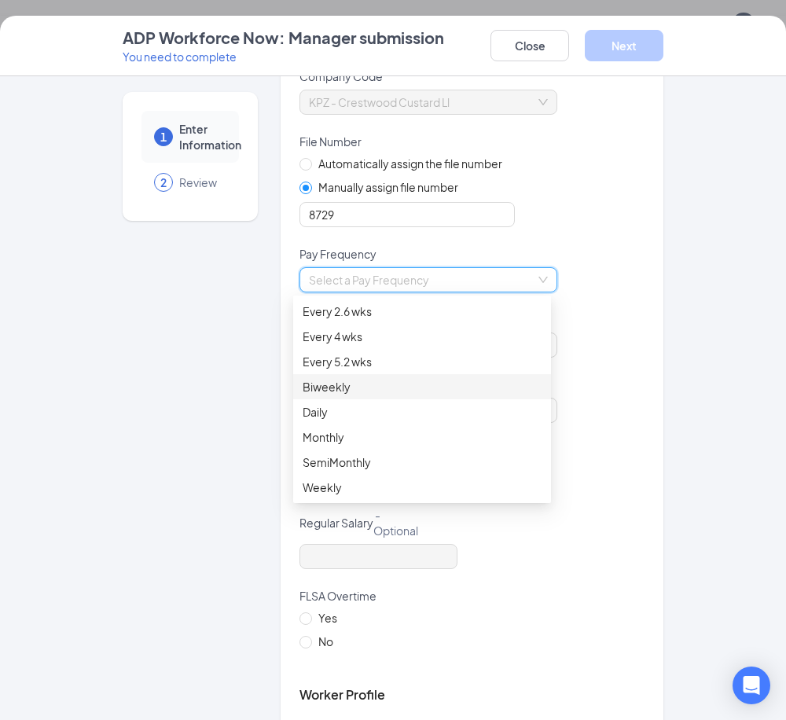
click at [346, 392] on div "Biweekly" at bounding box center [422, 386] width 239 height 17
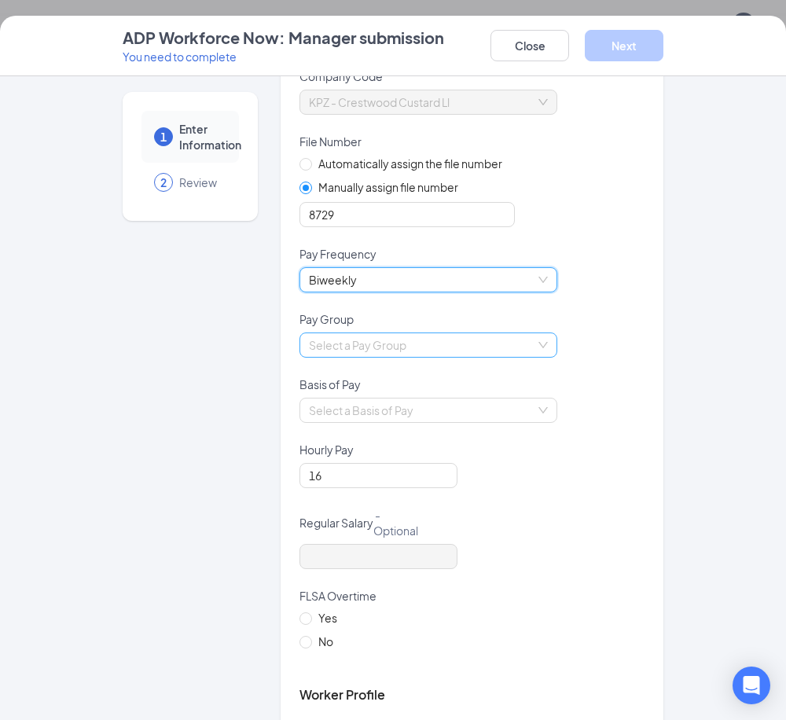
click at [388, 342] on input "search" at bounding box center [423, 345] width 228 height 24
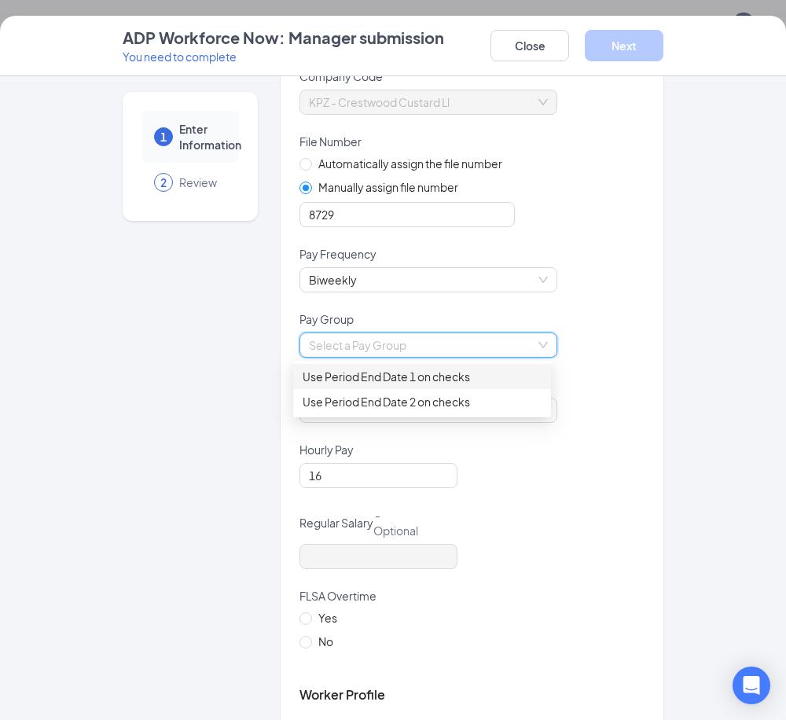
click at [392, 378] on div "Use Period End Date 1 on checks" at bounding box center [422, 376] width 239 height 17
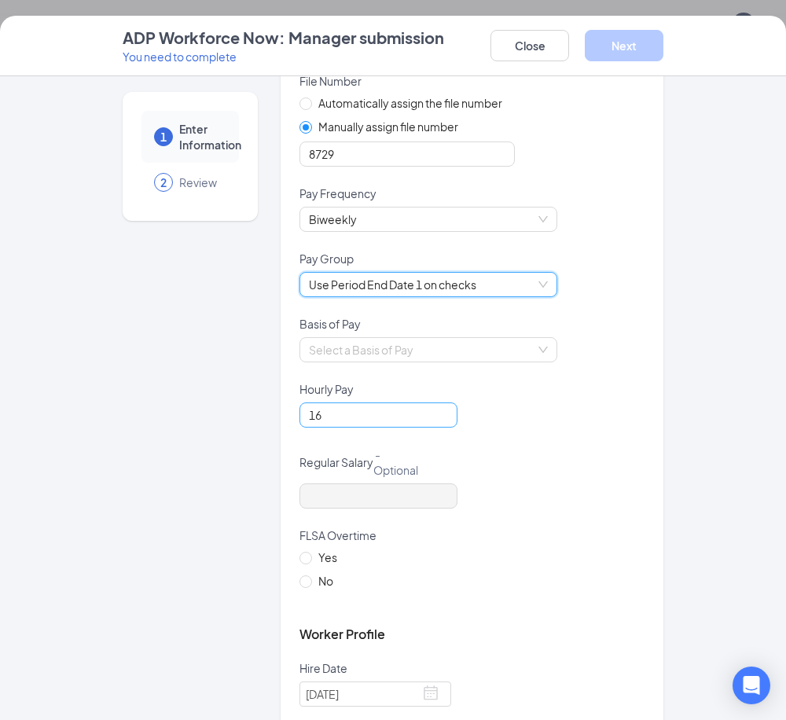
scroll to position [236, 0]
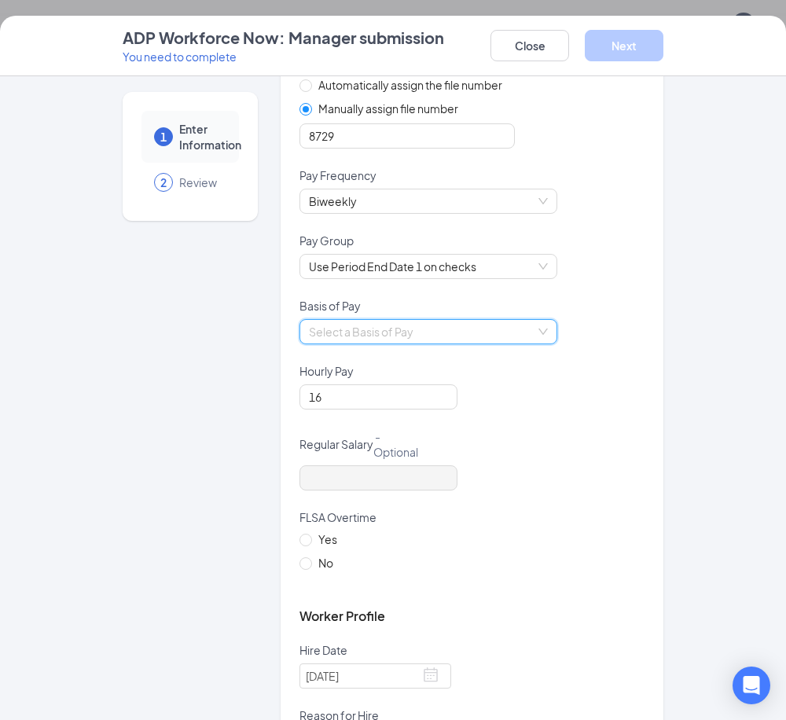
click at [403, 331] on input "search" at bounding box center [423, 332] width 228 height 24
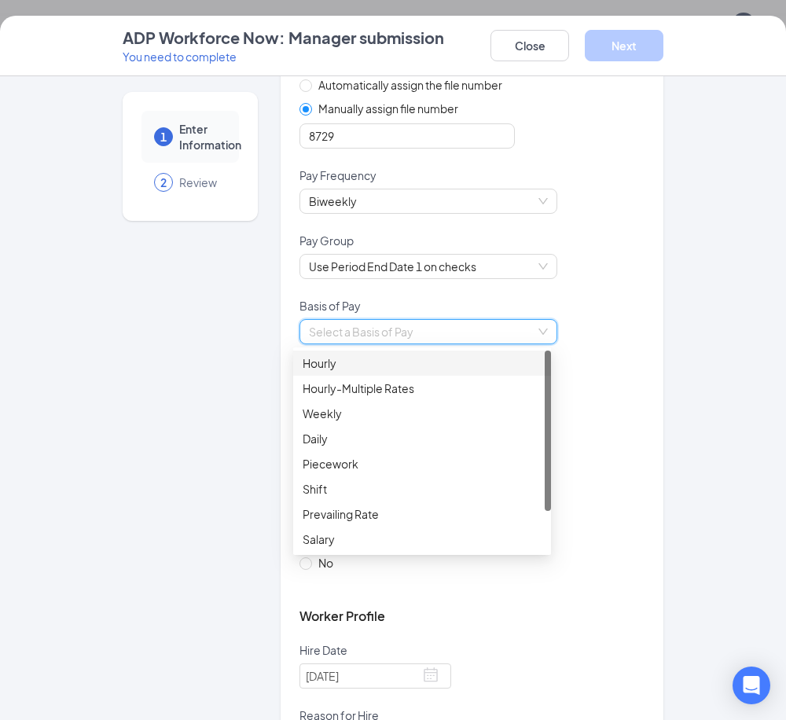
click at [362, 355] on div "Hourly" at bounding box center [422, 363] width 239 height 17
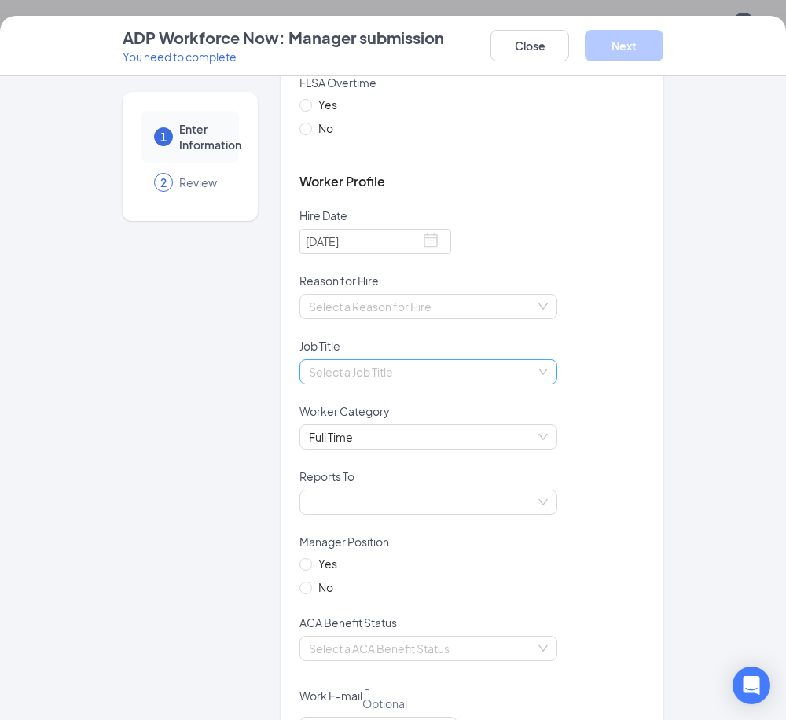
scroll to position [708, 0]
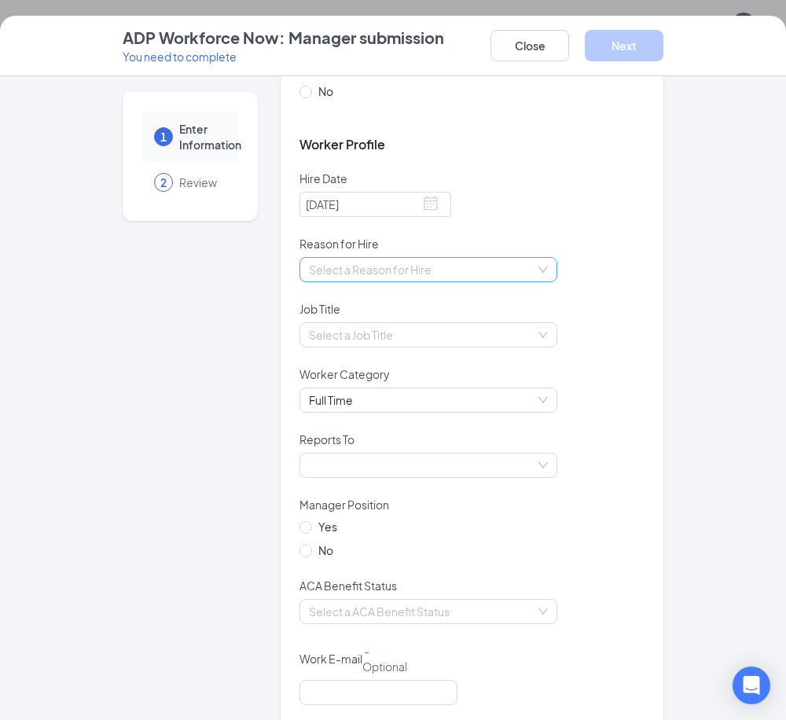
click at [387, 267] on input "search" at bounding box center [423, 270] width 228 height 24
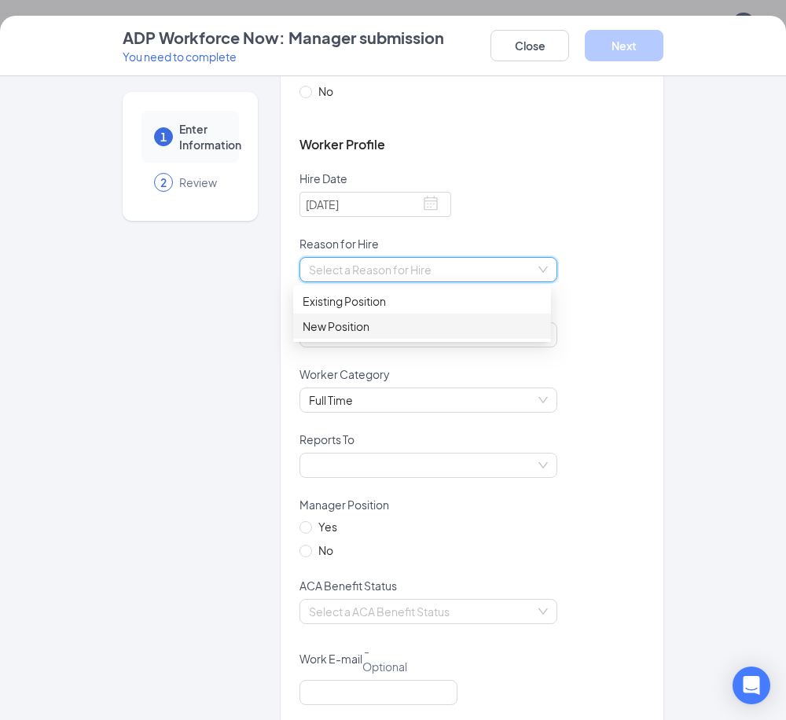
click at [337, 323] on div "New Position" at bounding box center [422, 326] width 239 height 17
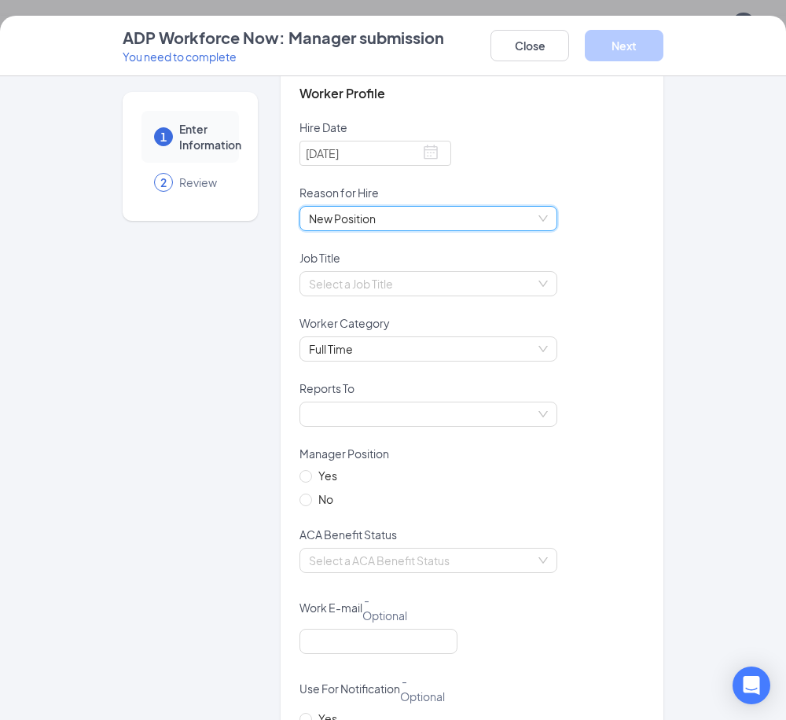
scroll to position [786, 0]
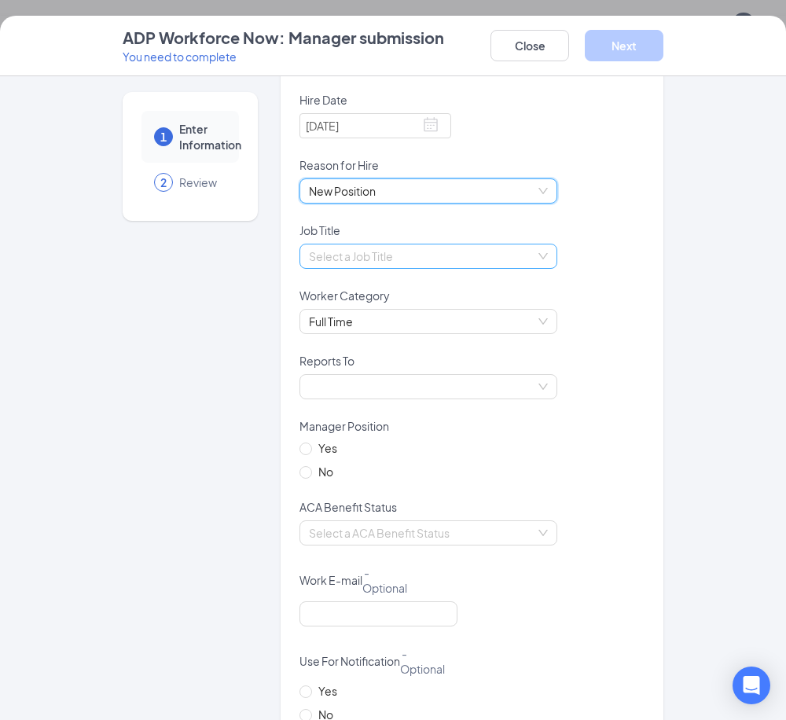
click at [373, 248] on input "search" at bounding box center [423, 257] width 228 height 24
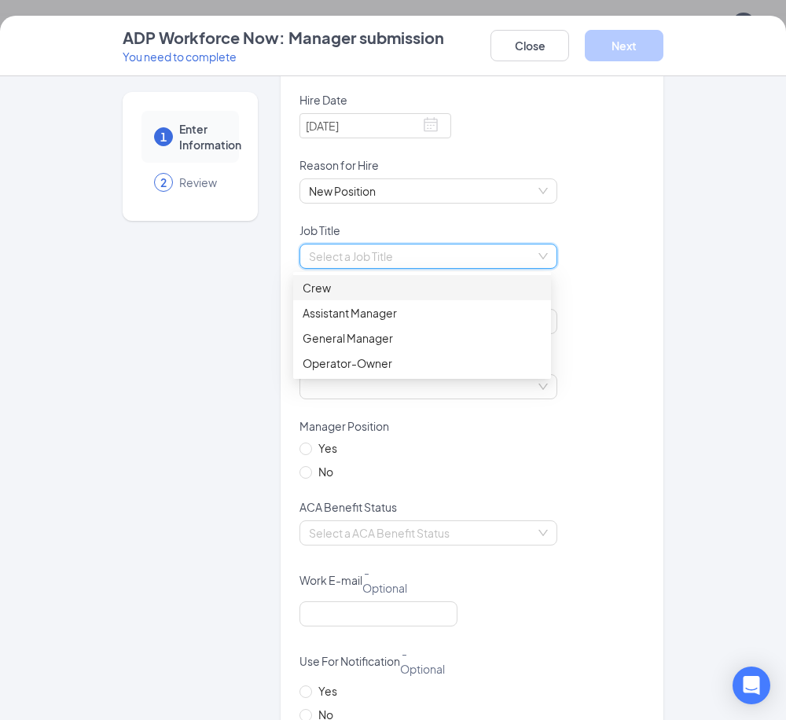
click at [343, 281] on div "Crew" at bounding box center [422, 287] width 239 height 17
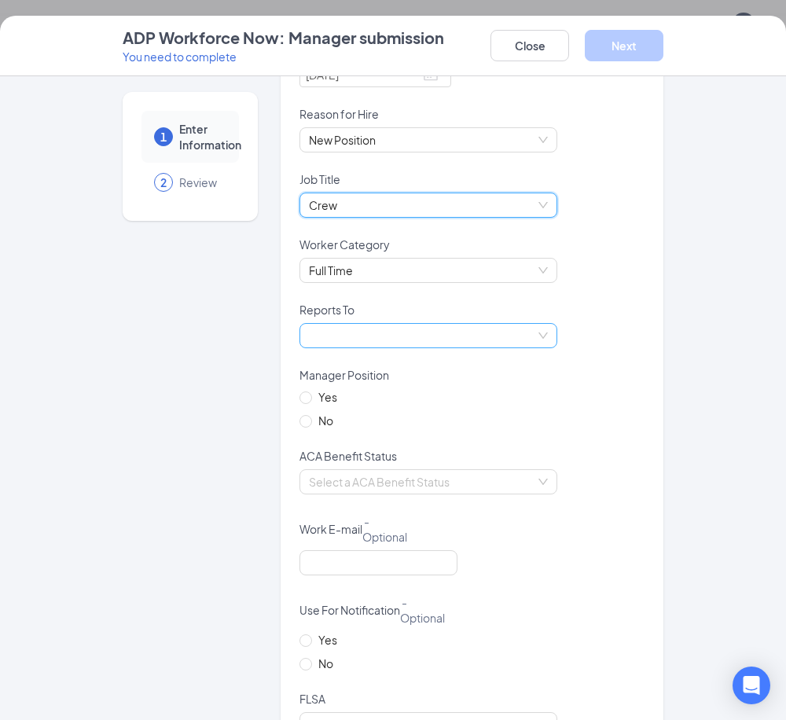
scroll to position [865, 0]
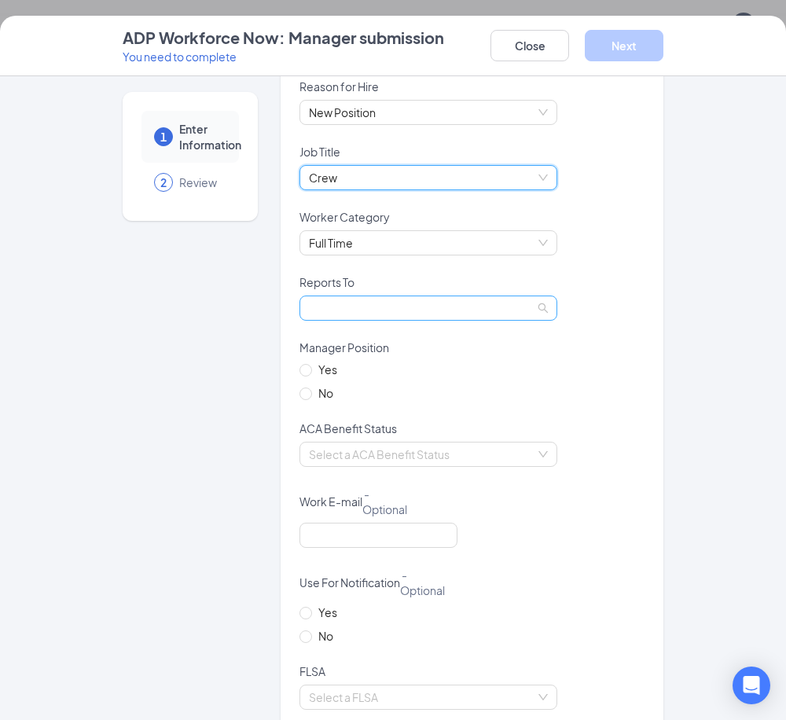
click at [341, 298] on span at bounding box center [428, 308] width 239 height 24
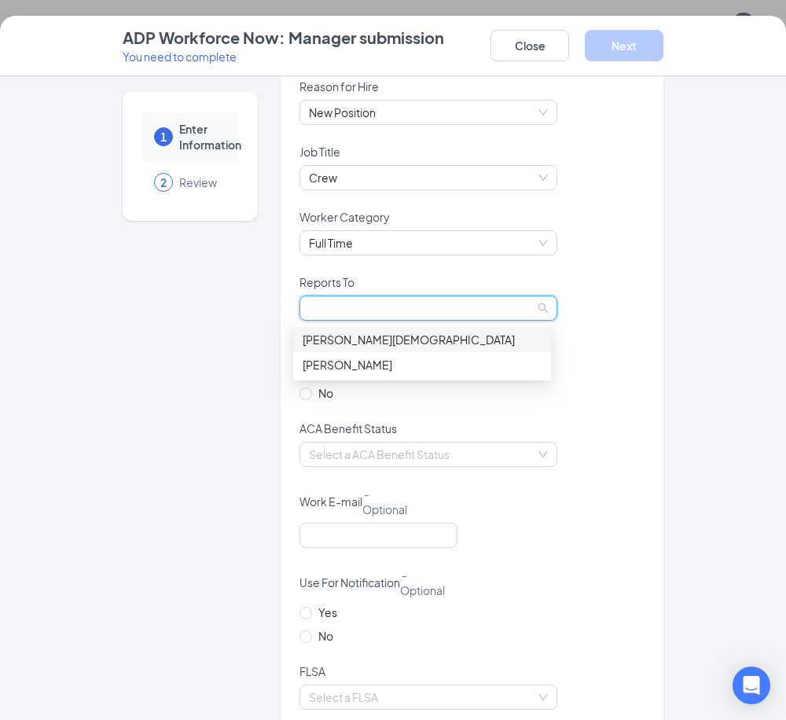
click at [361, 340] on div "Patino, Jesus" at bounding box center [422, 339] width 239 height 17
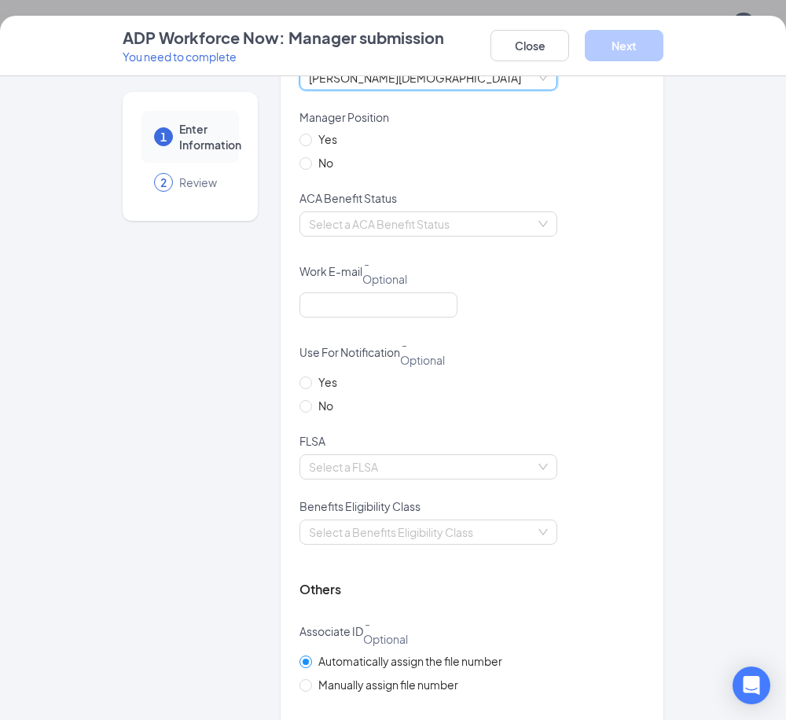
scroll to position [1101, 0]
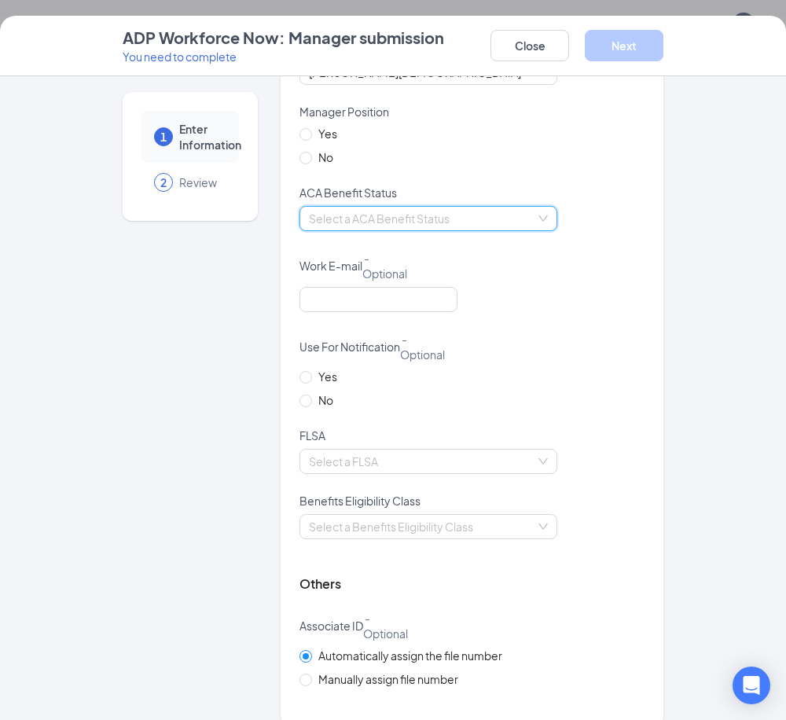
click at [372, 221] on input "search" at bounding box center [423, 219] width 228 height 24
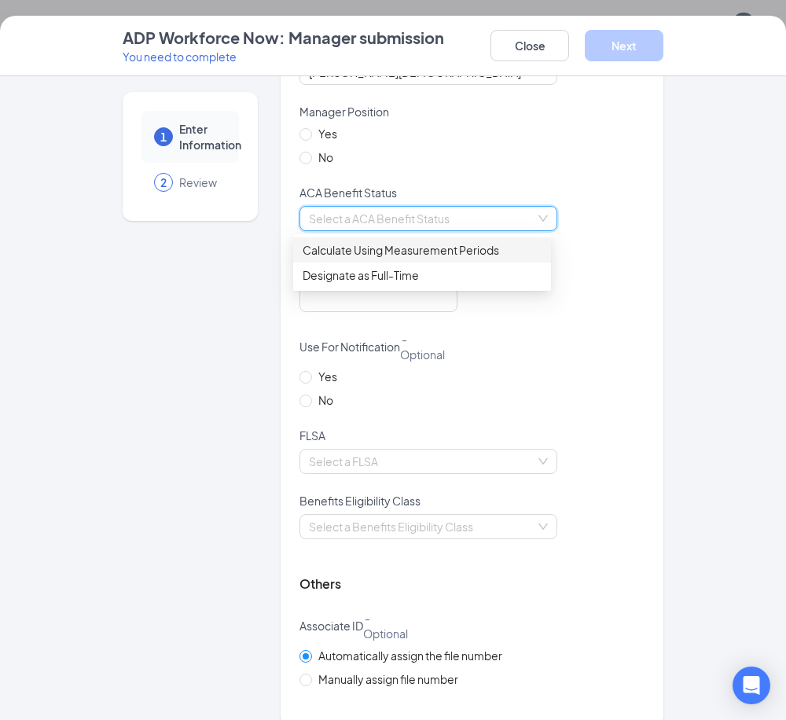
click at [380, 245] on div "Calculate Using Measurement Periods" at bounding box center [422, 249] width 239 height 17
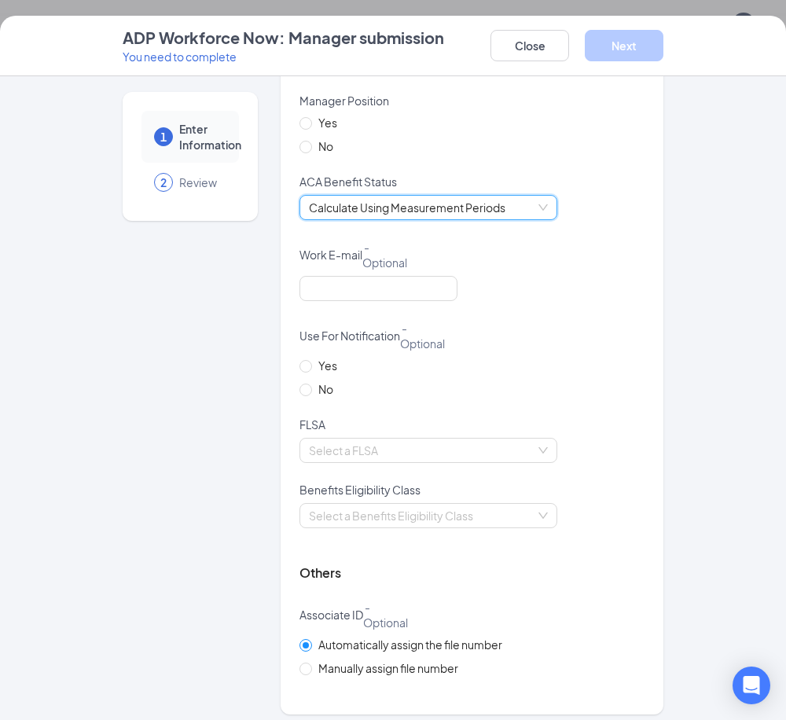
scroll to position [1122, 0]
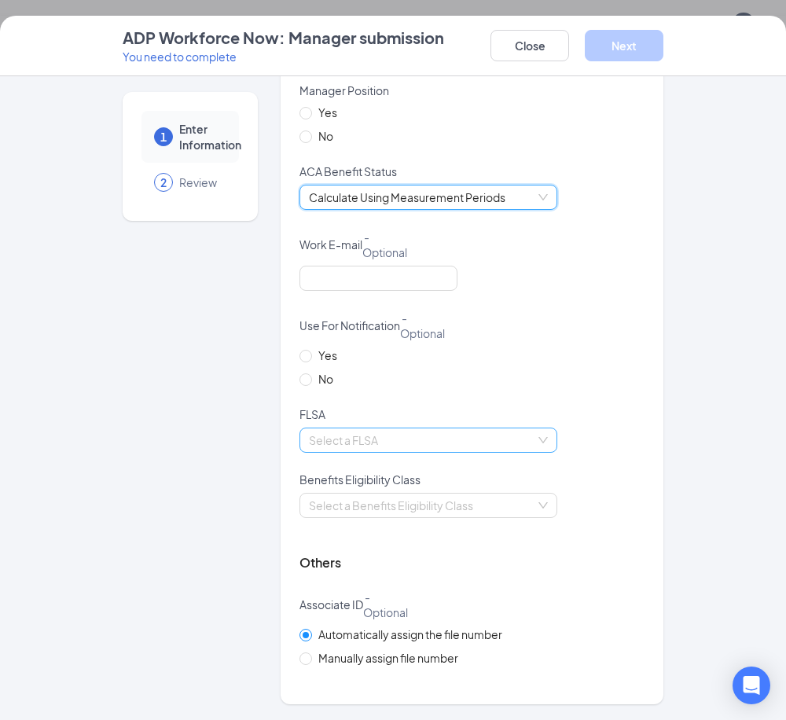
click at [351, 438] on input "search" at bounding box center [423, 441] width 228 height 24
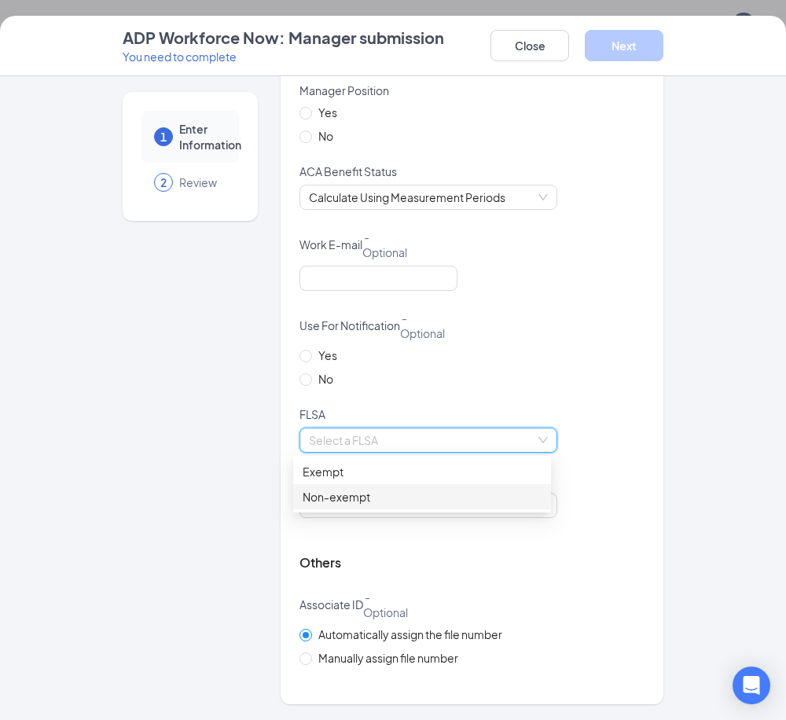
click at [353, 498] on div "Non-exempt" at bounding box center [422, 496] width 239 height 17
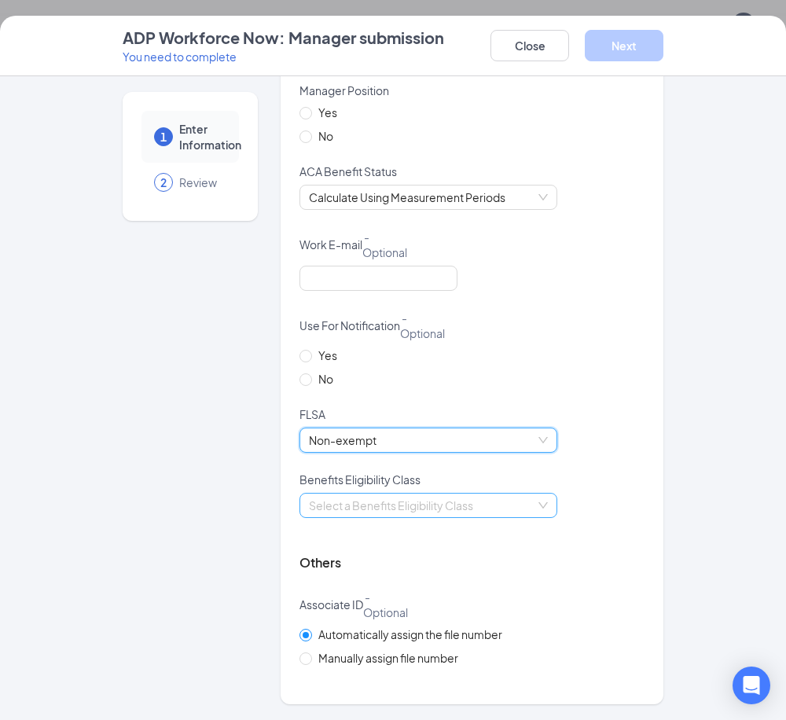
scroll to position [2407, 0]
click at [404, 498] on input "search" at bounding box center [423, 506] width 228 height 24
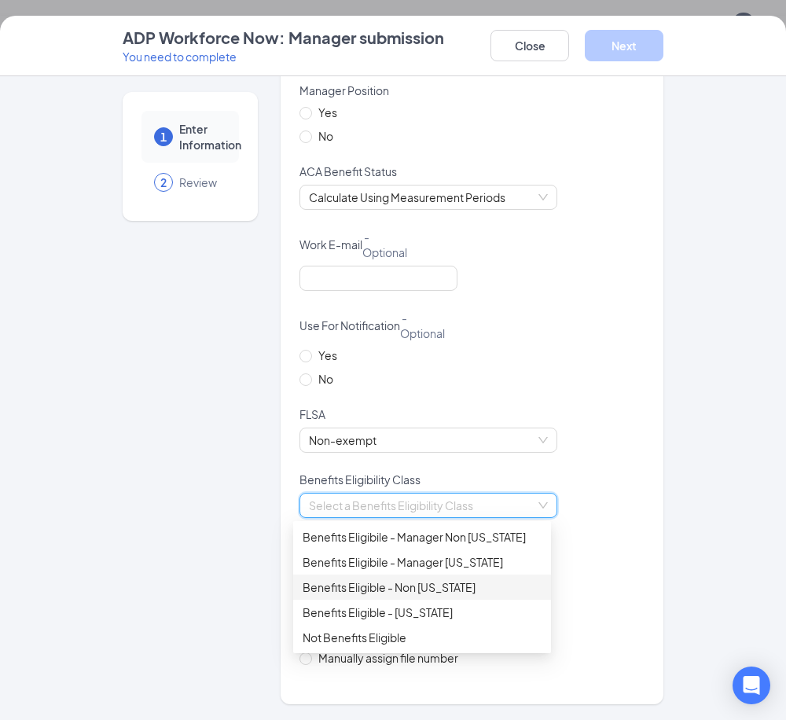
click at [412, 589] on div "Benefits Eligible - Non Wisconsin" at bounding box center [422, 587] width 239 height 17
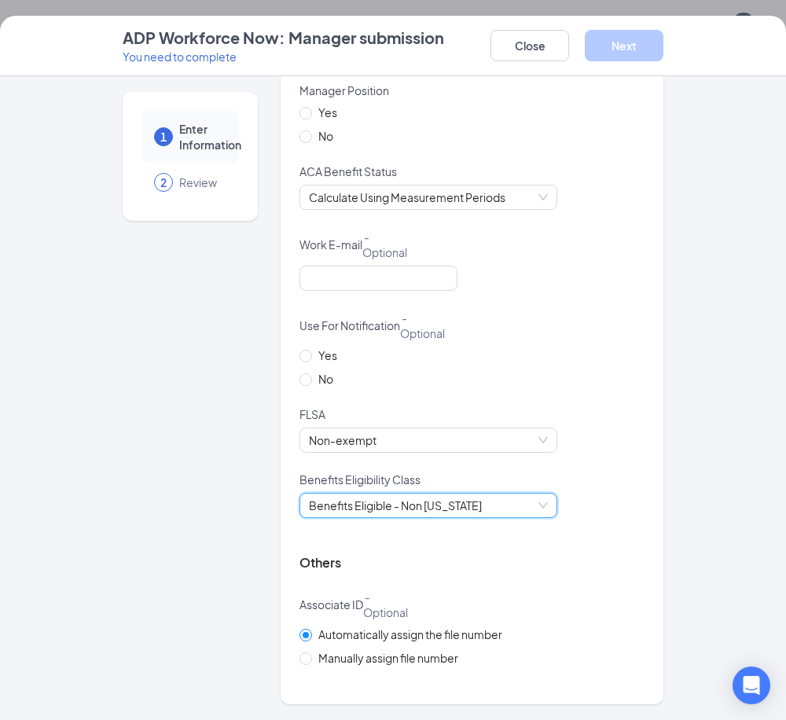
scroll to position [2518, 0]
click at [301, 658] on input "Manually assign file number" at bounding box center [305, 658] width 11 height 11
radio input "true"
radio input "false"
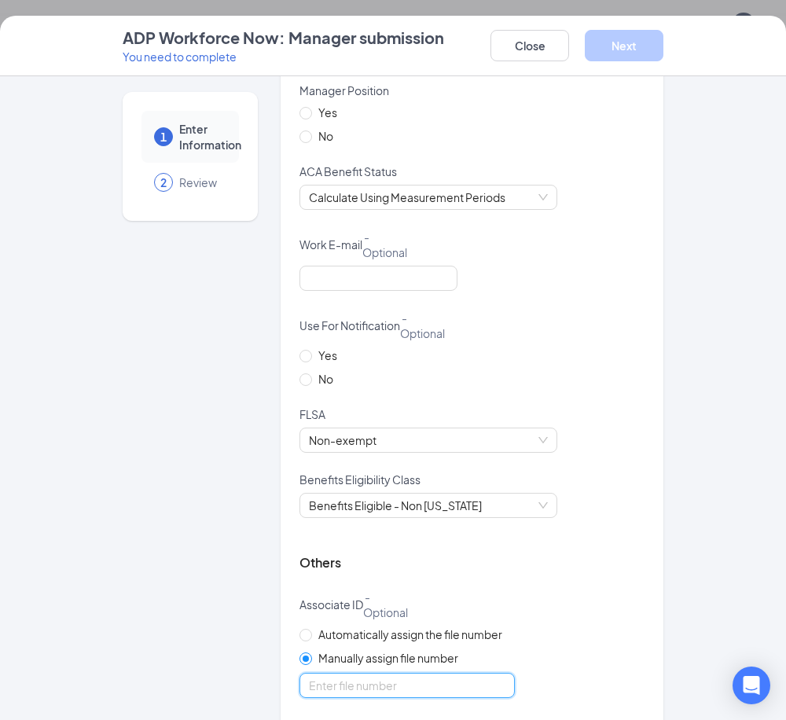
click at [347, 687] on input "optional_short_text" at bounding box center [407, 685] width 215 height 25
type input "8729"
click at [619, 165] on div "ACA Benefit Status" at bounding box center [472, 174] width 345 height 21
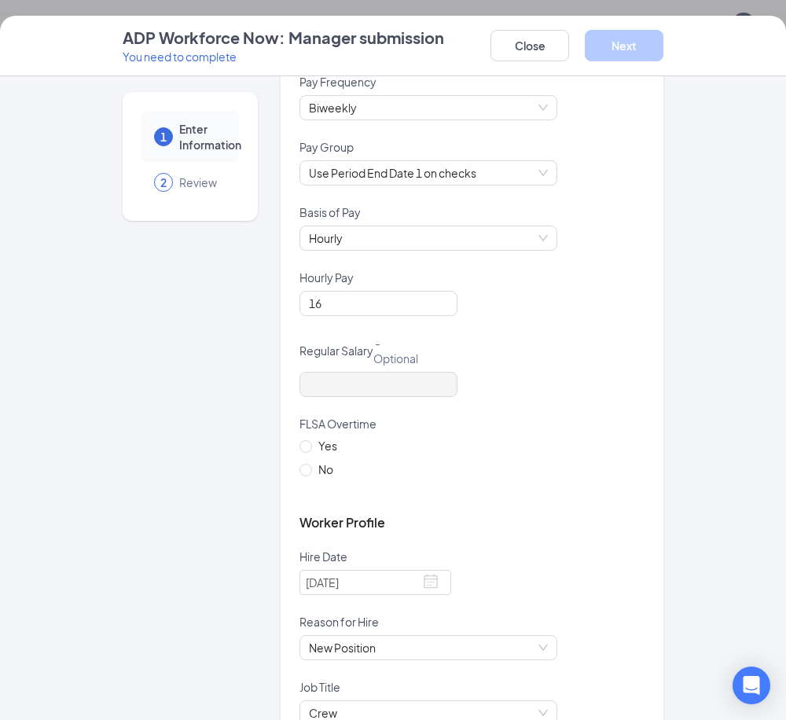
scroll to position [367, 0]
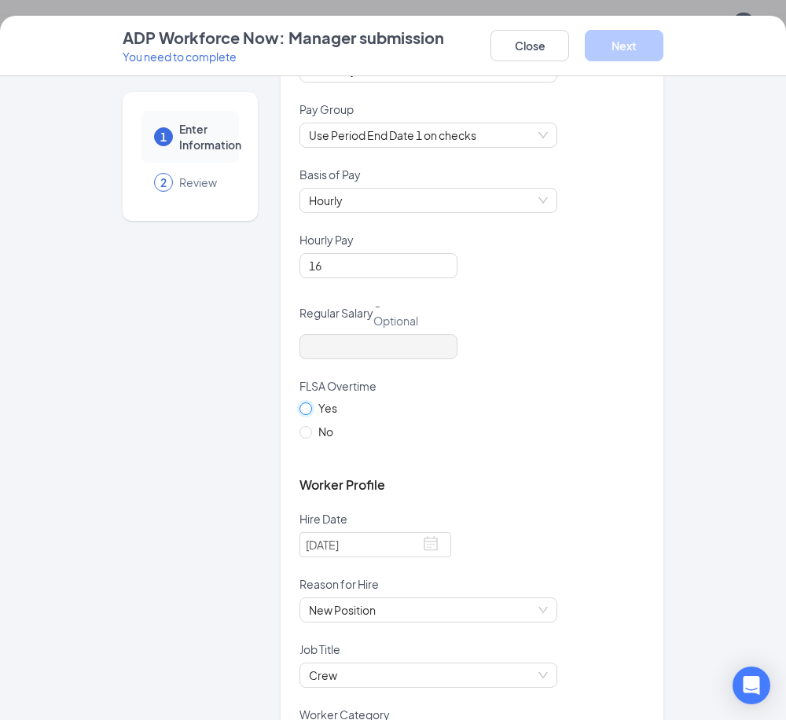
click at [302, 410] on input "Yes" at bounding box center [305, 408] width 11 height 11
radio input "true"
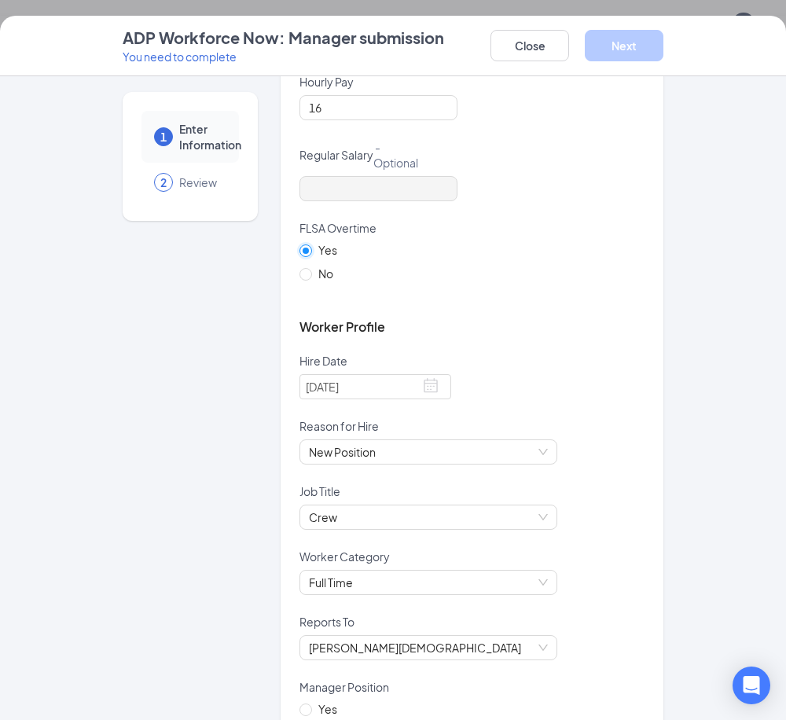
scroll to position [524, 0]
click at [292, 274] on div "Enter information This information will be reviewed and sent to the ADP system.…" at bounding box center [472, 451] width 383 height 1766
click at [301, 274] on input "No" at bounding box center [305, 274] width 11 height 11
radio input "true"
radio input "false"
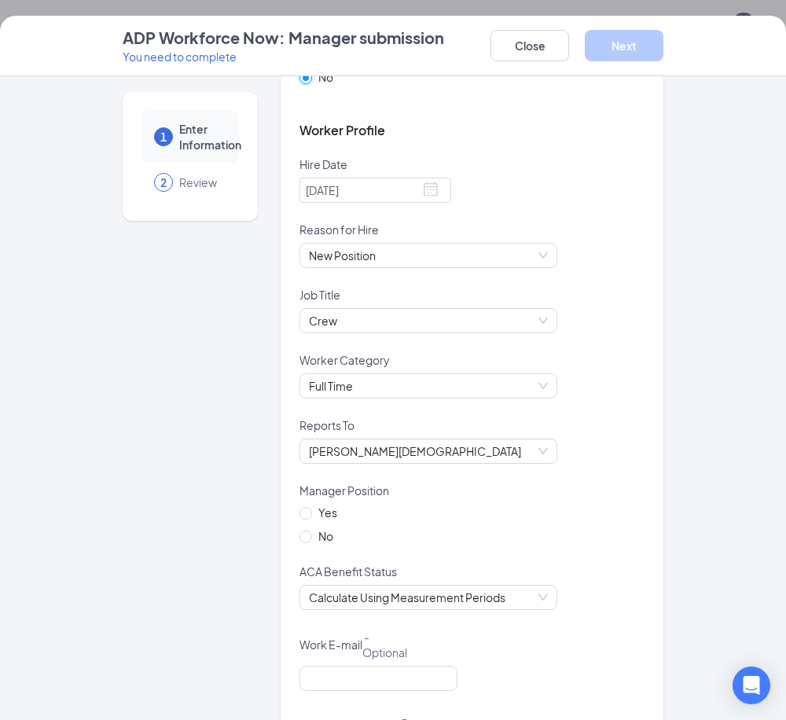
scroll to position [760, 0]
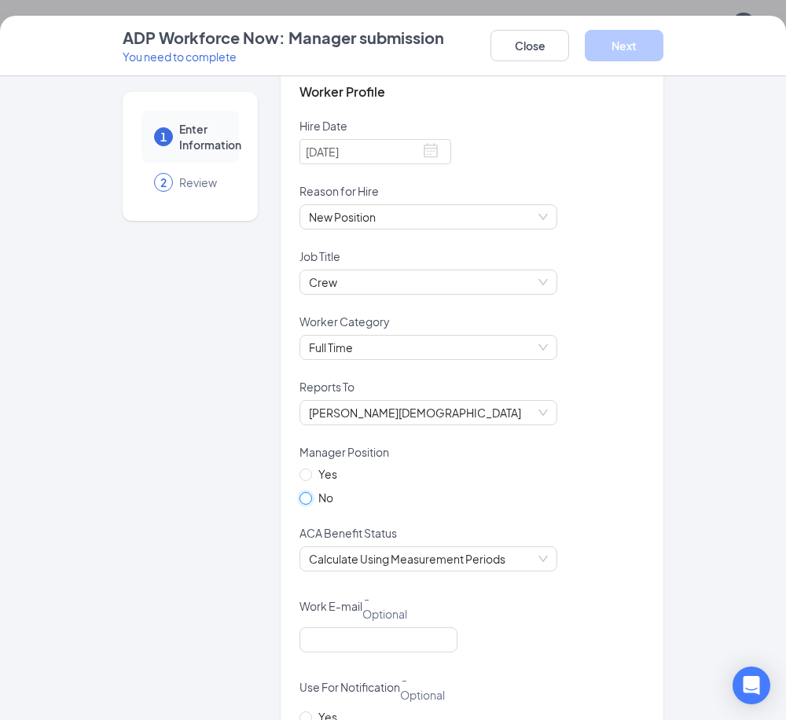
click at [300, 499] on input "No" at bounding box center [305, 497] width 11 height 11
radio input "true"
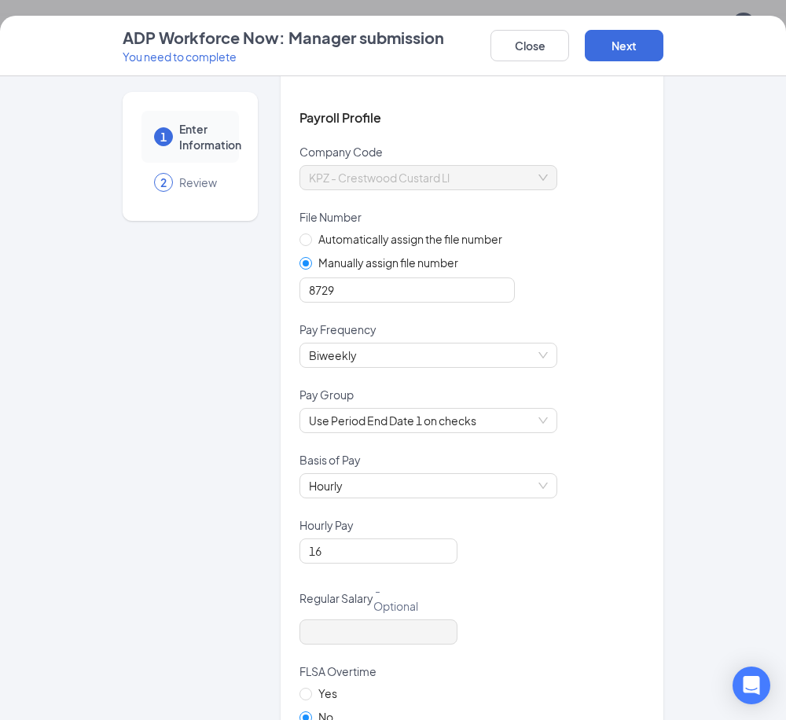
scroll to position [0, 0]
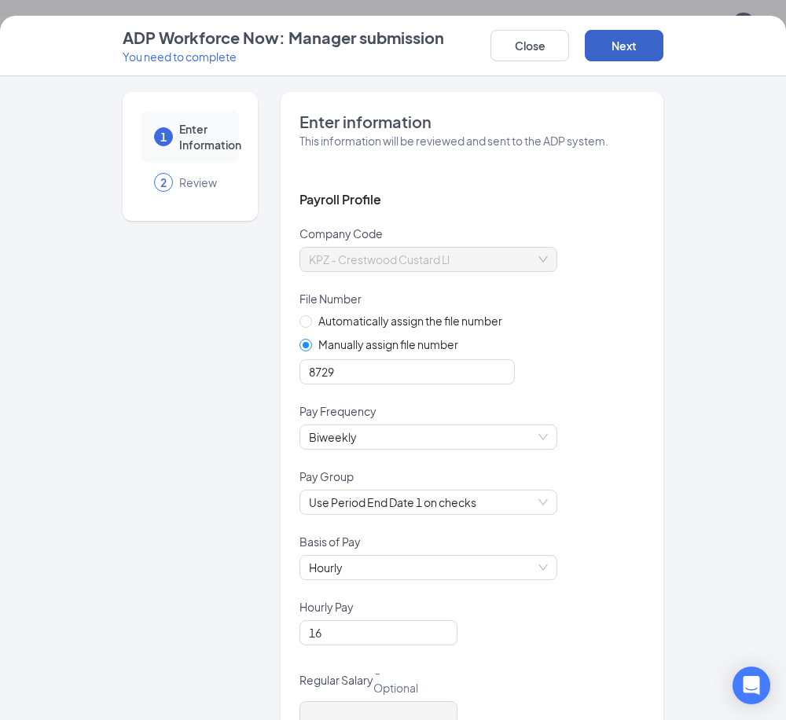
click at [636, 47] on button "Next" at bounding box center [624, 45] width 79 height 31
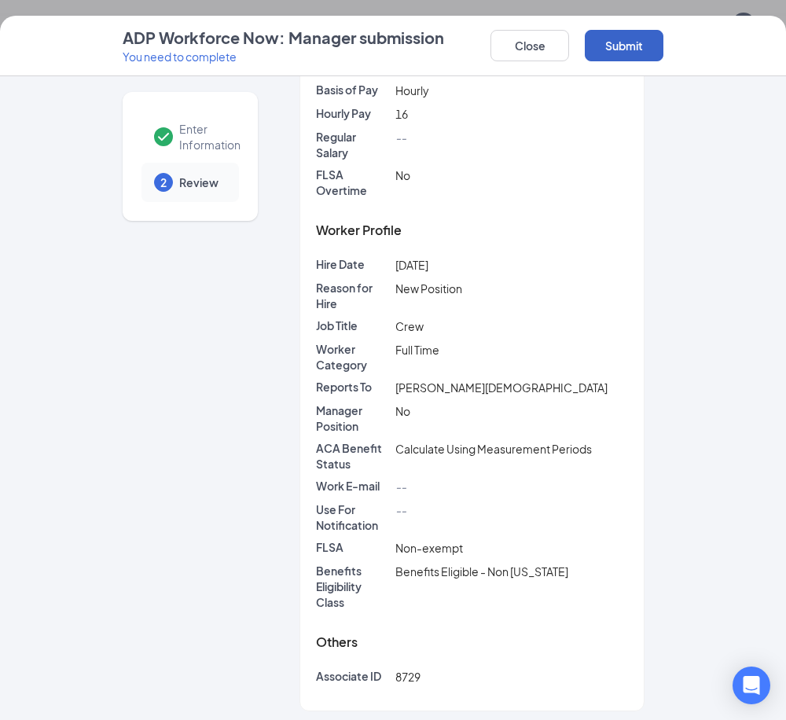
scroll to position [243, 0]
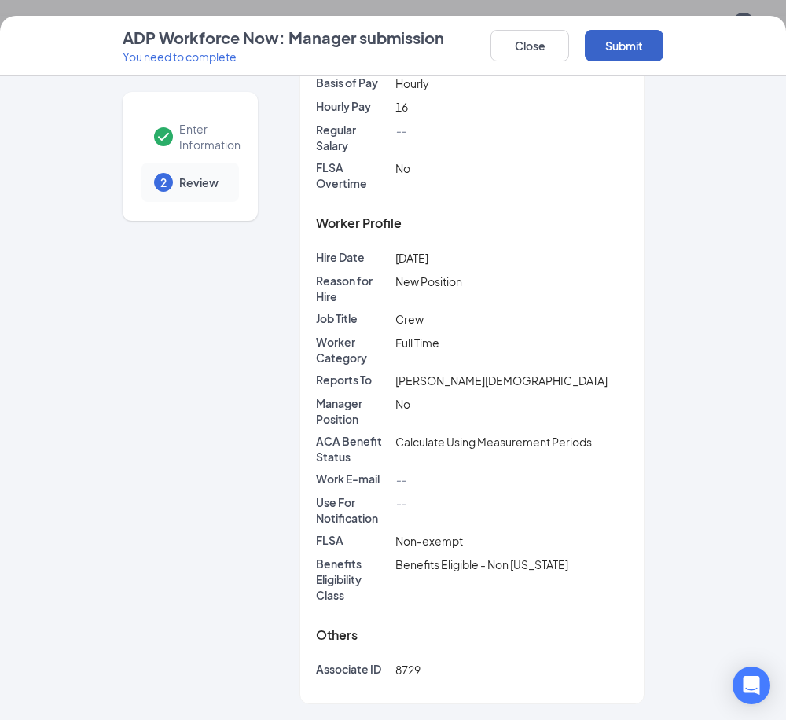
click at [628, 39] on button "Submit" at bounding box center [624, 45] width 79 height 31
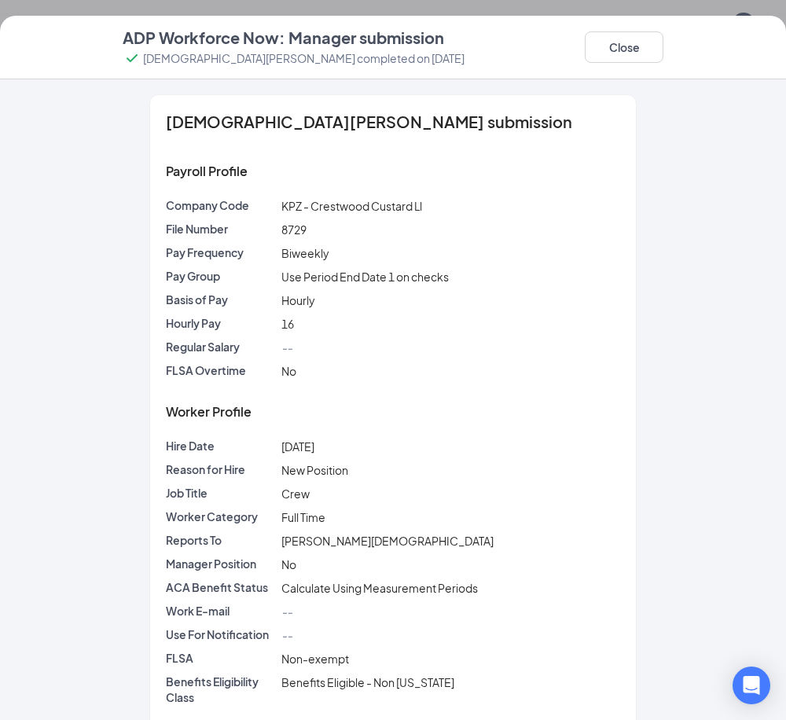
scroll to position [0, 0]
click at [645, 49] on button "Close" at bounding box center [624, 46] width 79 height 31
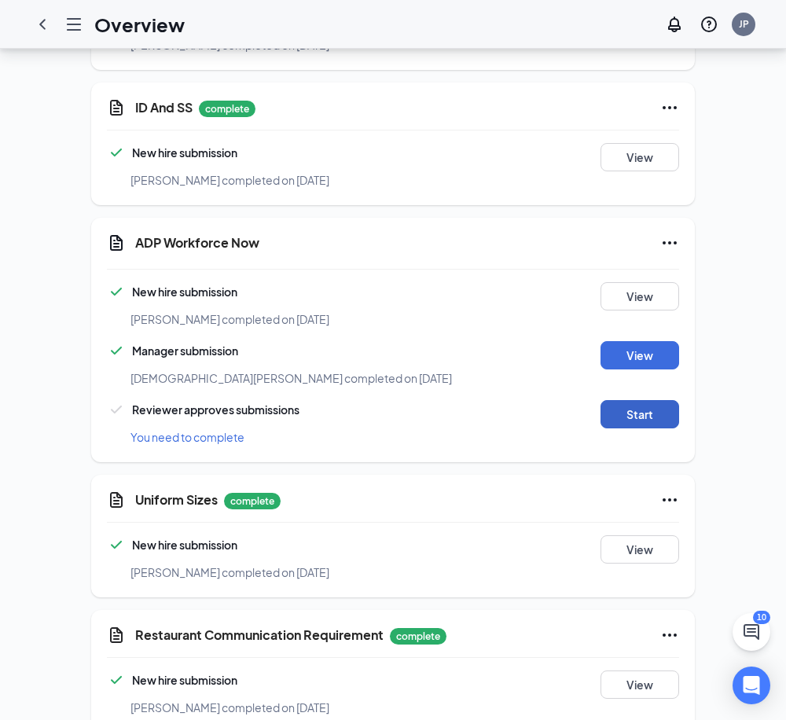
click at [634, 400] on button "Start" at bounding box center [640, 414] width 79 height 28
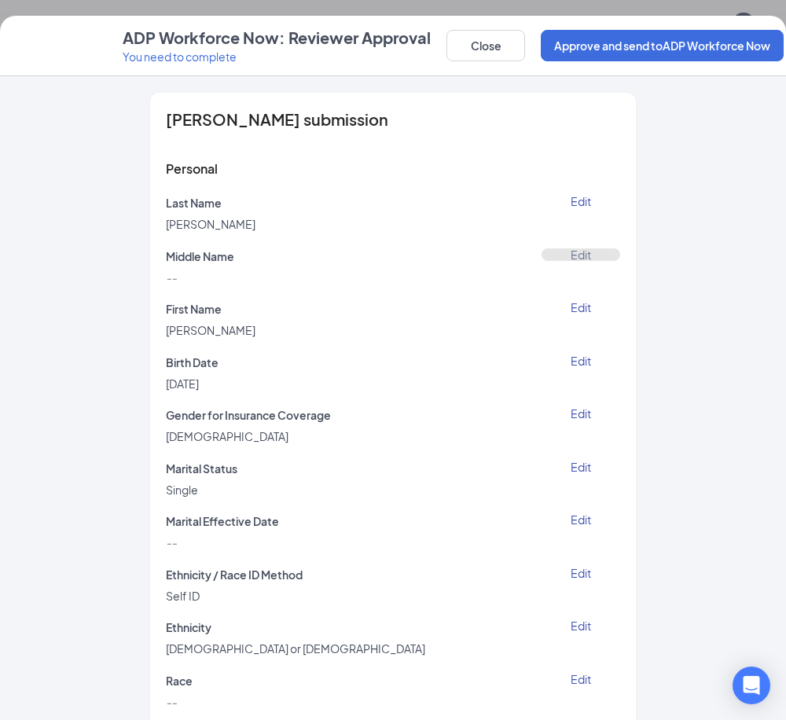
click at [574, 256] on button "Edit" at bounding box center [581, 254] width 79 height 13
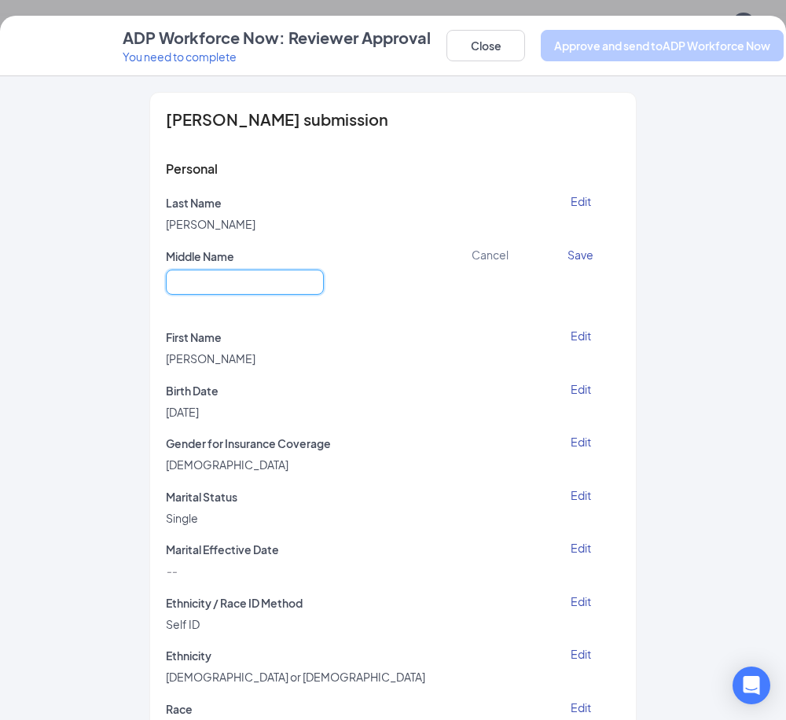
click at [223, 278] on input "text" at bounding box center [245, 282] width 158 height 25
type input "Ulisses"
click at [579, 258] on button "Save" at bounding box center [581, 254] width 79 height 13
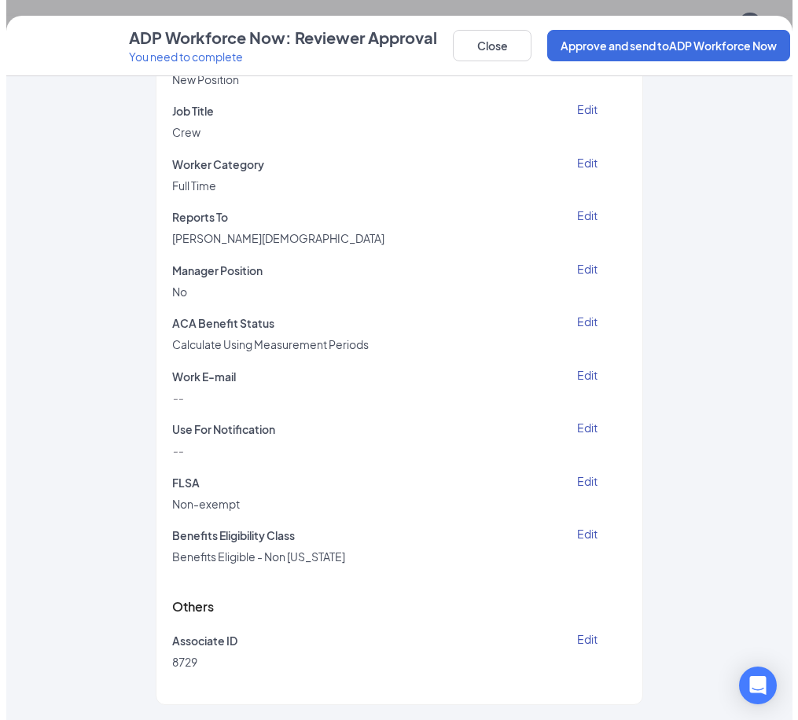
scroll to position [3237, 0]
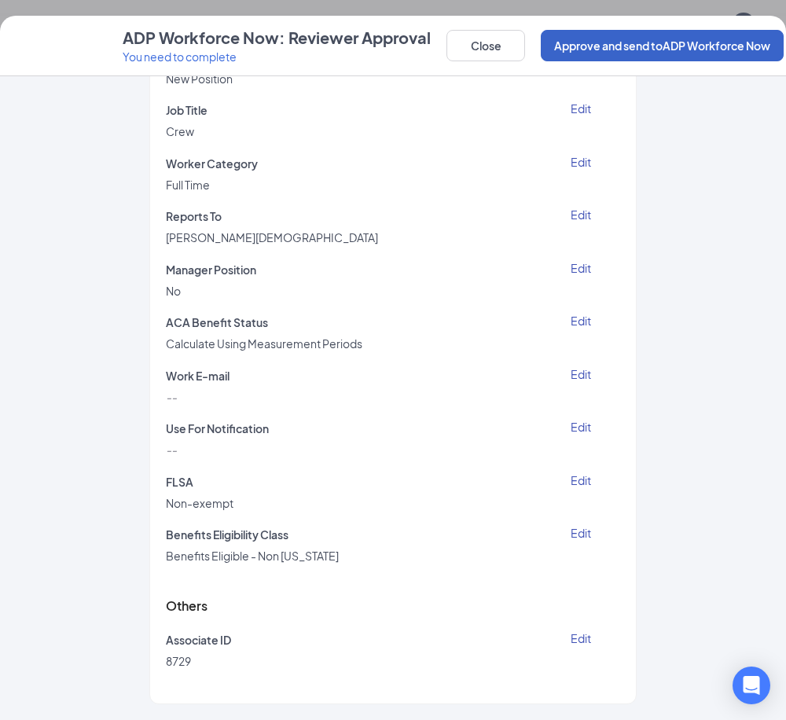
click at [633, 46] on button "Approve and send to ADP Workforce Now" at bounding box center [662, 45] width 243 height 31
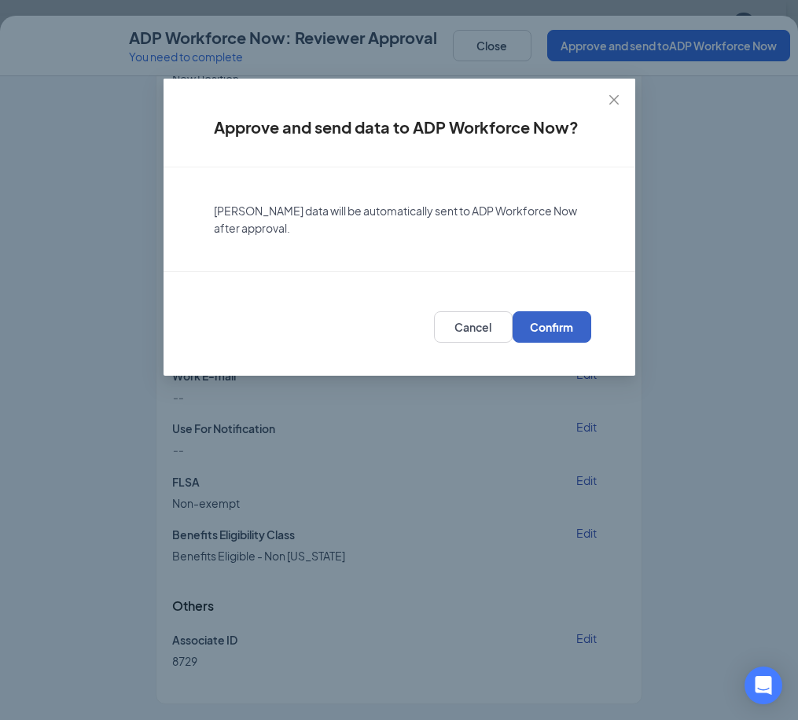
click at [552, 324] on span "Confirm" at bounding box center [551, 327] width 43 height 16
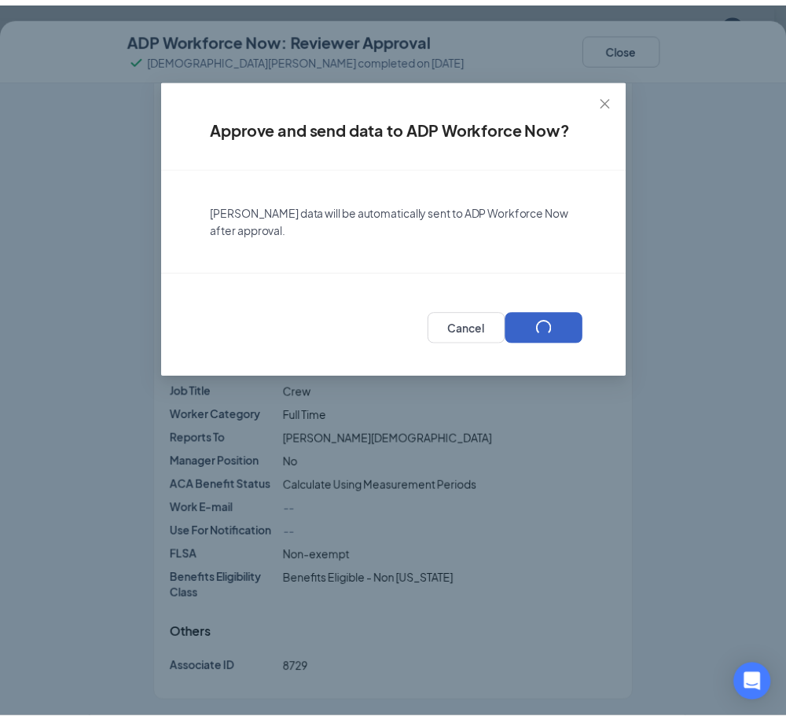
scroll to position [1525, 0]
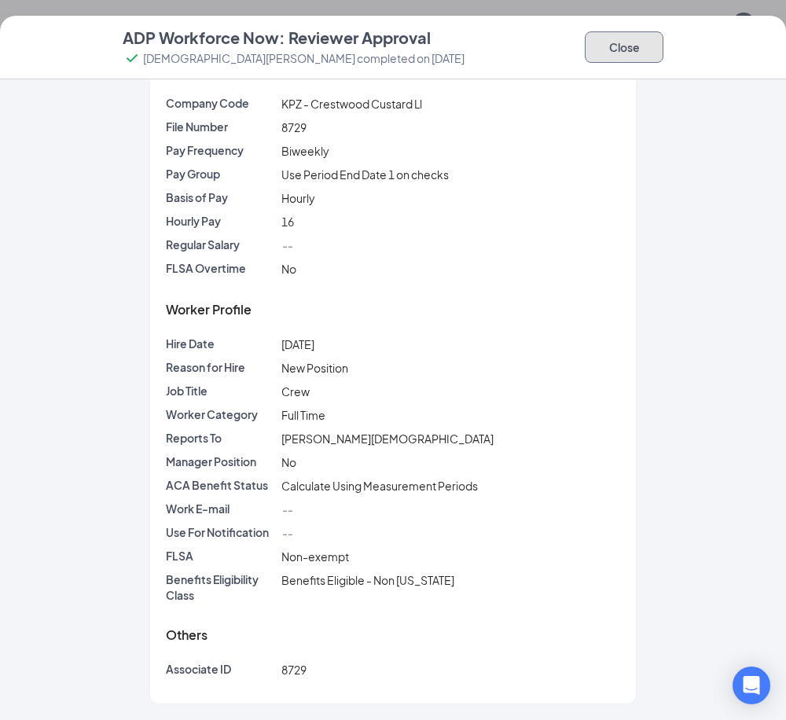
click at [653, 56] on button "Close" at bounding box center [624, 46] width 79 height 31
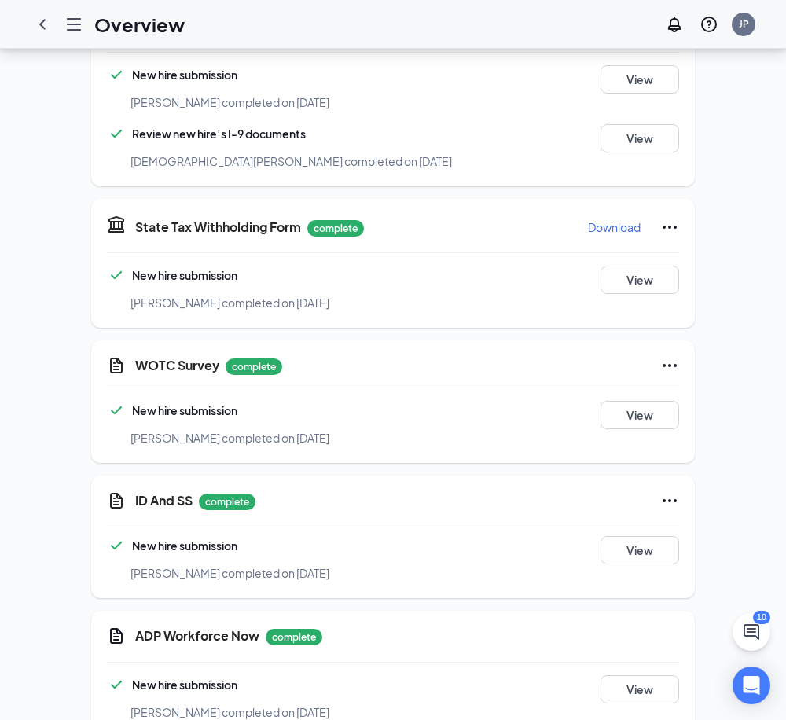
scroll to position [2510, 0]
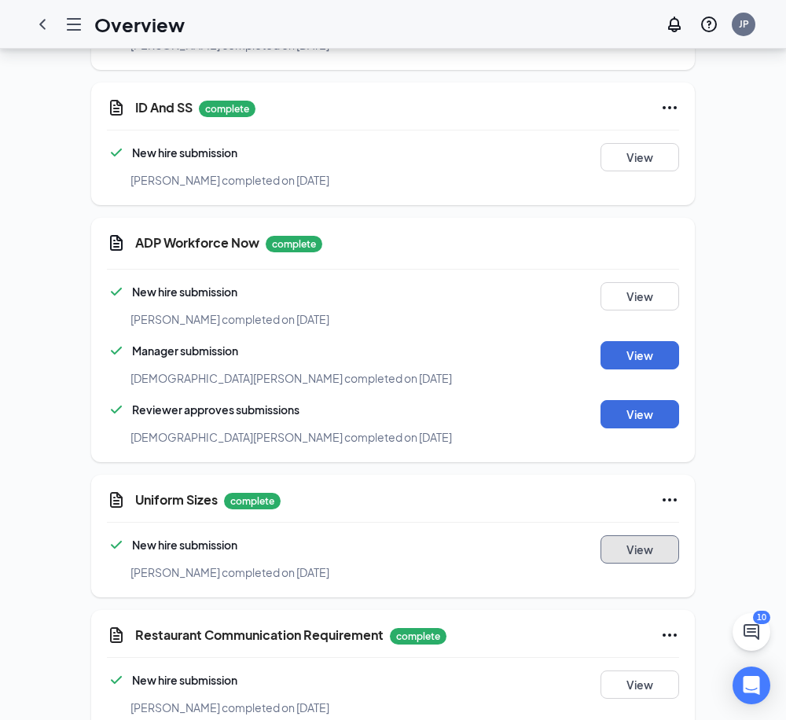
click at [629, 535] on button "View" at bounding box center [640, 549] width 79 height 28
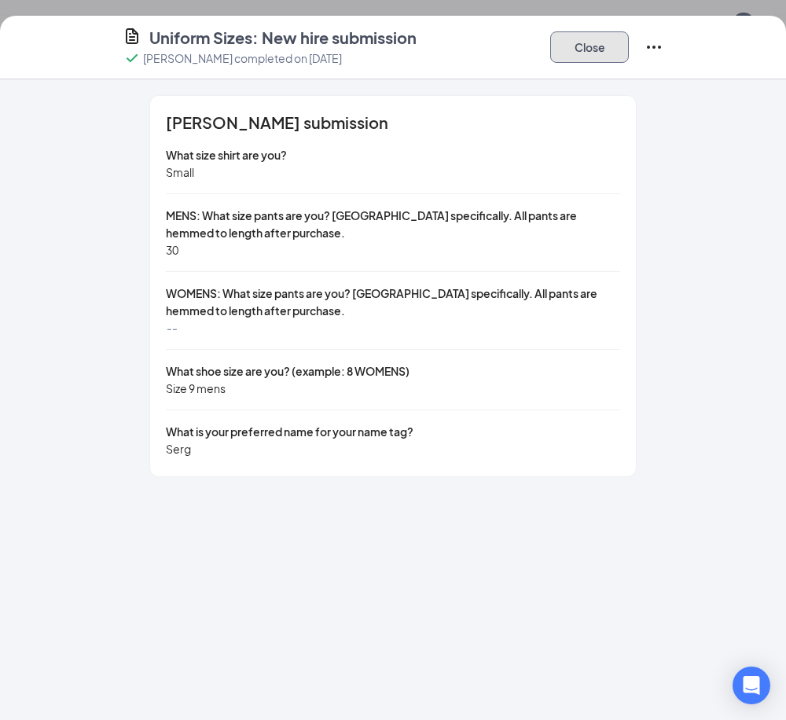
click at [599, 49] on button "Close" at bounding box center [589, 46] width 79 height 31
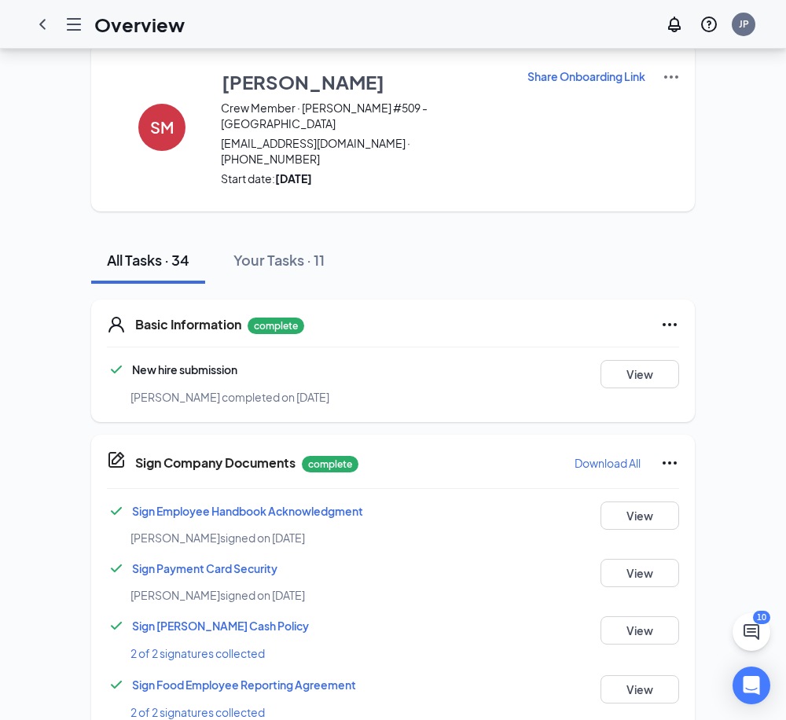
scroll to position [0, 0]
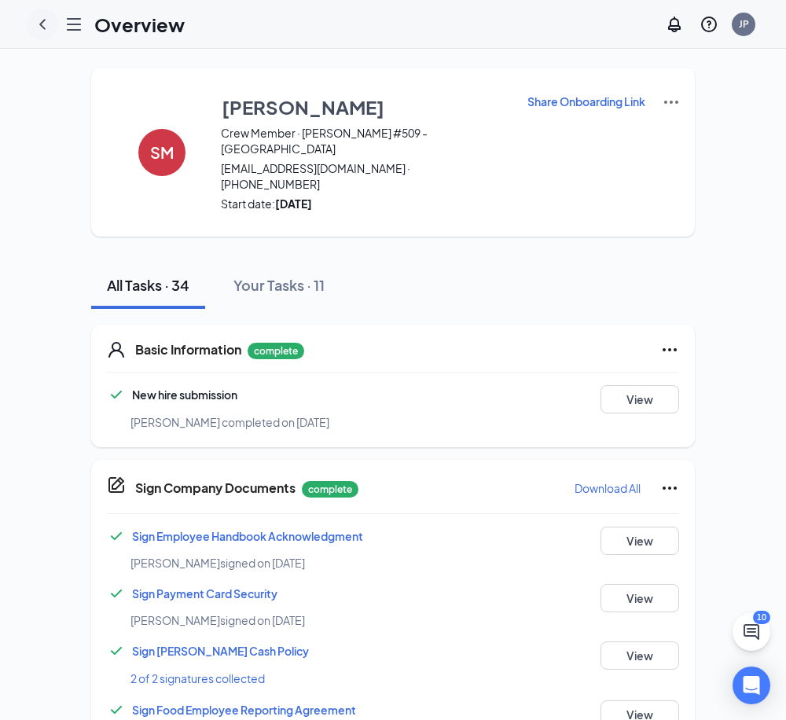
click at [43, 22] on icon "ChevronLeft" at bounding box center [42, 24] width 6 height 10
